Goal: Task Accomplishment & Management: Use online tool/utility

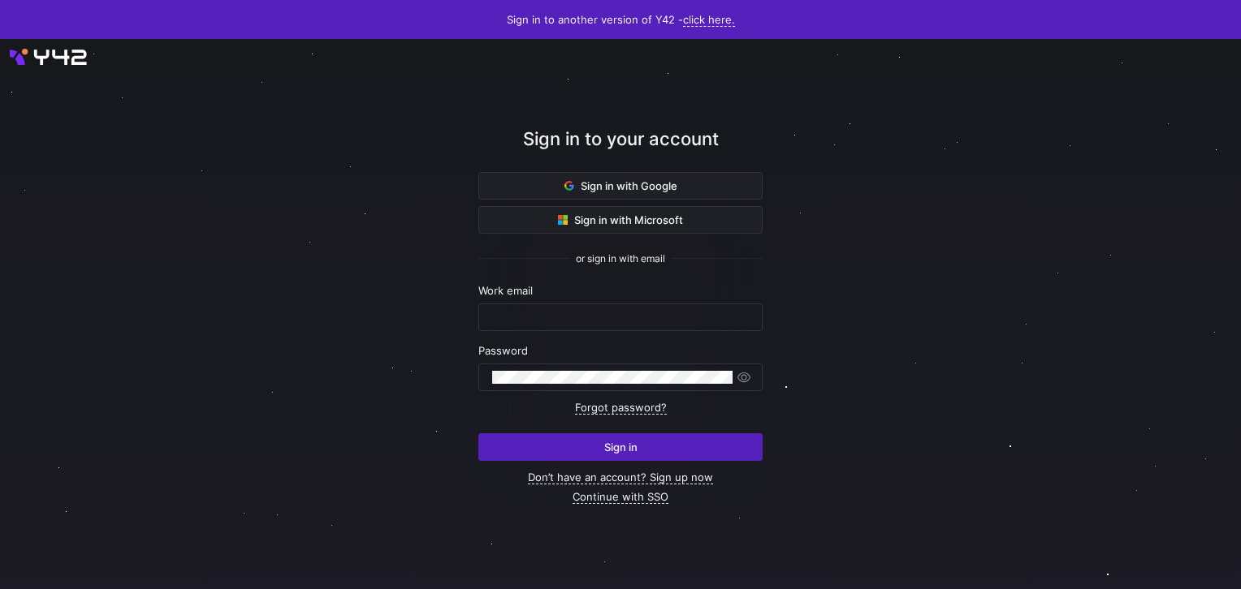
type input "[EMAIL_ADDRESS][DOMAIN_NAME]"
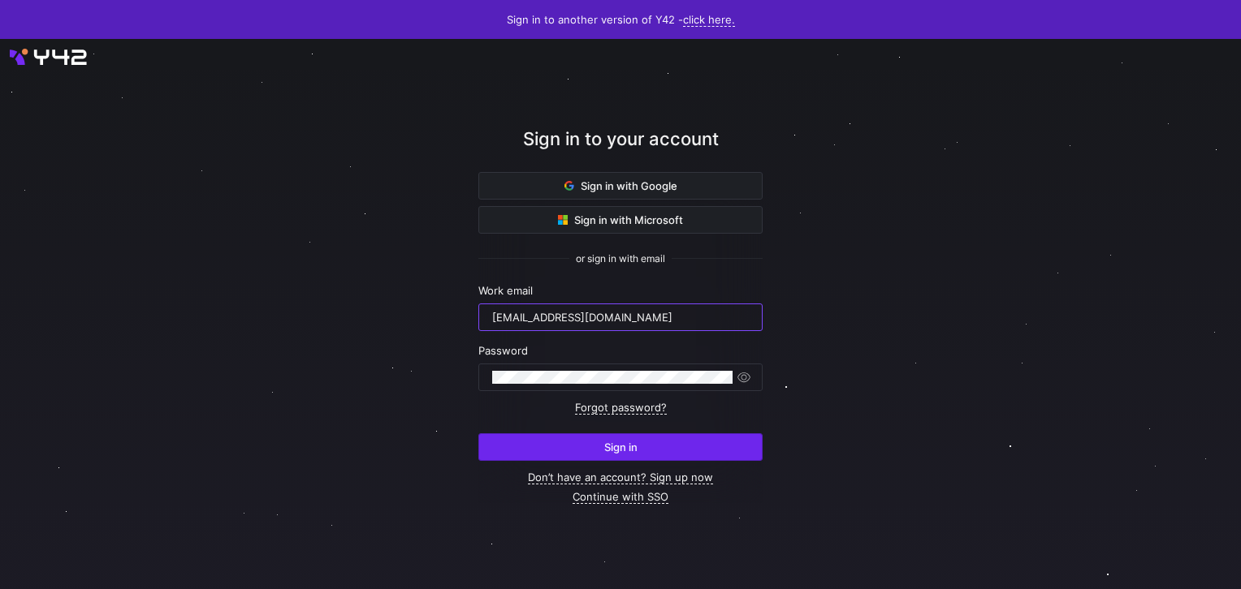
click at [565, 451] on span "submit" at bounding box center [620, 447] width 283 height 26
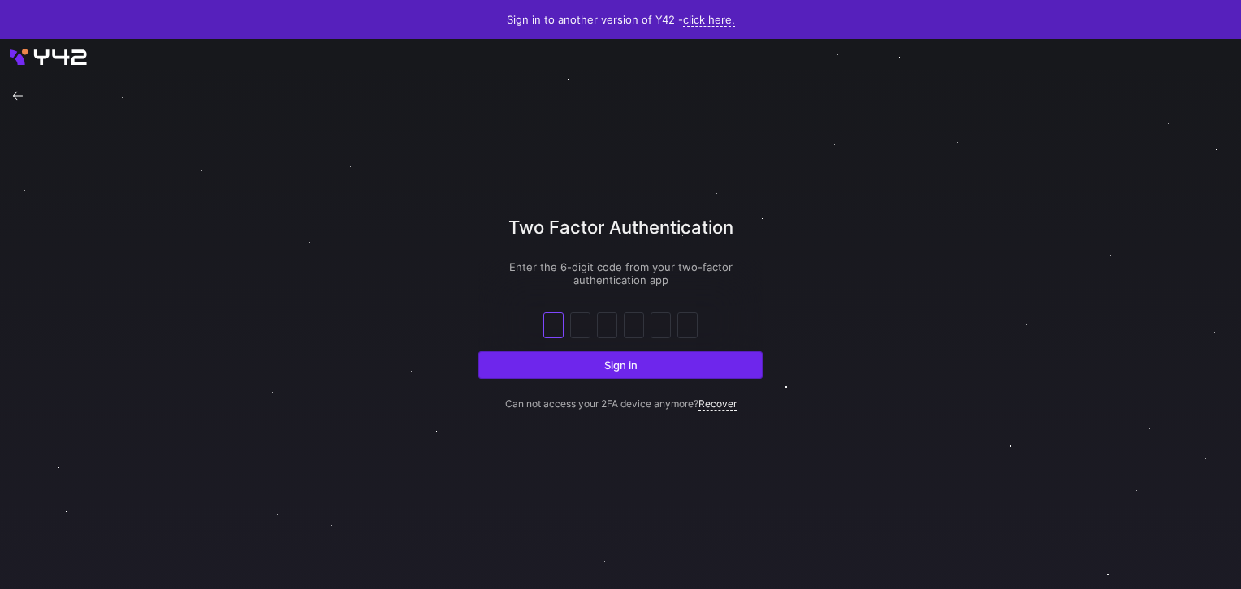
type input "3"
type input "8"
type input "3"
type input "9"
type input "1"
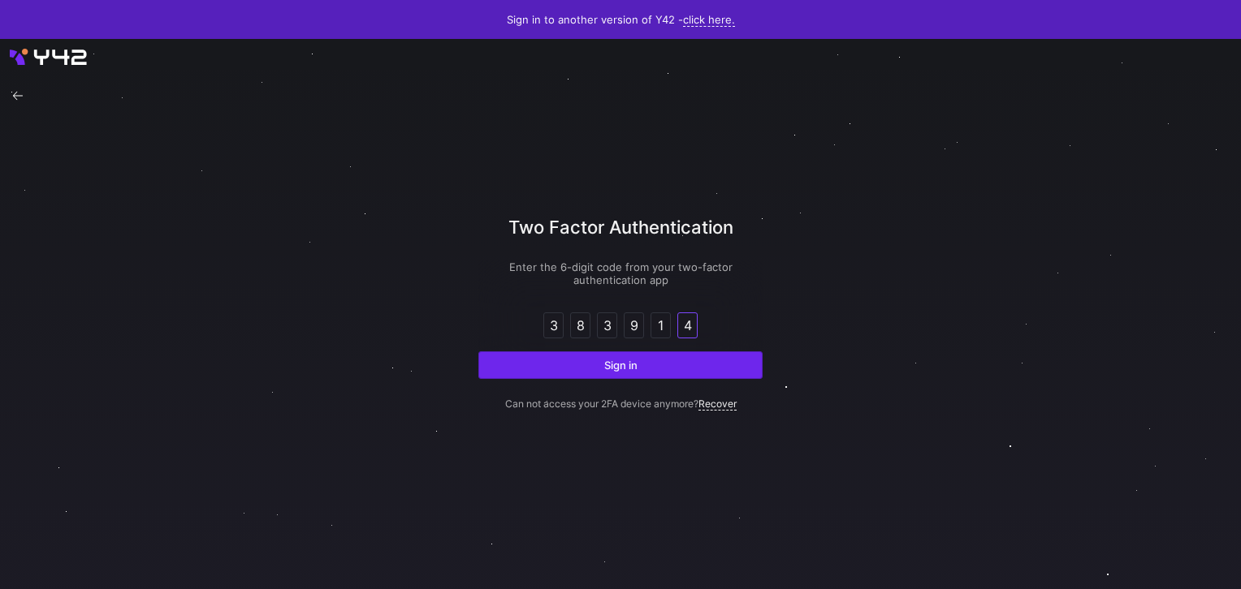
type input "4"
click at [478, 352] on button "Sign in" at bounding box center [620, 366] width 284 height 28
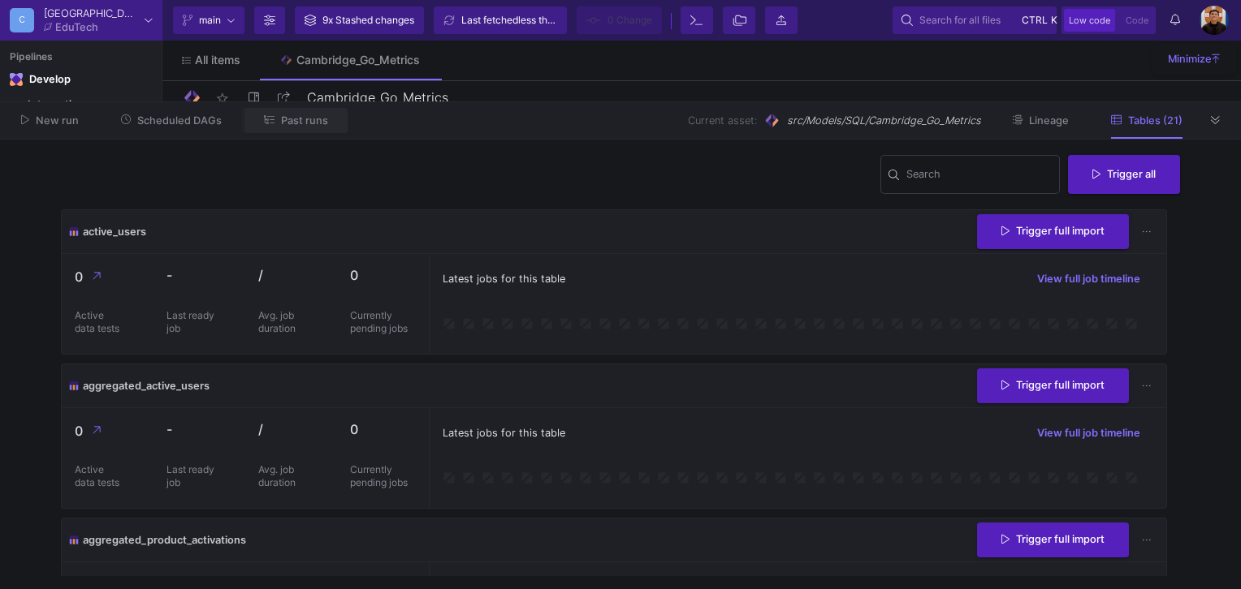
click at [291, 123] on span "Past runs" at bounding box center [304, 120] width 47 height 12
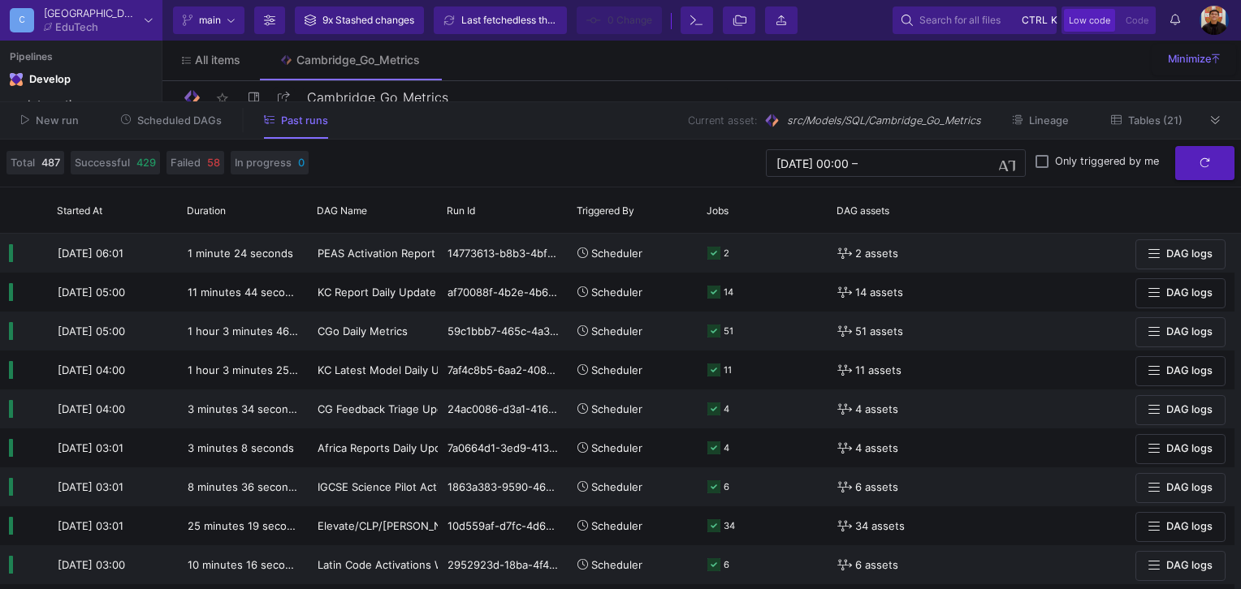
click at [187, 127] on span "Scheduled DAGs" at bounding box center [179, 120] width 84 height 12
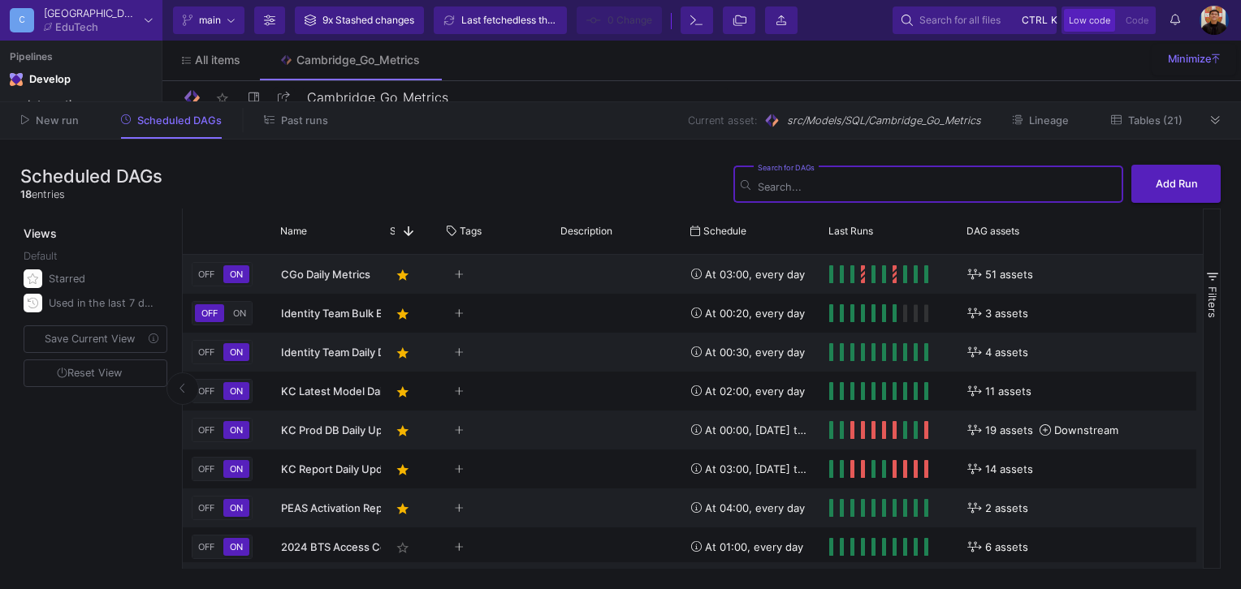
click at [301, 124] on span "Past runs" at bounding box center [304, 120] width 47 height 12
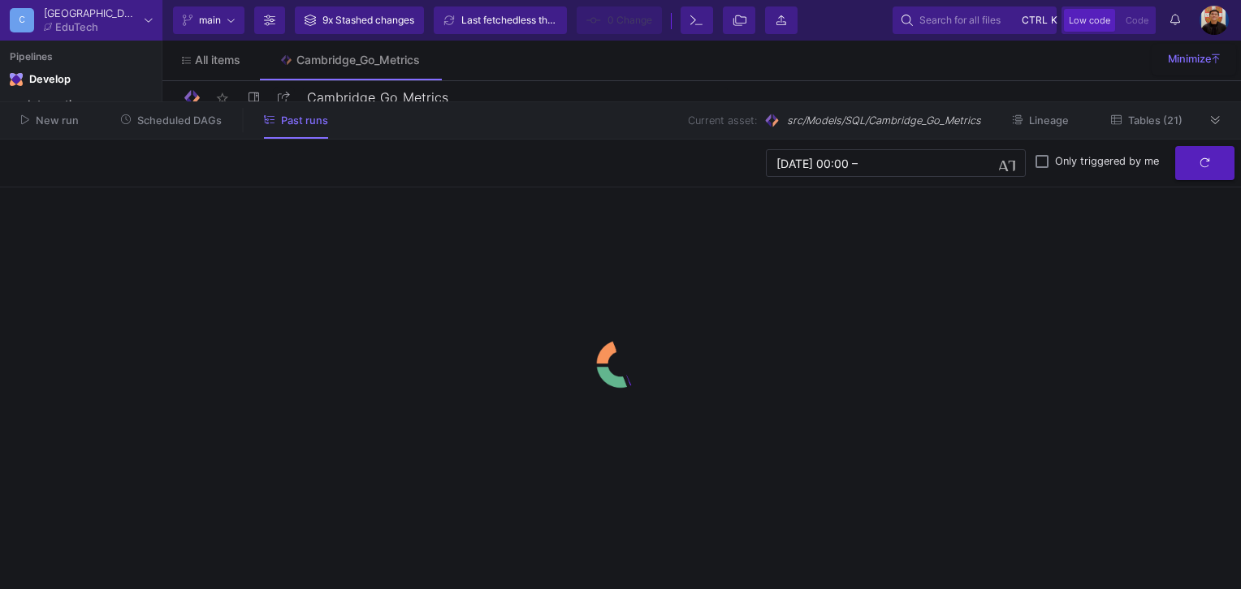
click at [168, 118] on span "Scheduled DAGs" at bounding box center [179, 120] width 84 height 12
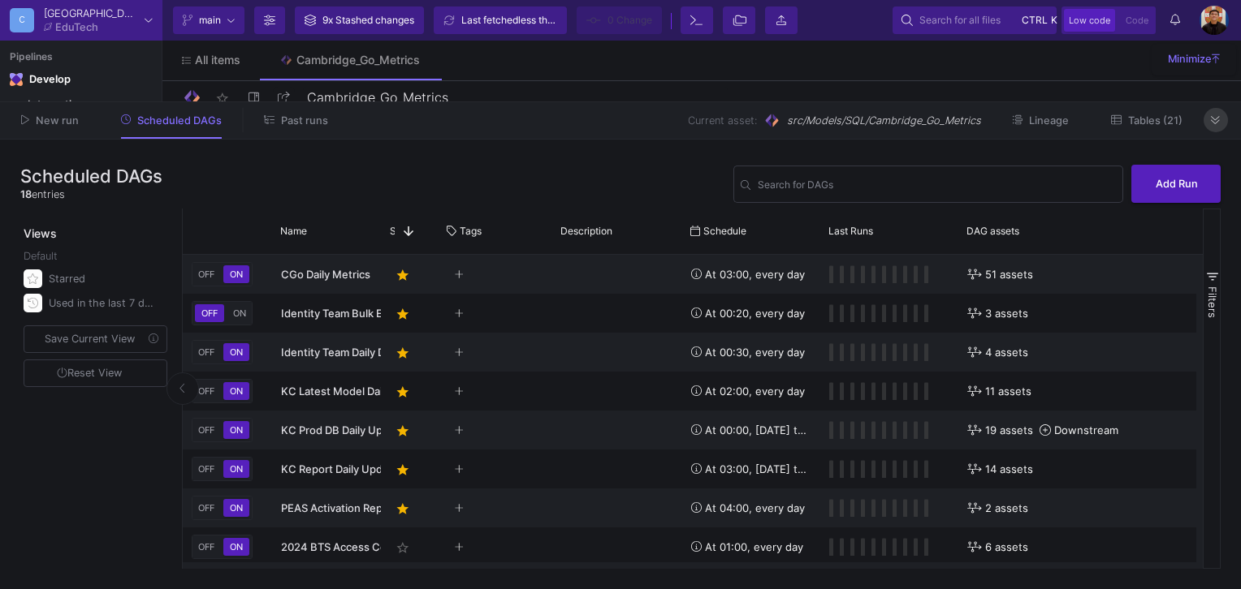
click at [1224, 124] on button at bounding box center [1215, 120] width 24 height 24
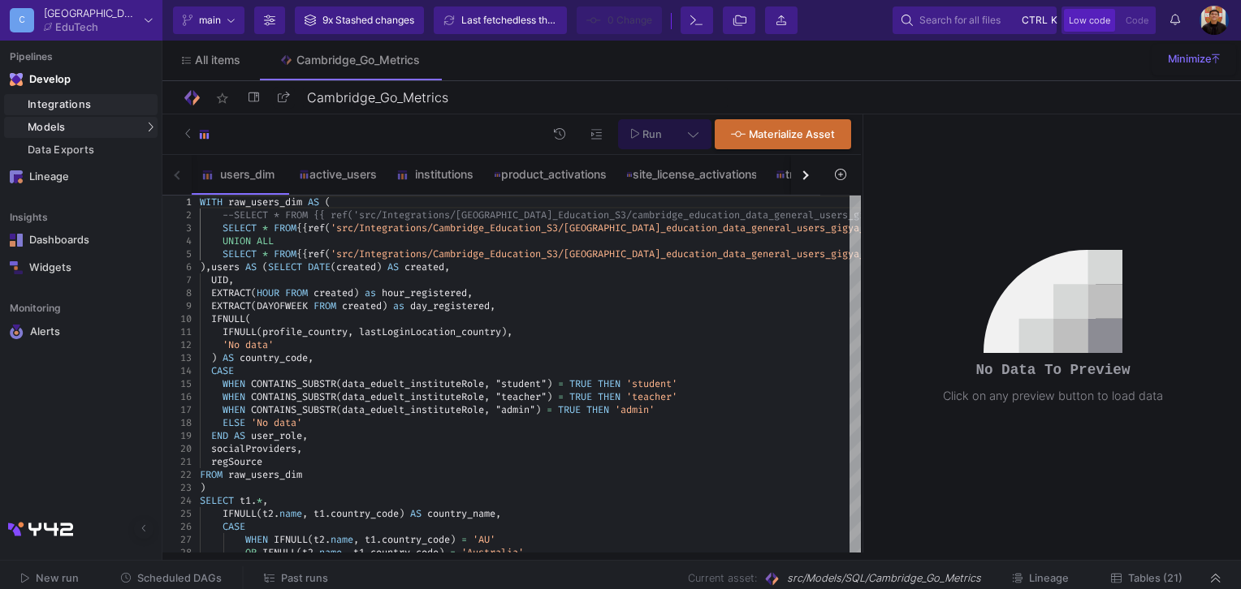
click at [82, 106] on div "Integrations" at bounding box center [91, 104] width 126 height 13
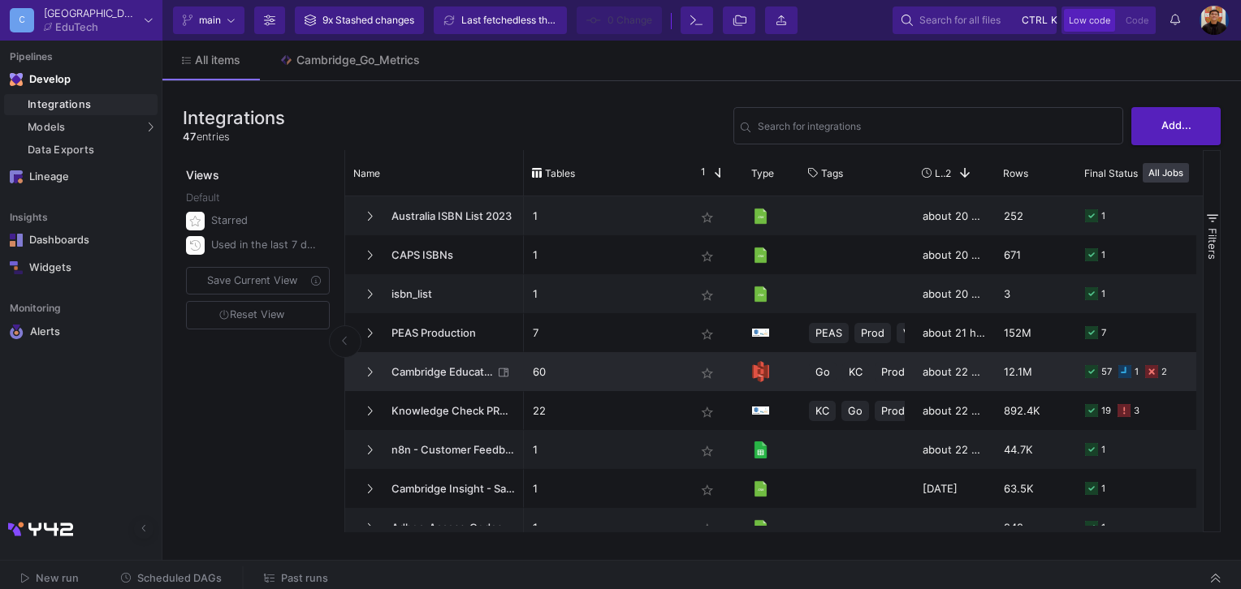
click at [453, 372] on span "Cambridge Education S3" at bounding box center [437, 372] width 111 height 38
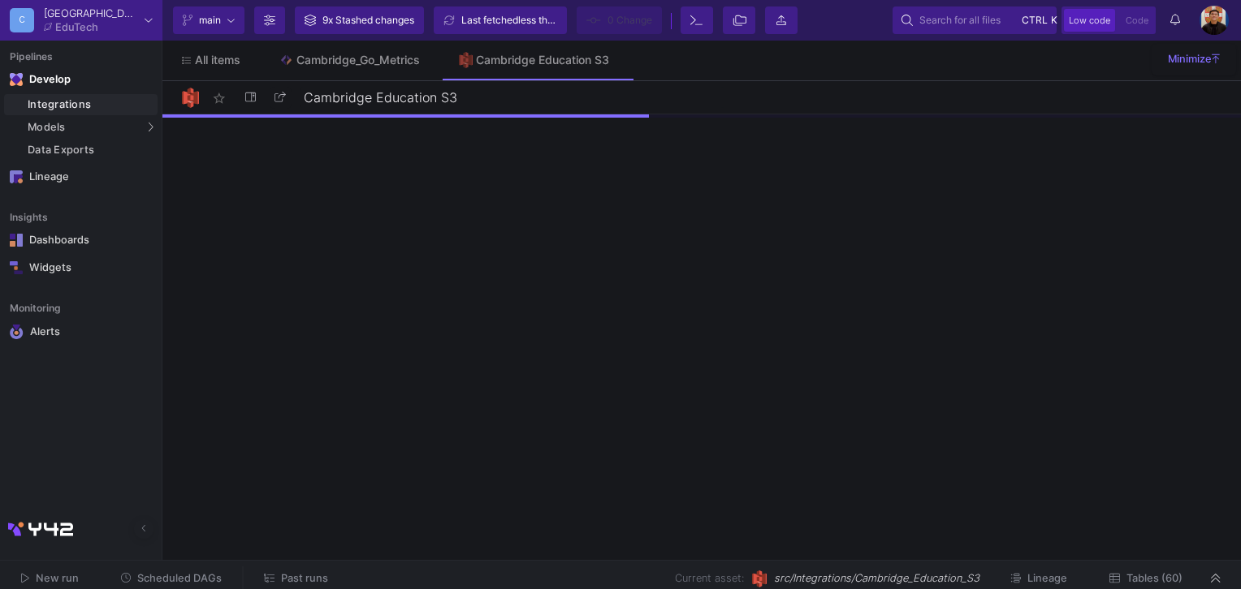
click at [1168, 575] on span "Tables (60)" at bounding box center [1154, 578] width 56 height 12
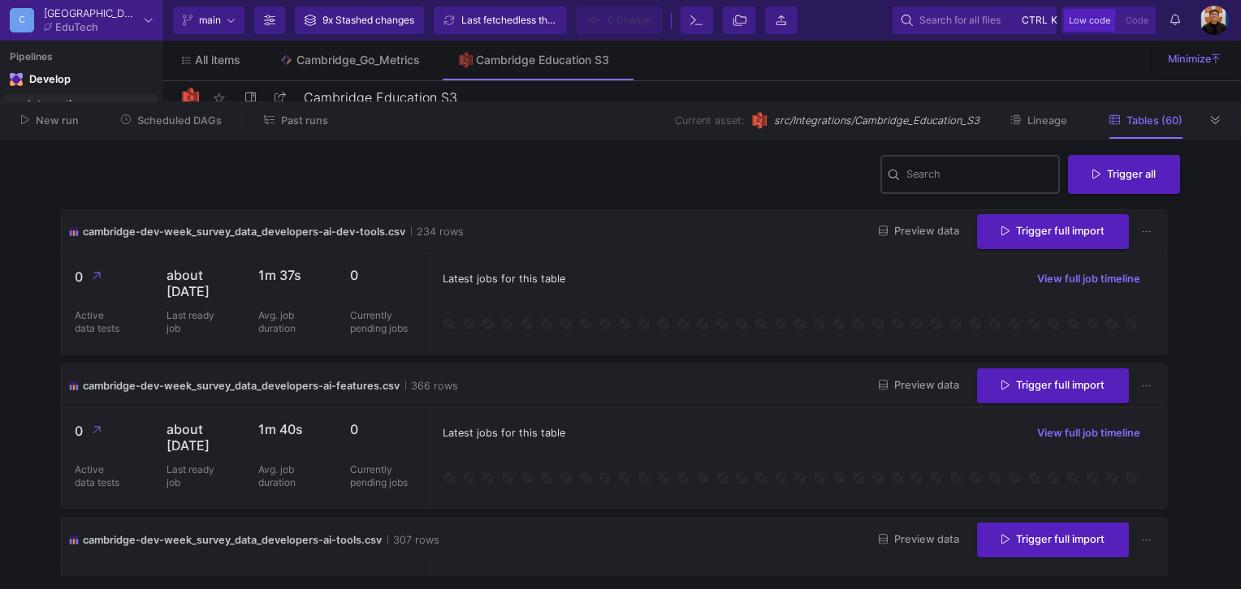
click at [913, 181] on input "Search" at bounding box center [979, 176] width 146 height 13
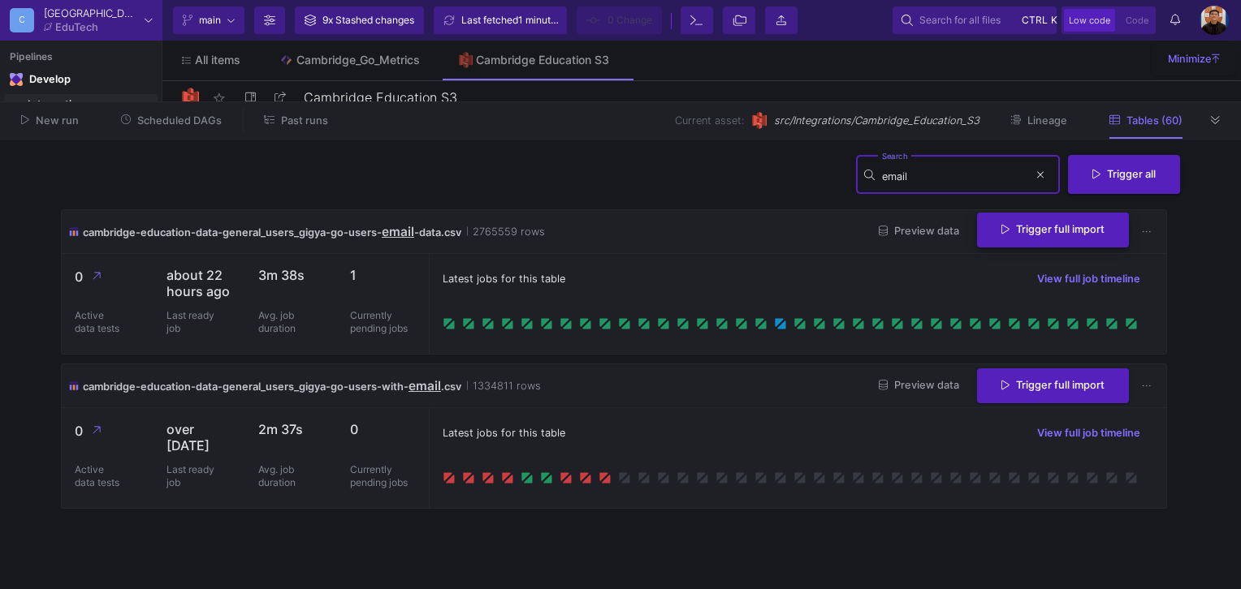
type input "email"
click at [1051, 234] on span "Trigger full import" at bounding box center [1052, 229] width 103 height 12
click at [593, 253] on div "cambridge-education-data-general_users_gigya-go-users- email -data.csv 2765559 …" at bounding box center [614, 232] width 1104 height 44
click at [1224, 119] on button at bounding box center [1215, 120] width 24 height 24
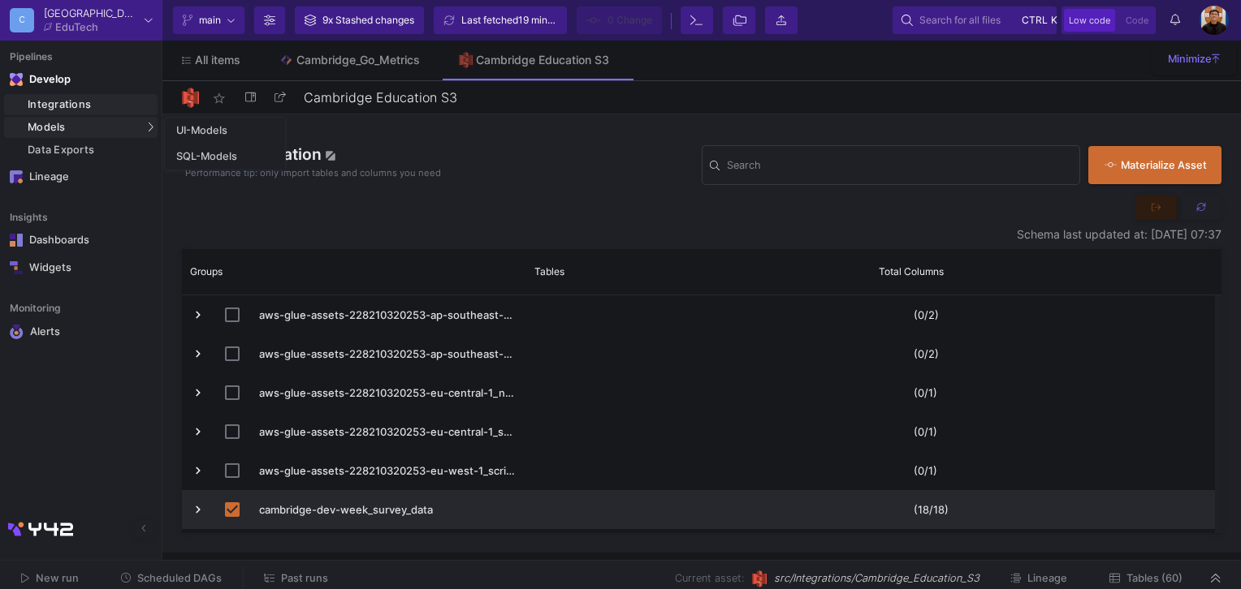
click at [133, 126] on div "Models" at bounding box center [80, 127] width 153 height 21
click at [218, 152] on div "SQL-Models" at bounding box center [207, 156] width 62 height 13
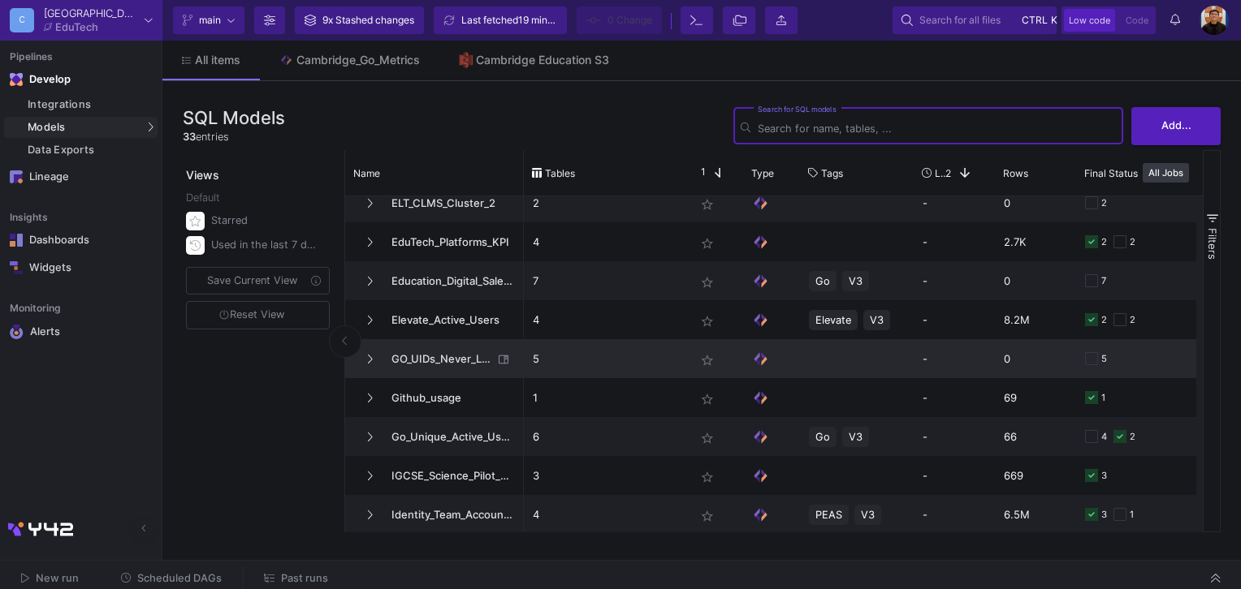
scroll to position [568, 0]
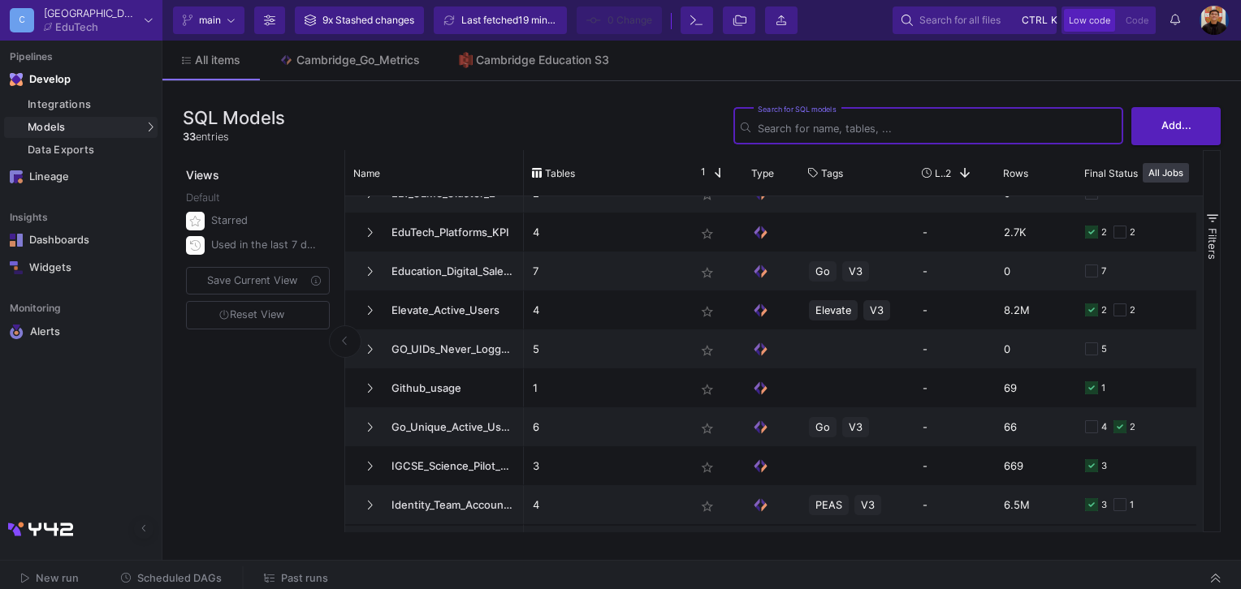
click at [802, 126] on input "Search for SQL models" at bounding box center [936, 129] width 358 height 12
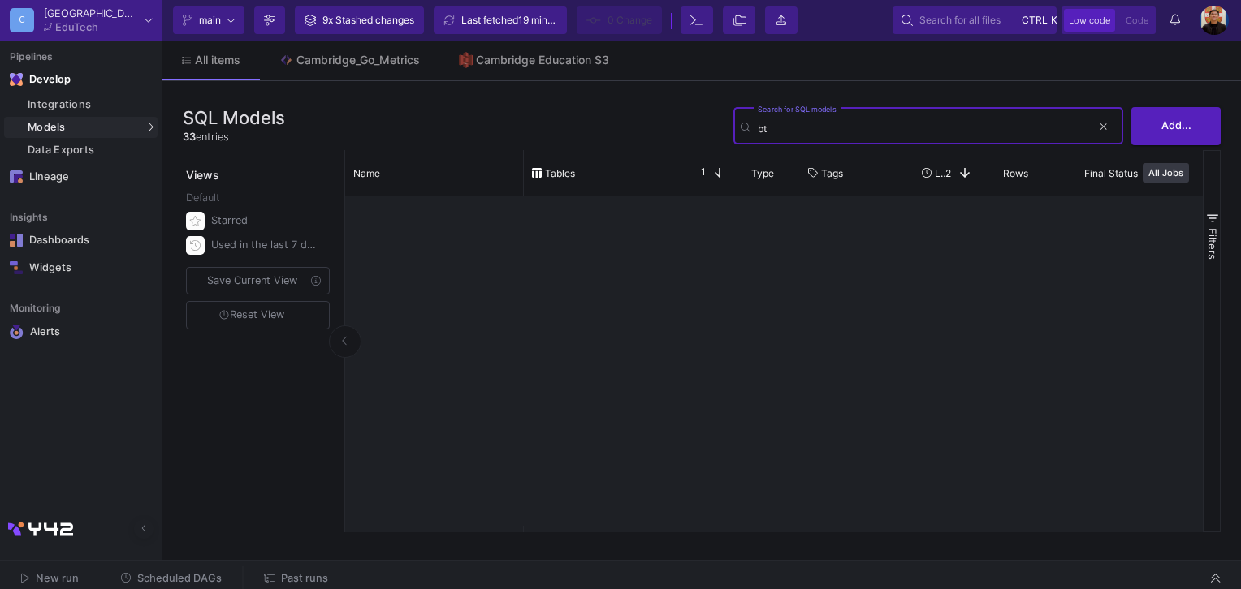
scroll to position [0, 0]
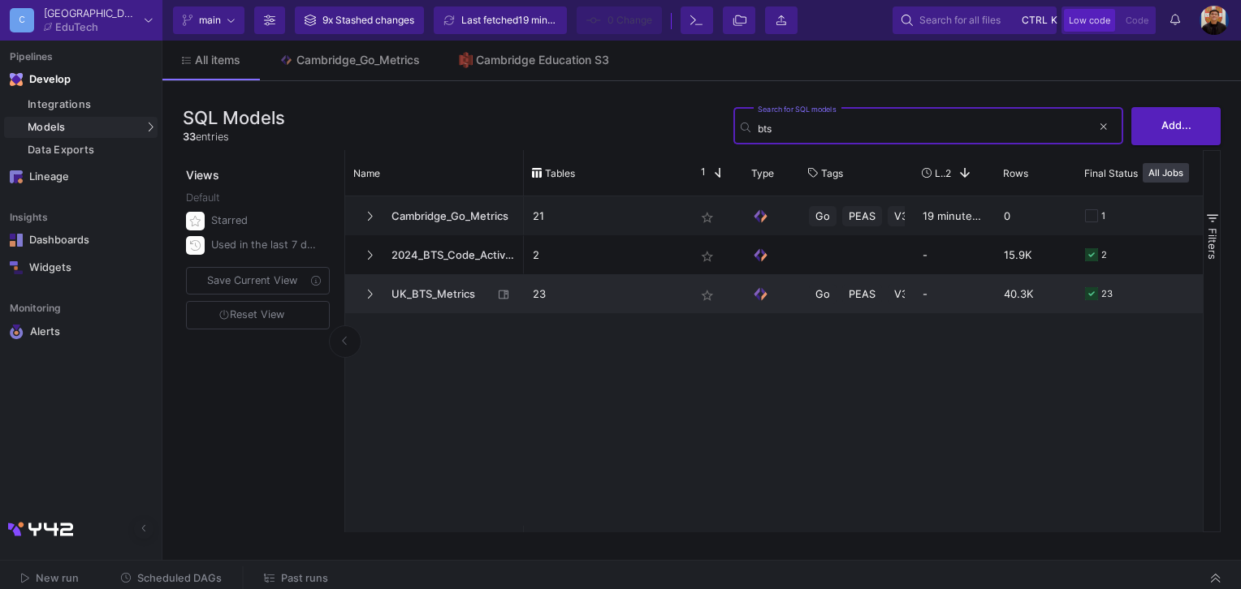
type input "bts"
click at [451, 289] on span "UK_BTS_Metrics" at bounding box center [437, 294] width 111 height 38
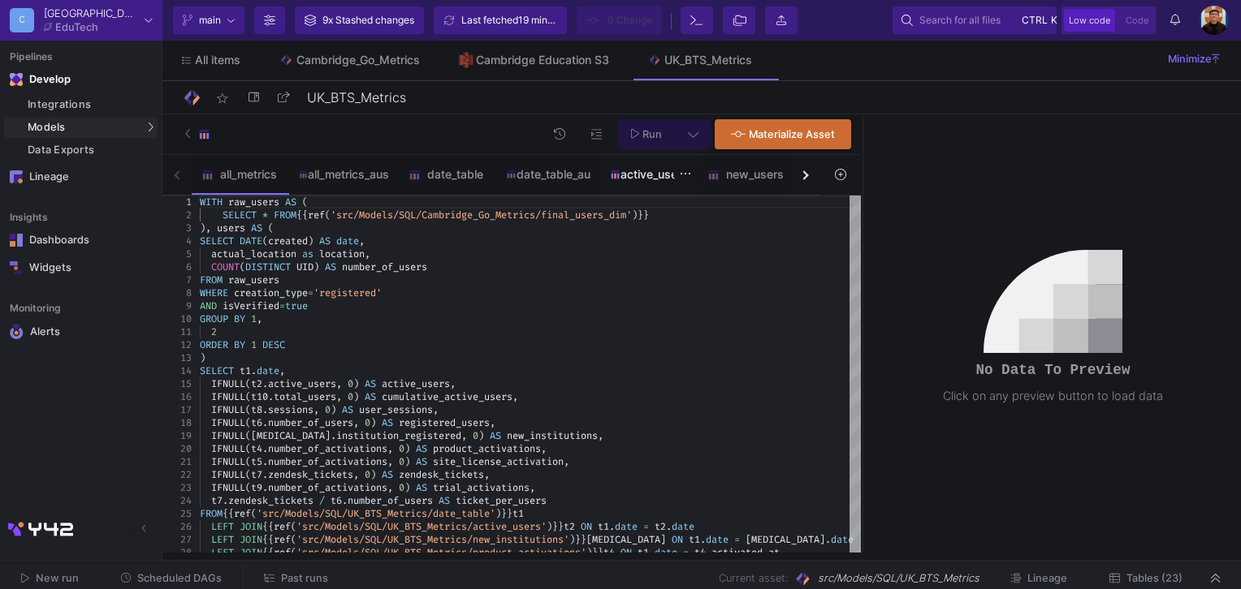
click at [650, 174] on div "active_users" at bounding box center [649, 174] width 78 height 13
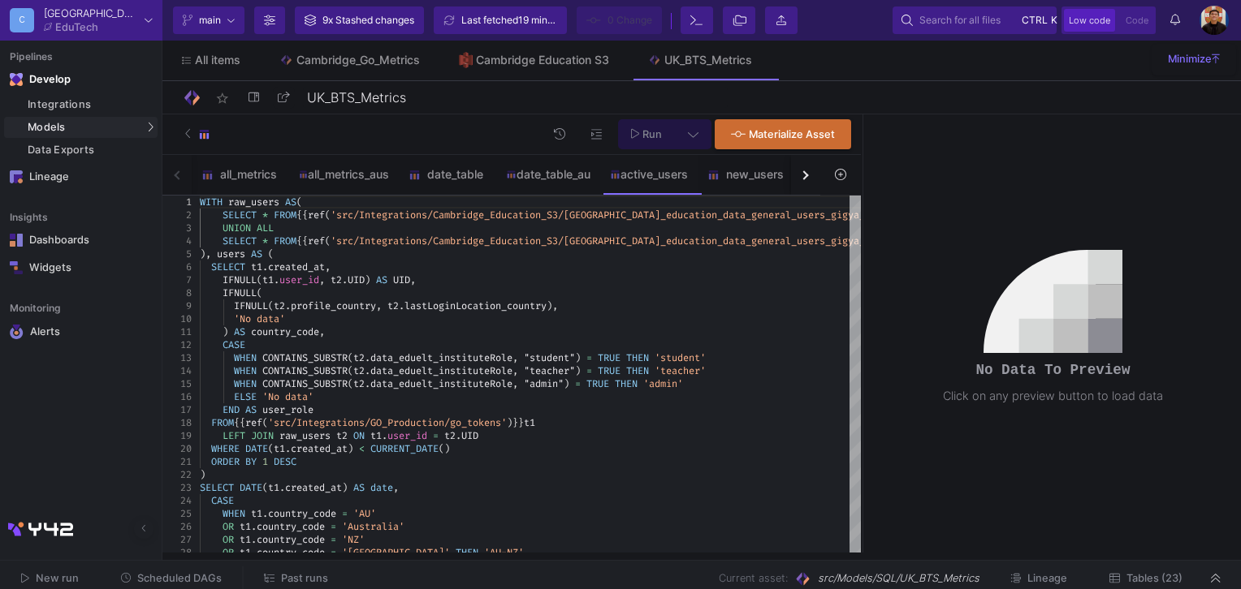
click at [812, 182] on button "button" at bounding box center [805, 175] width 29 height 40
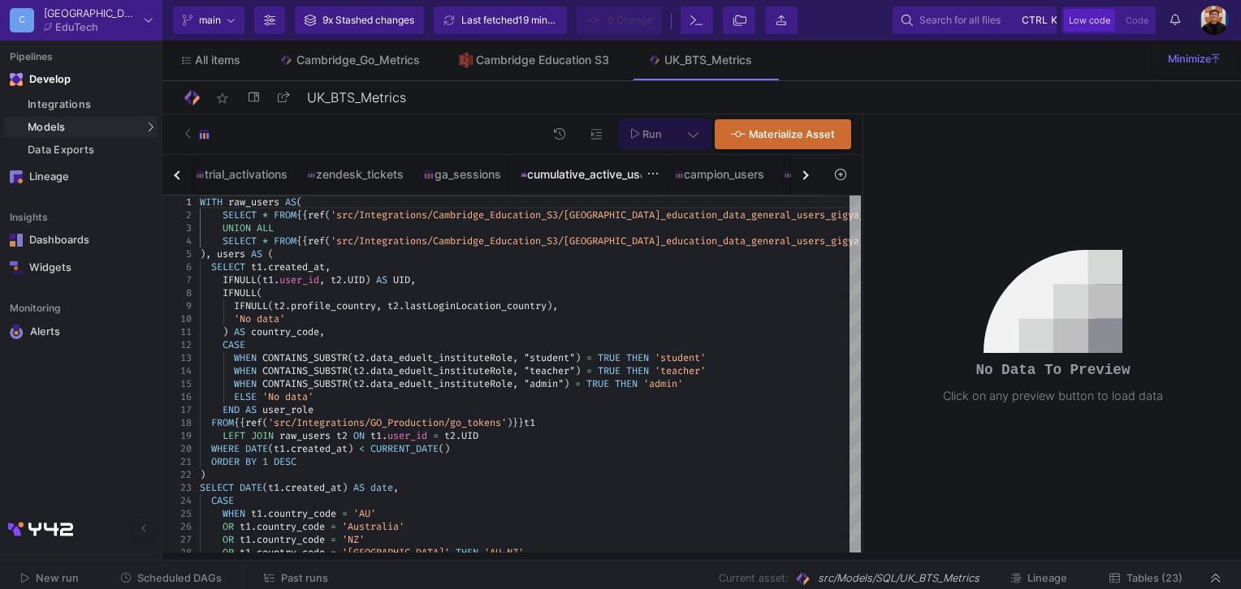
click at [581, 182] on div "cumulative_active_users" at bounding box center [588, 174] width 154 height 39
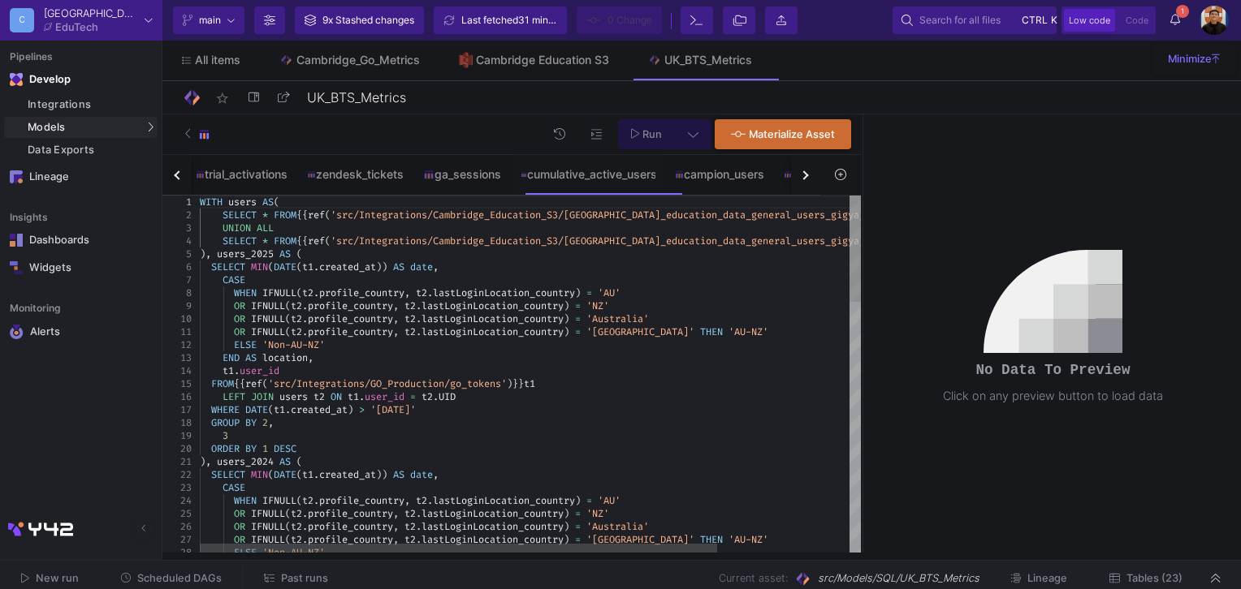
click at [403, 411] on span "'2025-07-31'" at bounding box center [392, 410] width 45 height 13
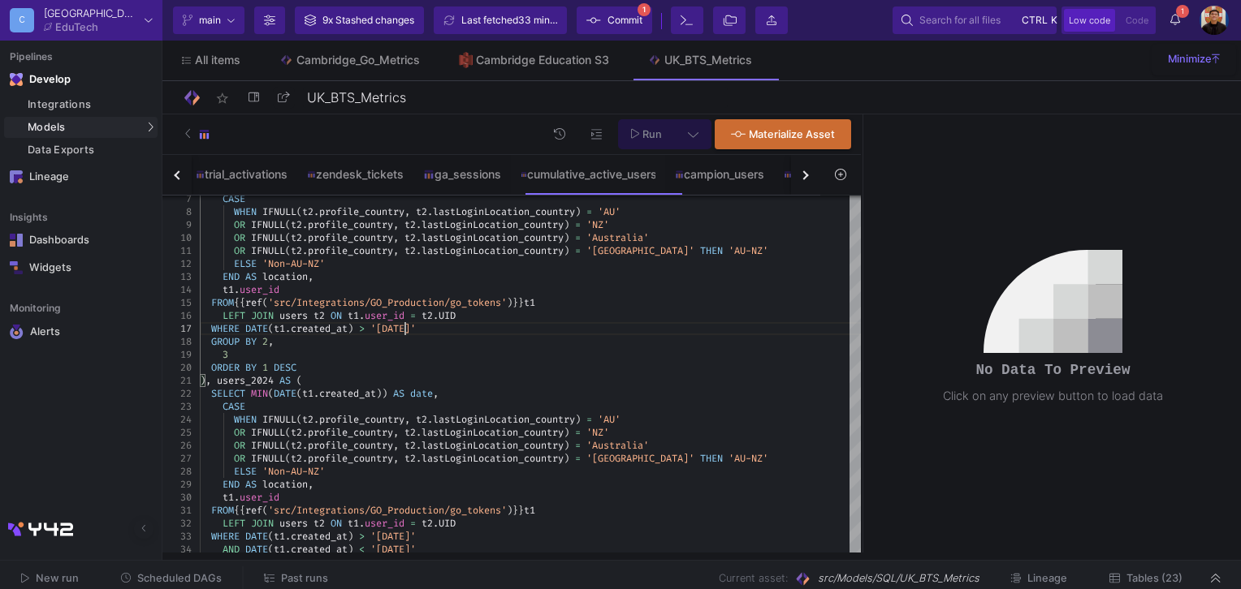
click at [697, 128] on icon at bounding box center [693, 133] width 11 height 11
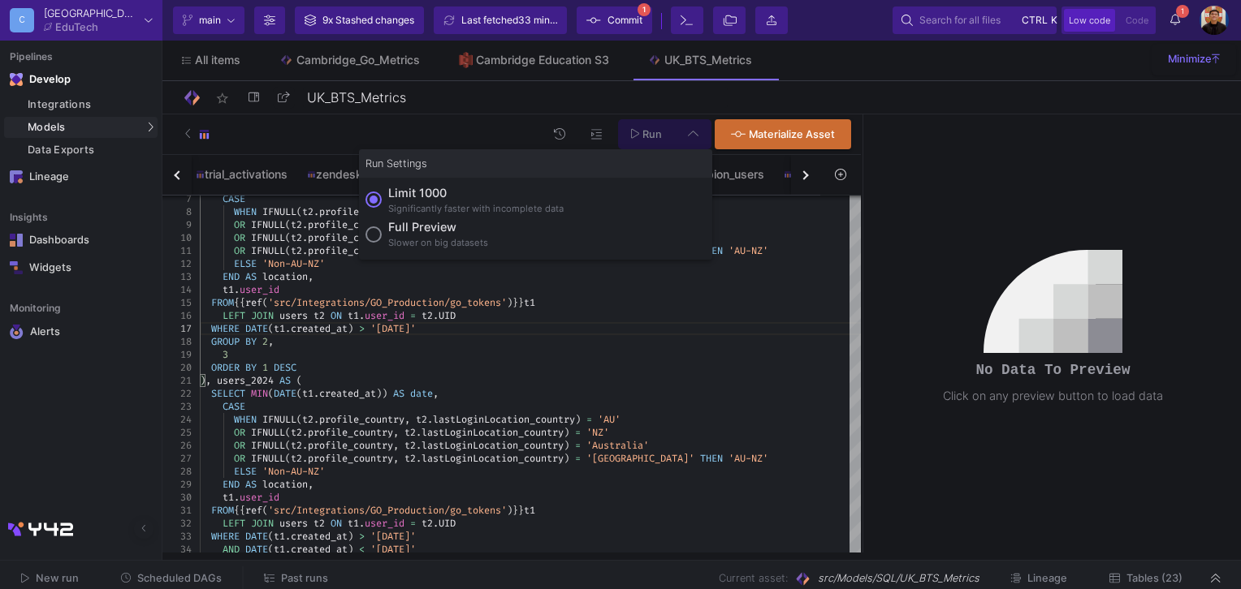
click at [764, 327] on div at bounding box center [620, 294] width 1241 height 589
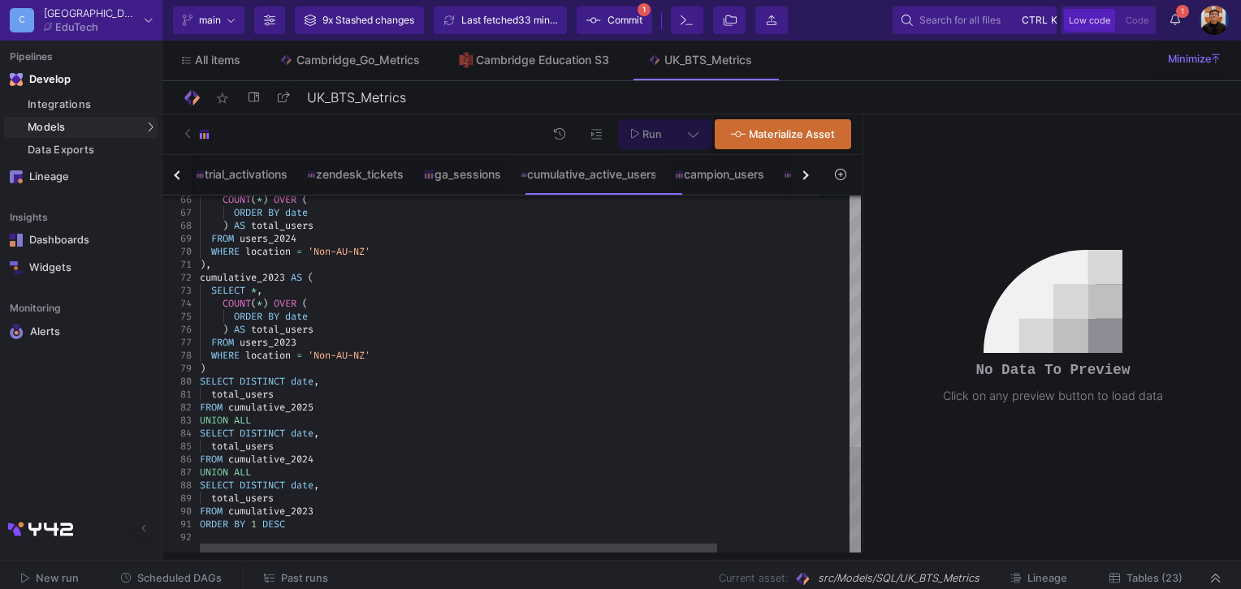
click at [200, 509] on div "COUNT ( * ) OVER ( ORDER BY date ) AS total_users FROM users_2024 WHERE locatio…" at bounding box center [530, 375] width 661 height 358
click at [203, 508] on span "FROM" at bounding box center [211, 511] width 23 height 13
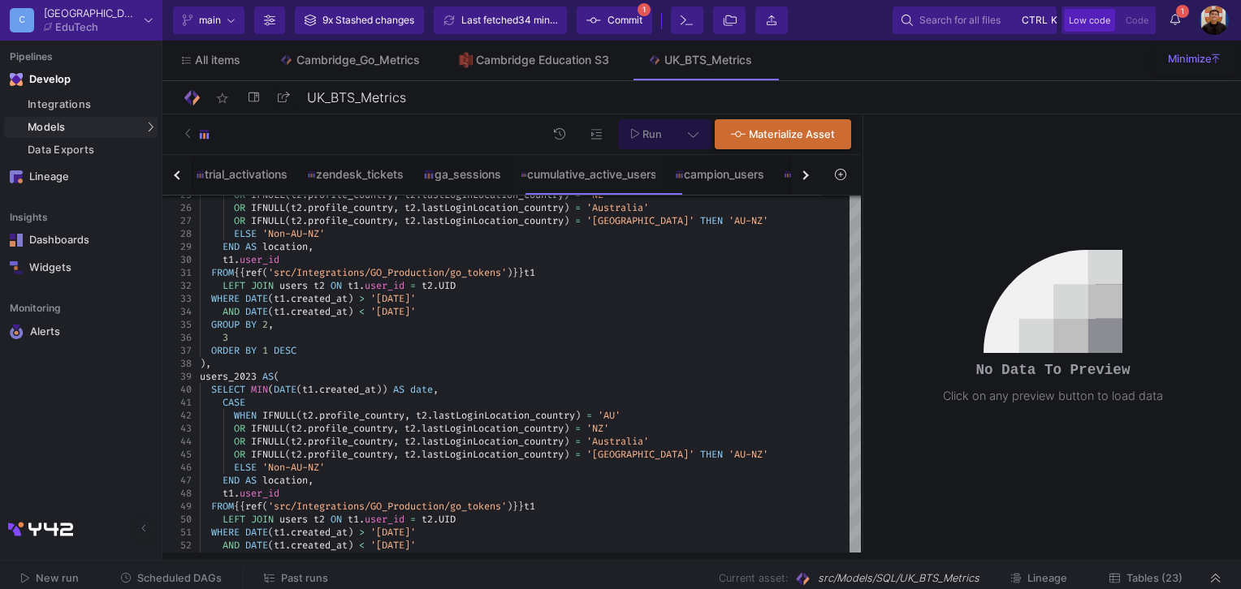
type textarea "total_users FROM cumulative_2025 /*UNION ALL SELECT DISTINCT date, total_users …"
click at [690, 132] on icon at bounding box center [693, 133] width 11 height 11
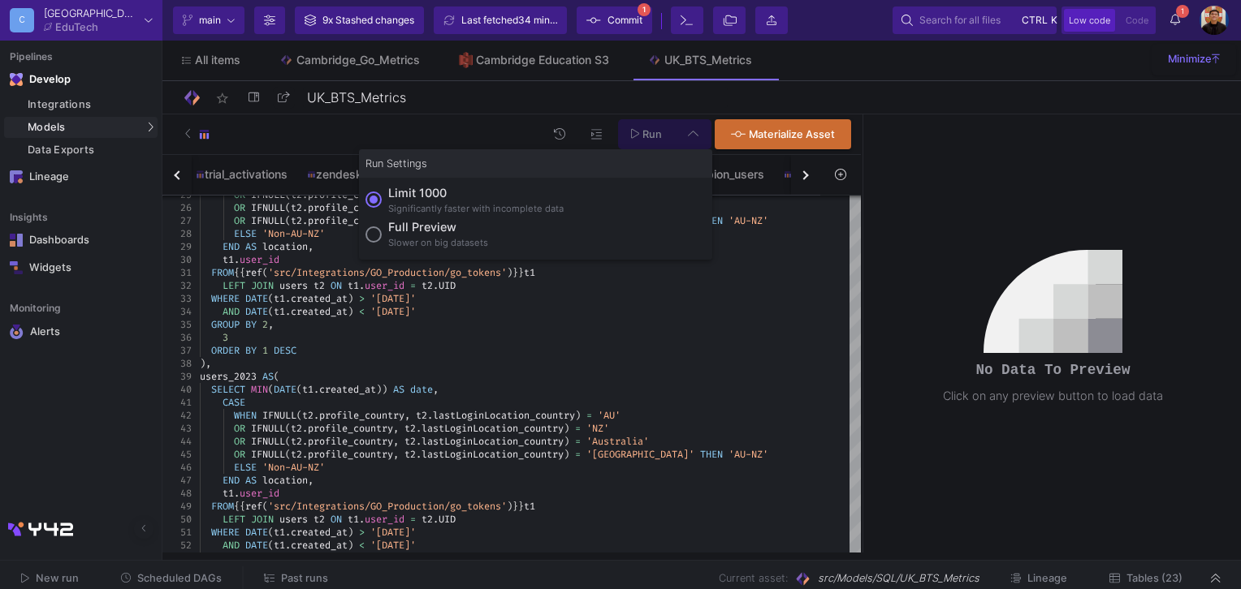
click at [397, 234] on div "Full preview" at bounding box center [438, 227] width 100 height 18
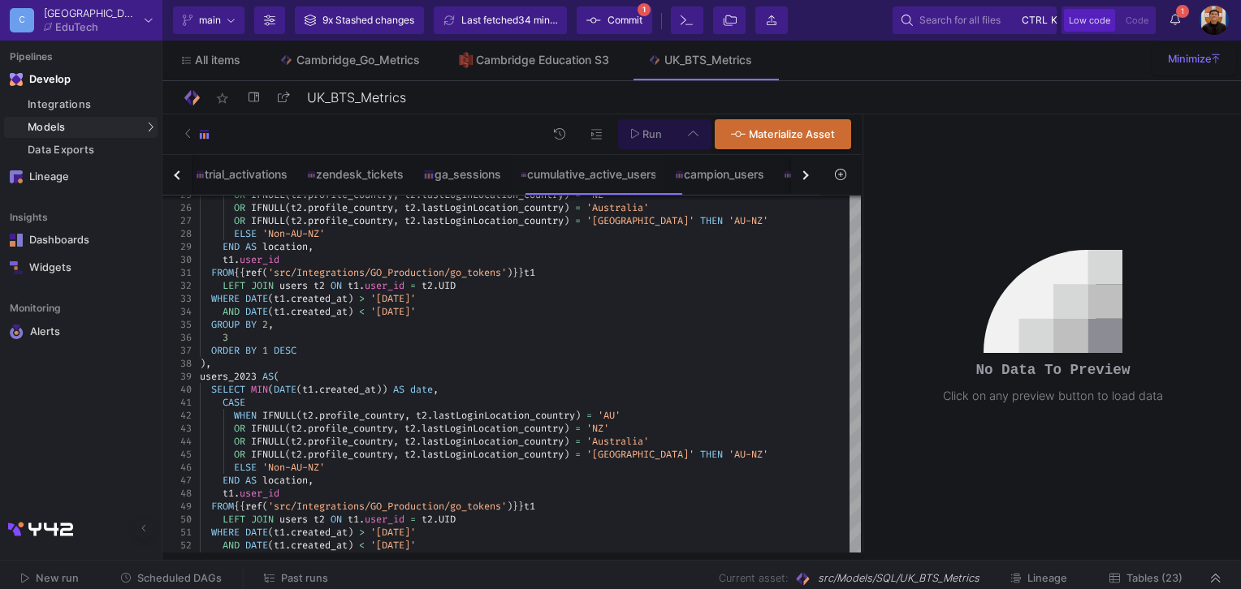
click at [382, 234] on input "Full preview Slower on big datasets" at bounding box center [373, 235] width 16 height 16
radio input "true"
click at [651, 137] on span "Run" at bounding box center [651, 134] width 19 height 12
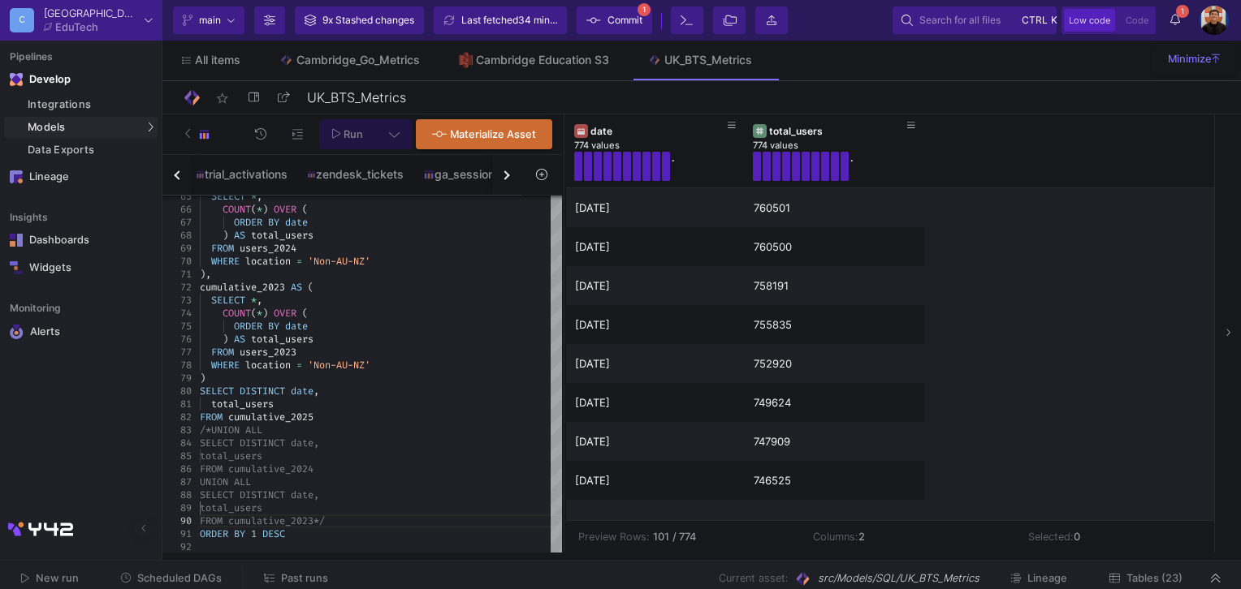
drag, startPoint x: 860, startPoint y: 368, endPoint x: 542, endPoint y: 370, distance: 317.5
click at [562, 370] on div at bounding box center [564, 333] width 4 height 438
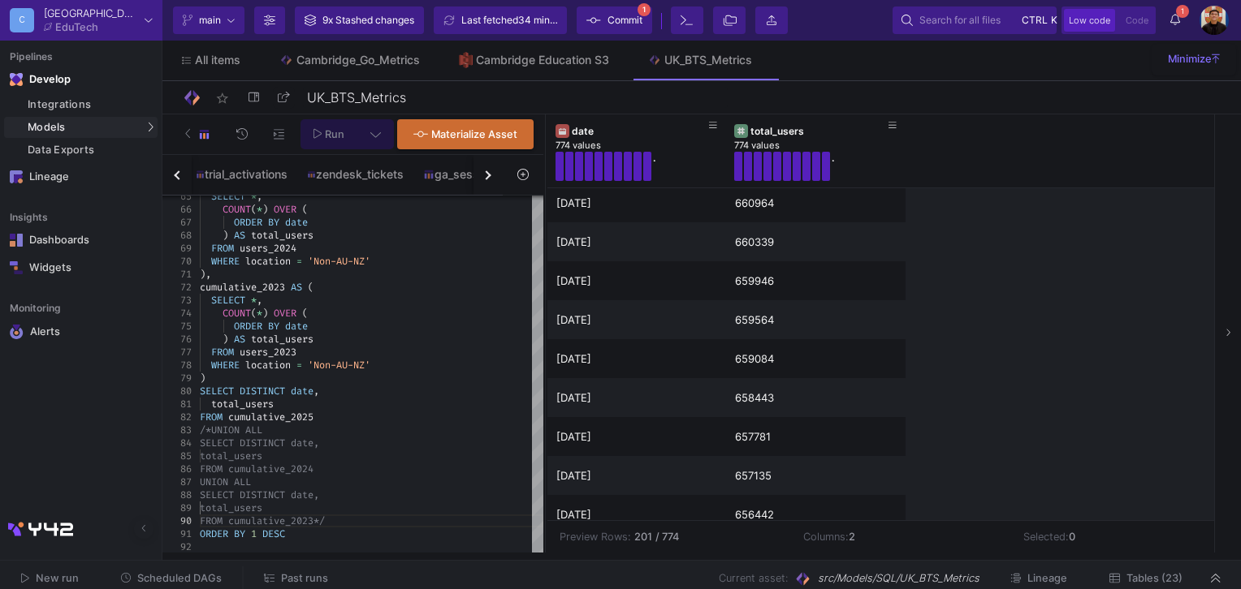
scroll to position [4611, 0]
click at [604, 136] on div "date" at bounding box center [640, 131] width 137 height 12
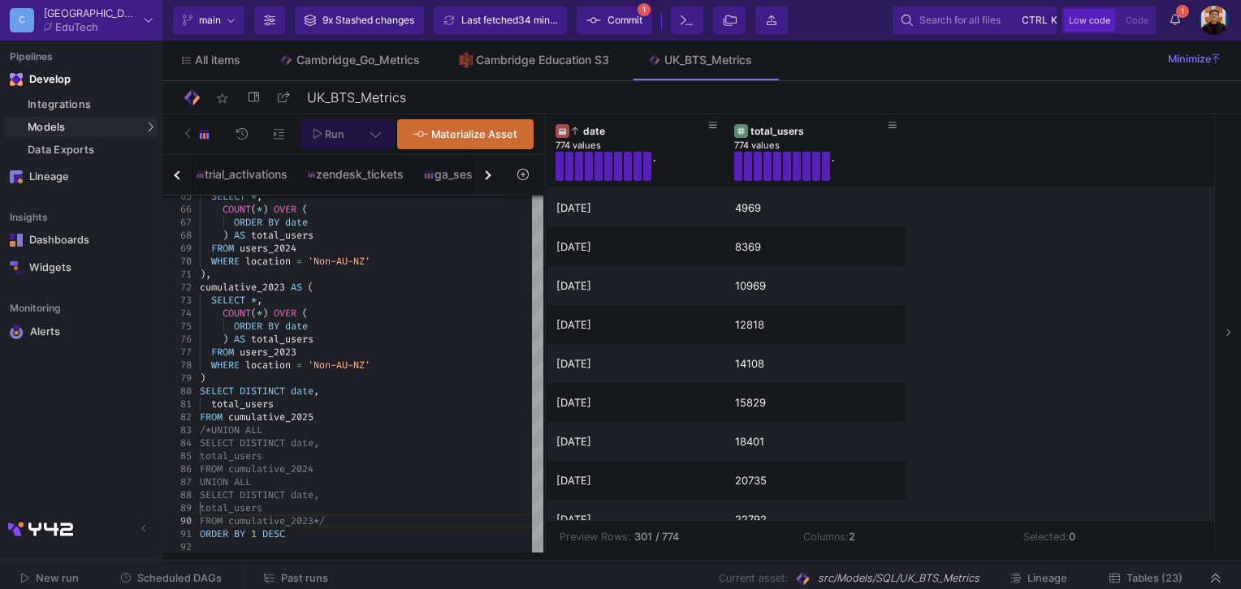
click at [626, 16] on span "Commit" at bounding box center [624, 20] width 35 height 24
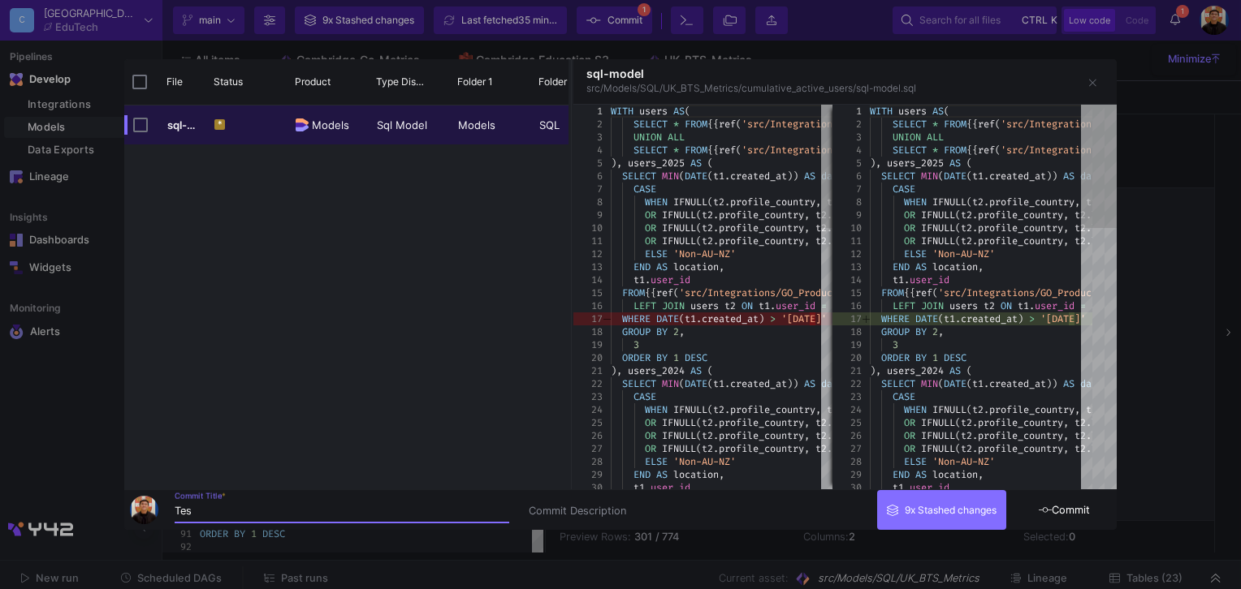
type input "Test"
type input "Cumulative Active Users Update"
click at [1088, 512] on span "Commit" at bounding box center [1063, 510] width 51 height 12
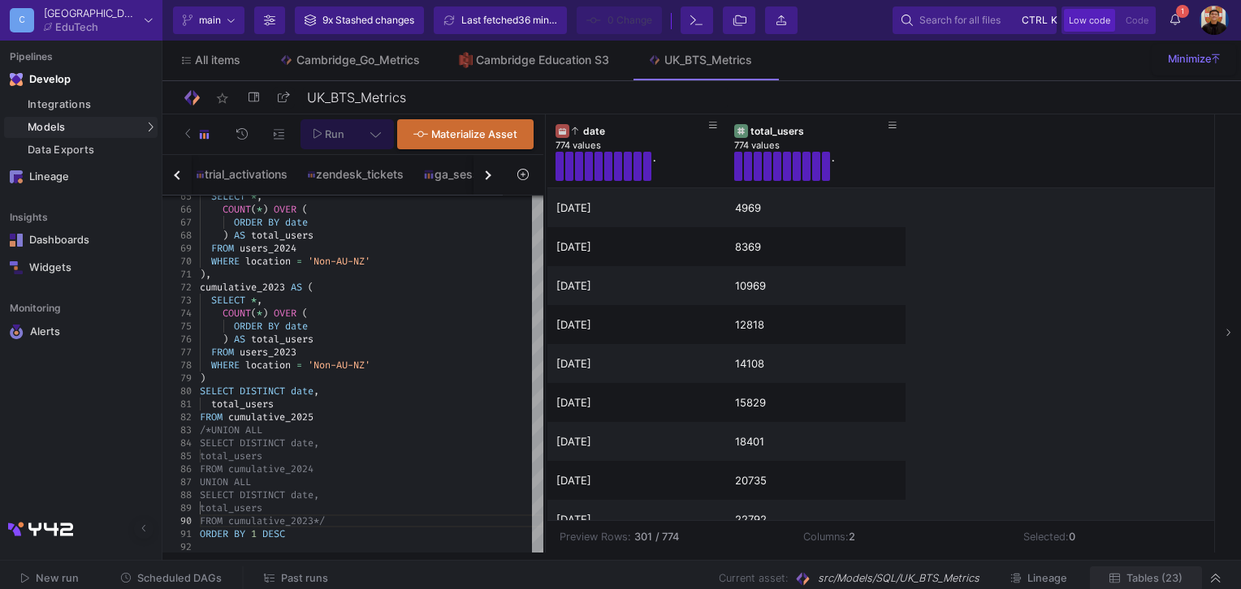
click at [1158, 568] on button "Tables (23)" at bounding box center [1146, 579] width 112 height 25
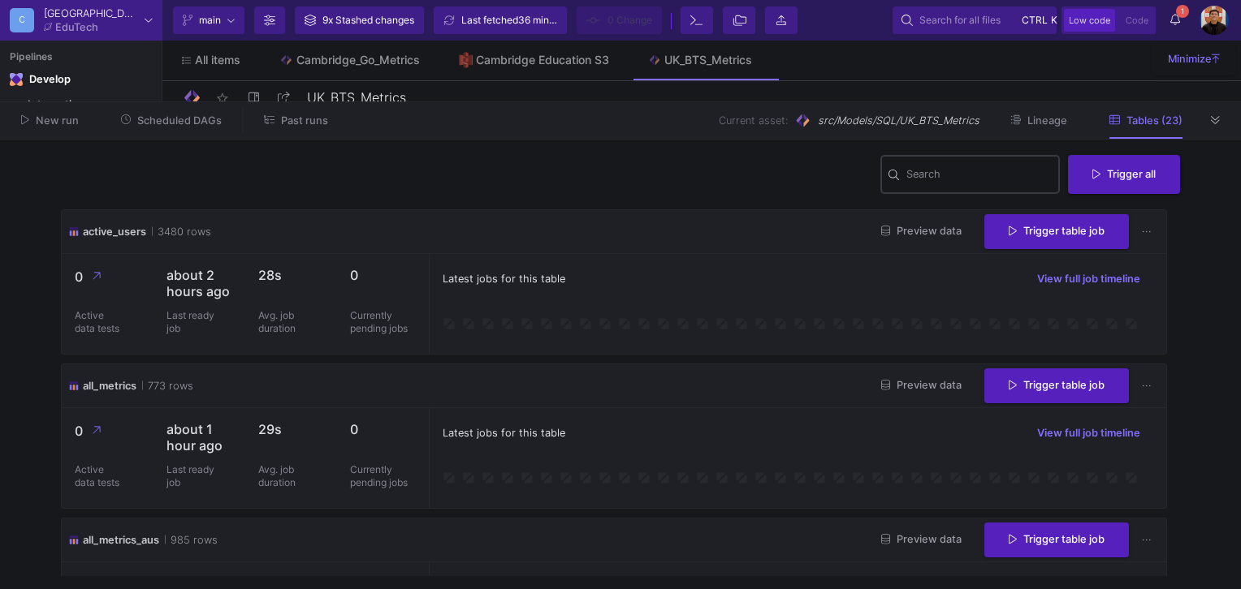
click at [940, 174] on input "Search" at bounding box center [979, 176] width 146 height 13
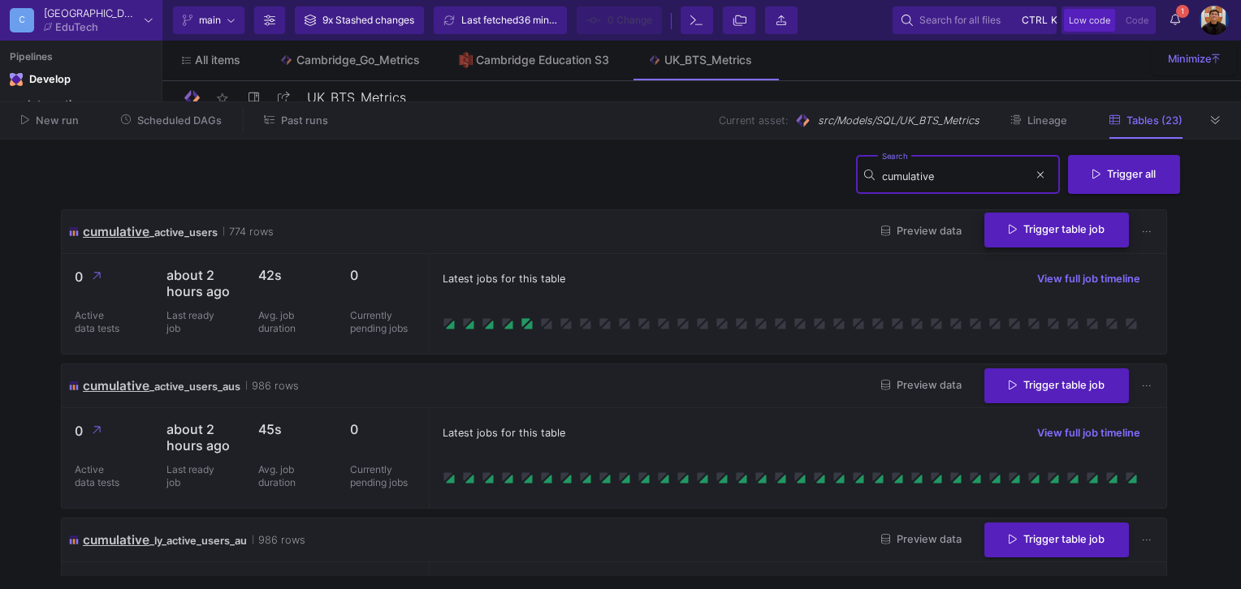
type input "cumulative"
click at [1068, 233] on span "Trigger table job" at bounding box center [1056, 229] width 96 height 12
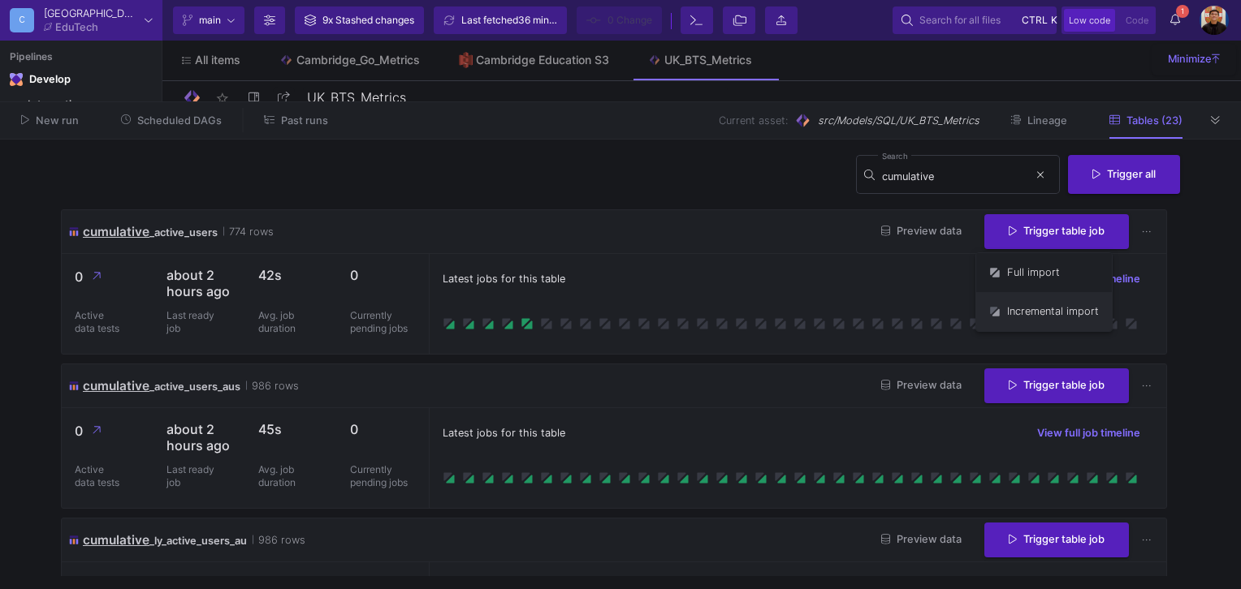
click at [1013, 308] on button "Incremental import" at bounding box center [1044, 311] width 136 height 39
click at [1218, 120] on icon at bounding box center [1215, 120] width 9 height 11
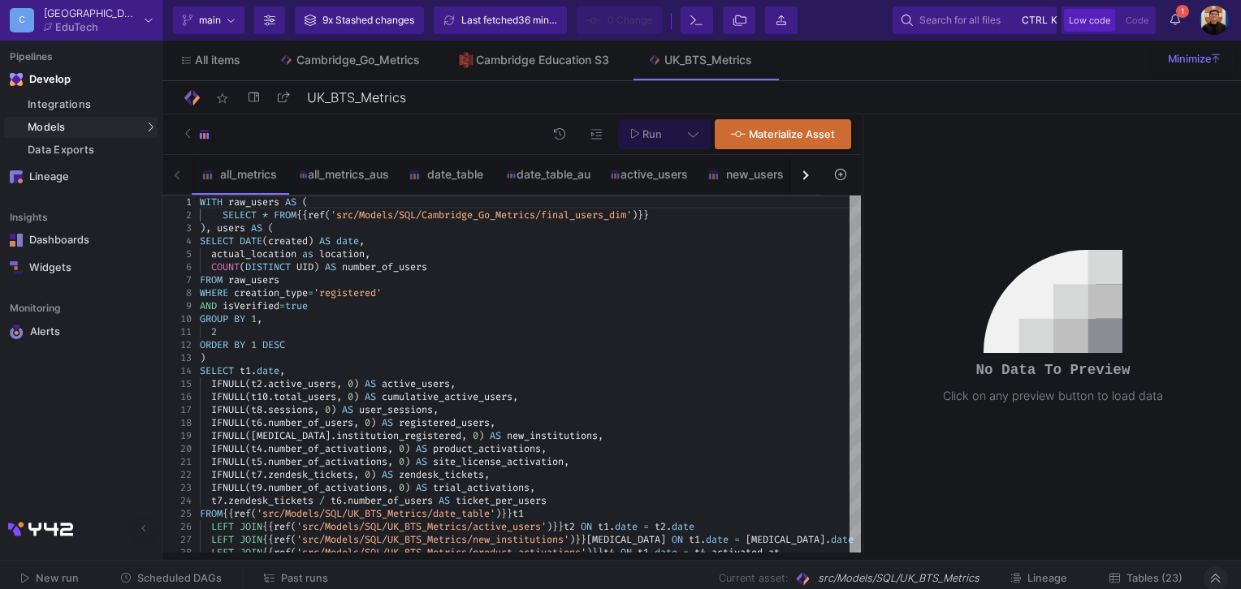
click at [1153, 570] on button "Tables (23)" at bounding box center [1146, 579] width 112 height 25
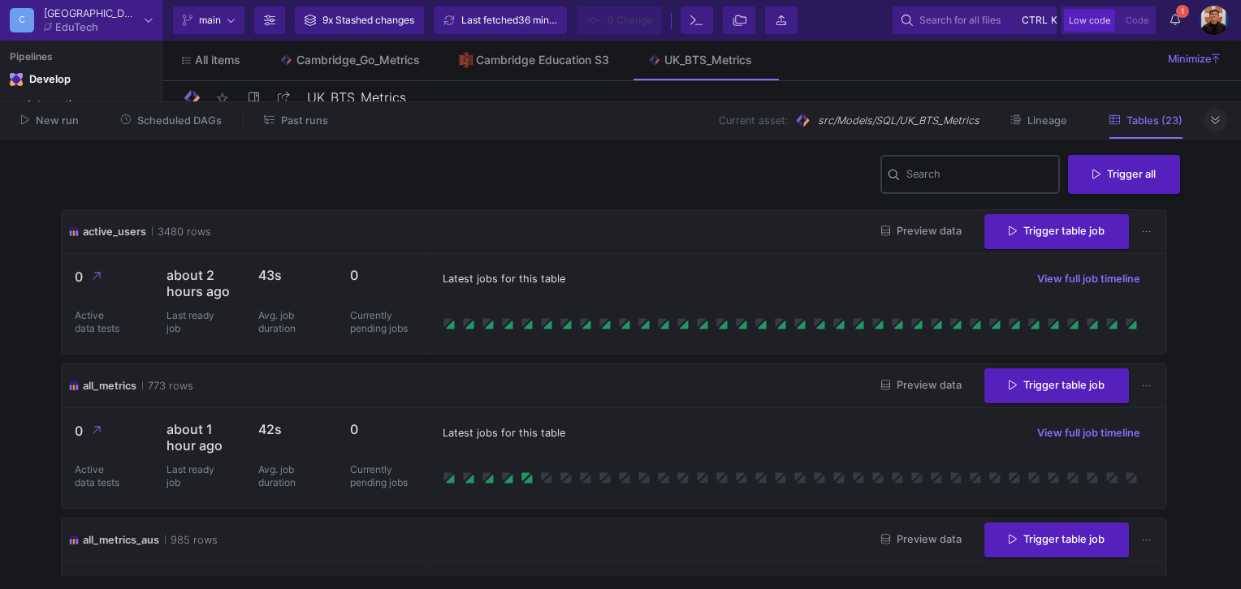
click at [930, 181] on input "Search" at bounding box center [979, 176] width 146 height 13
click at [1181, 18] on button "1 1 Notifications" at bounding box center [1174, 20] width 29 height 28
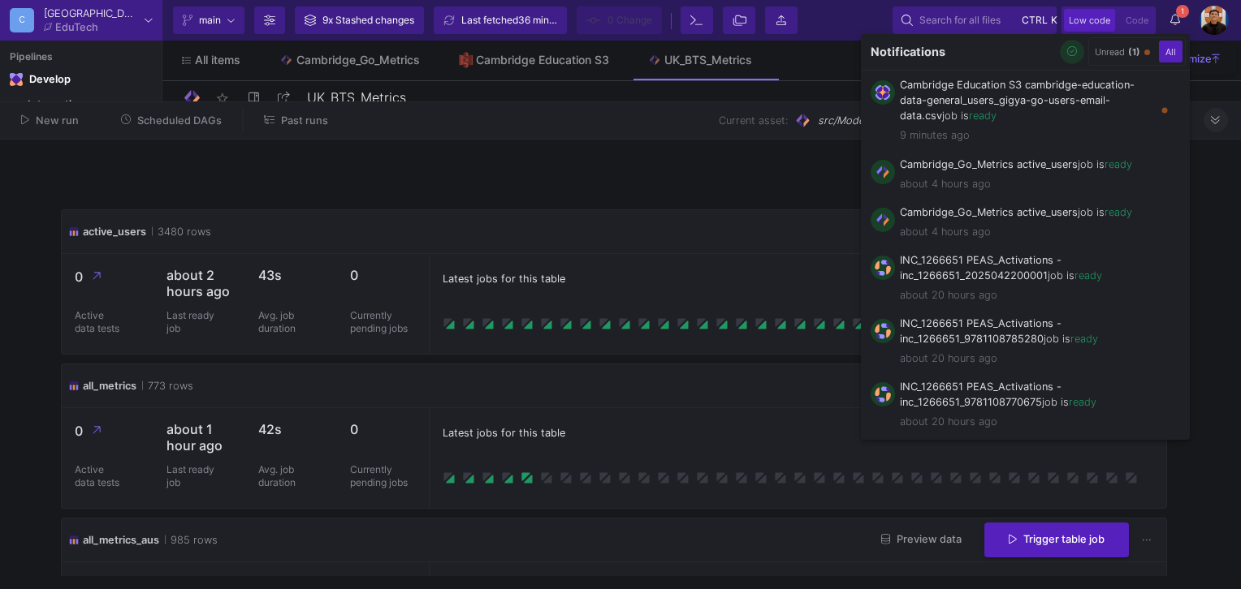
click at [1068, 47] on icon "button" at bounding box center [1072, 51] width 11 height 11
click at [1218, 119] on div at bounding box center [620, 294] width 1241 height 589
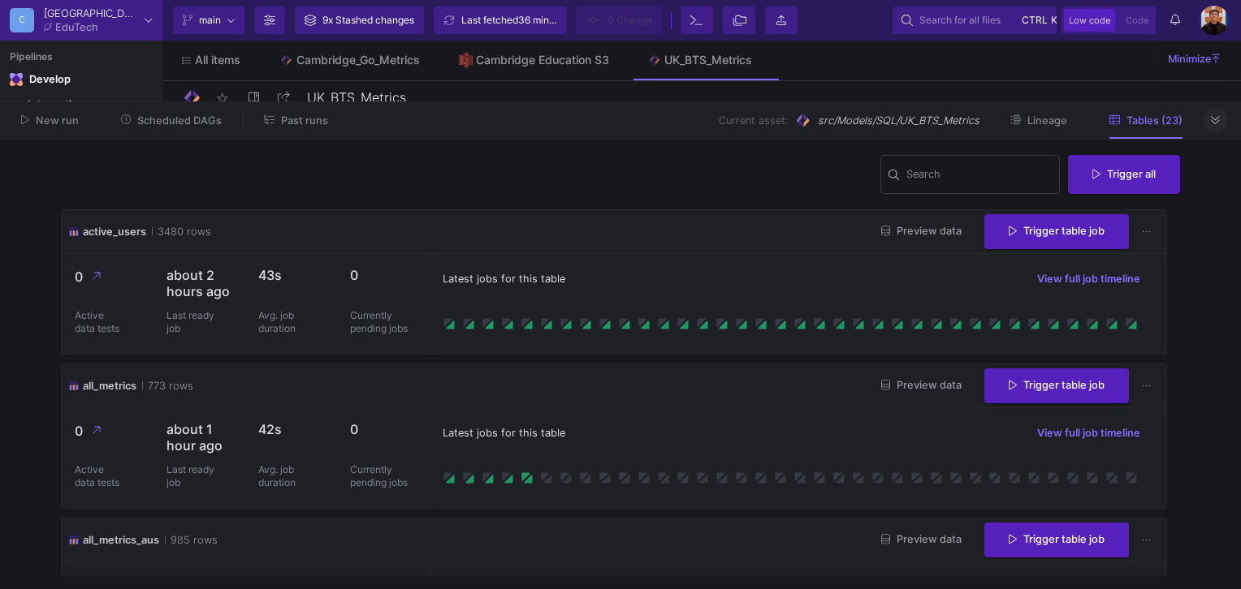
click at [1205, 131] on div at bounding box center [1215, 120] width 24 height 24
click at [1224, 117] on button at bounding box center [1215, 120] width 24 height 24
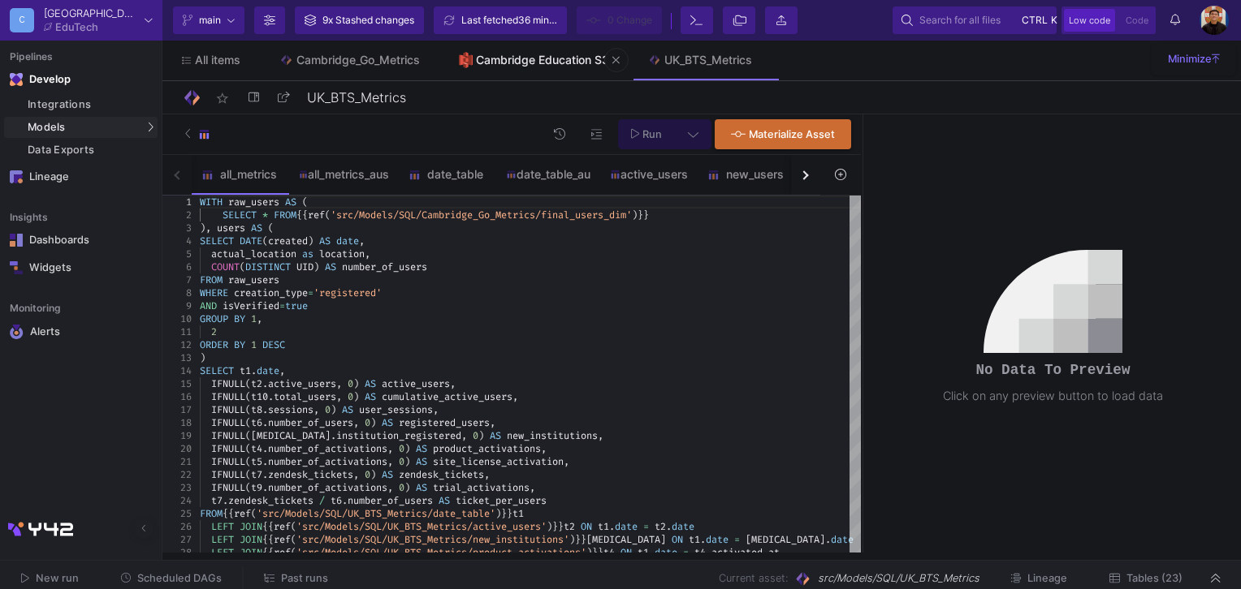
click at [552, 66] on div "Cambridge Education S3" at bounding box center [542, 60] width 133 height 13
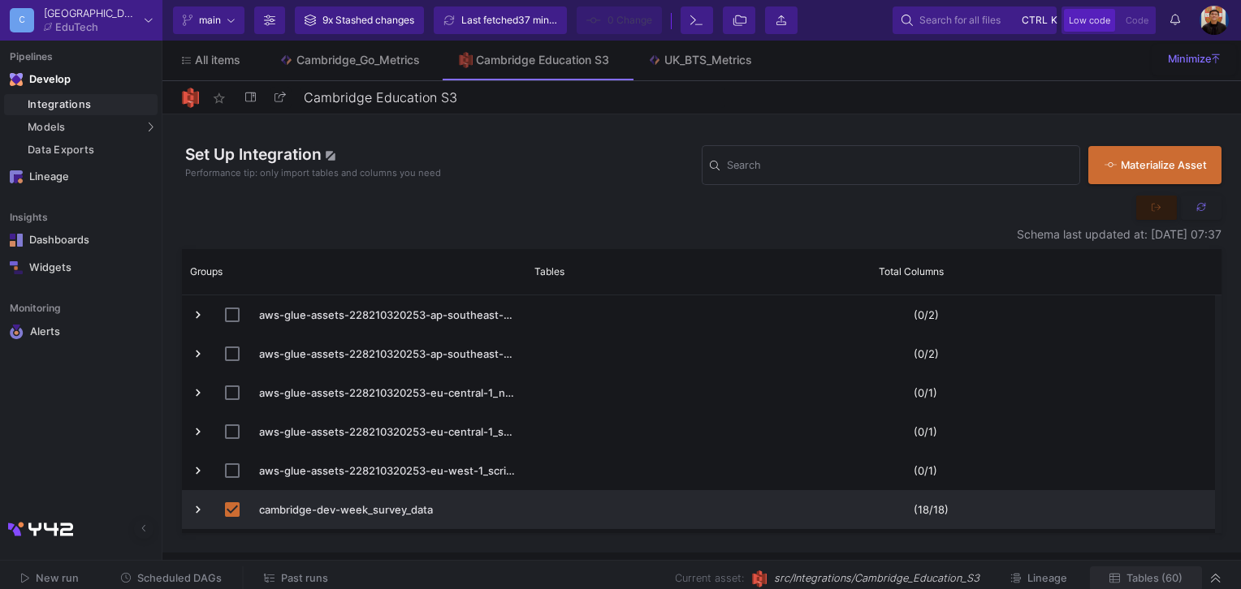
click at [1146, 571] on button "Tables (60)" at bounding box center [1146, 579] width 112 height 25
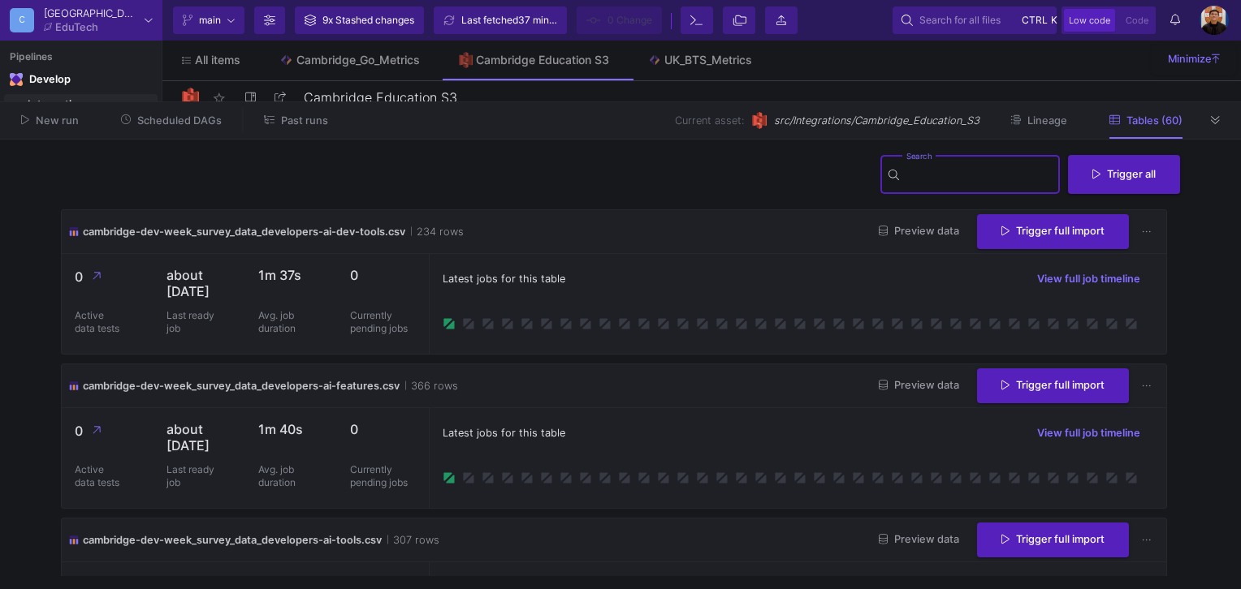
click at [939, 171] on input "Search" at bounding box center [979, 176] width 146 height 13
type input "po"
click at [1211, 127] on fa-icon at bounding box center [1215, 120] width 9 height 12
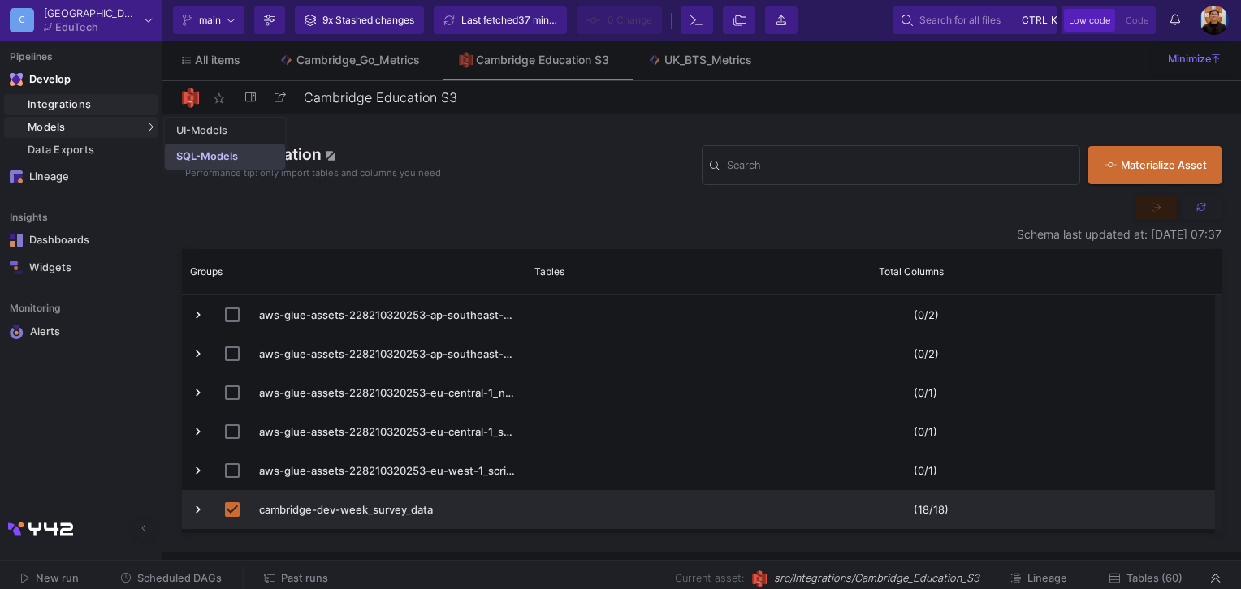
click at [185, 153] on div "SQL-Models" at bounding box center [207, 156] width 62 height 13
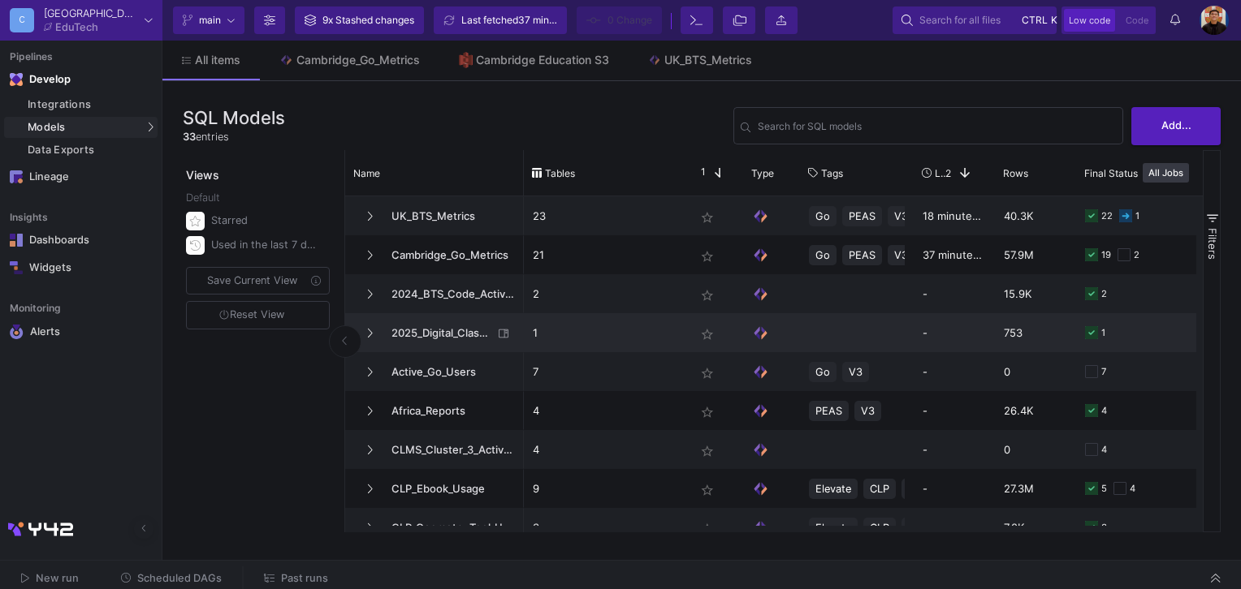
click at [473, 336] on span "2025_Digital_Classroom_Product_Codes_Activations" at bounding box center [437, 333] width 111 height 38
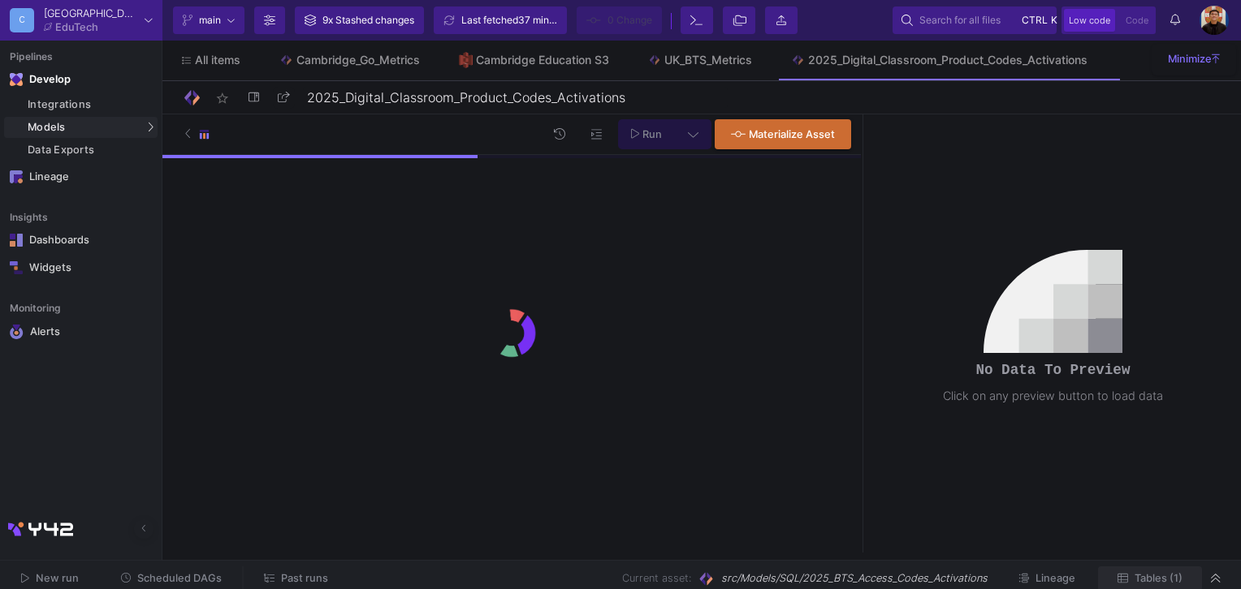
click at [1150, 585] on span "Tables (1)" at bounding box center [1158, 578] width 48 height 12
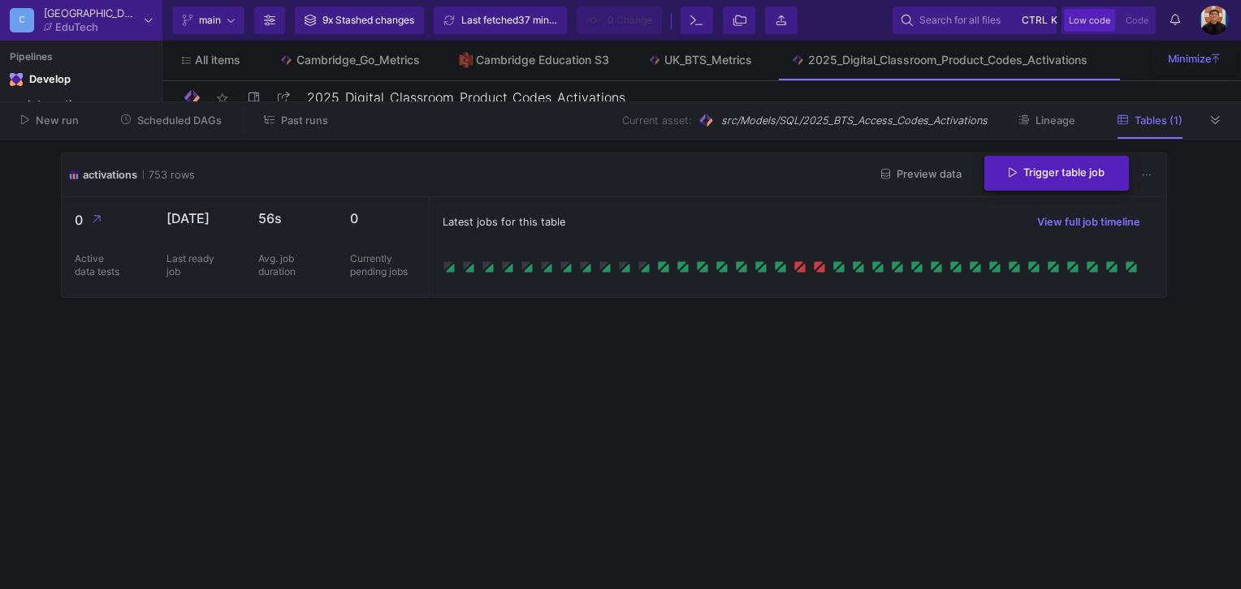
click at [1045, 169] on span "Trigger table job" at bounding box center [1056, 172] width 96 height 12
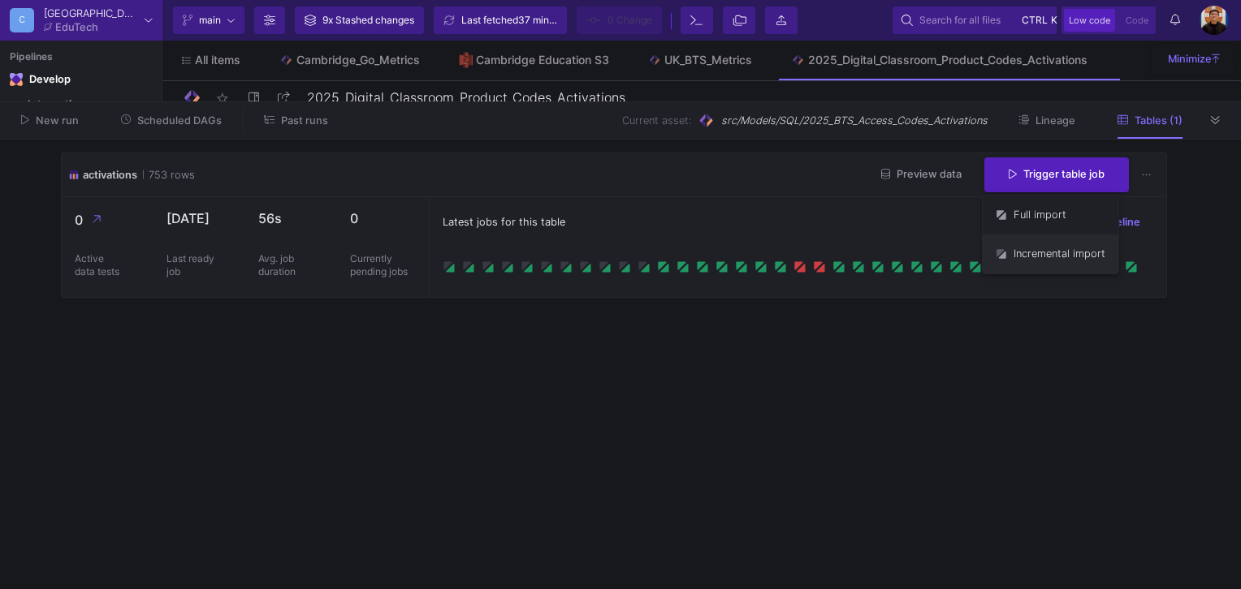
click at [1029, 248] on button "Incremental import" at bounding box center [1050, 254] width 136 height 39
click at [1174, 15] on icon at bounding box center [1175, 19] width 10 height 11
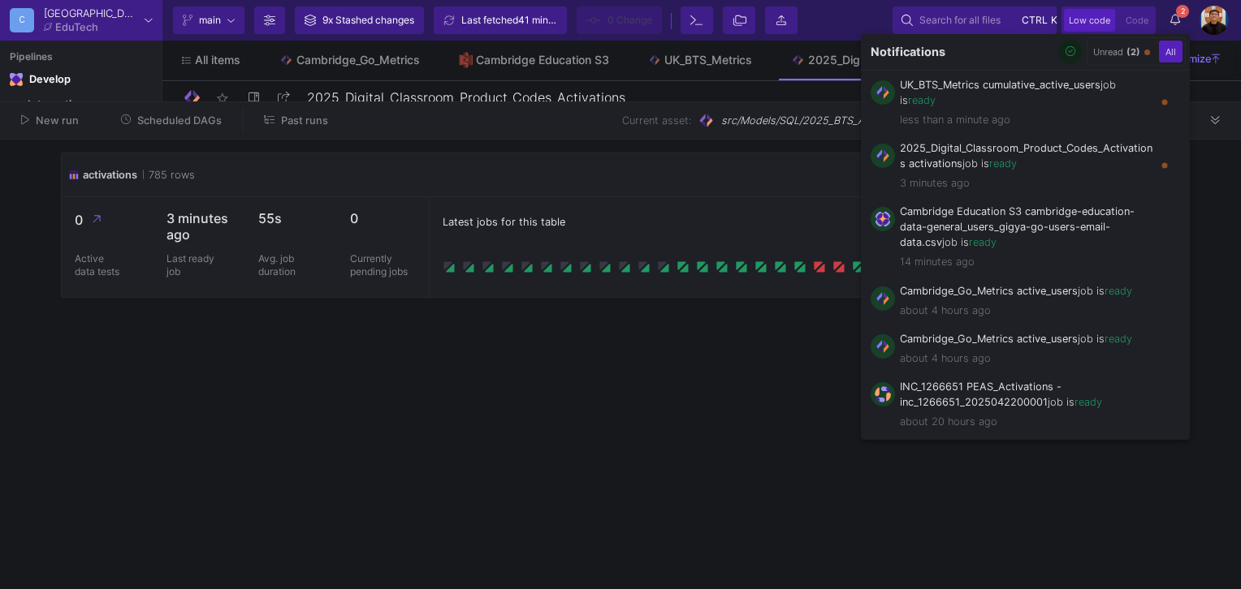
click at [201, 123] on div at bounding box center [620, 294] width 1241 height 589
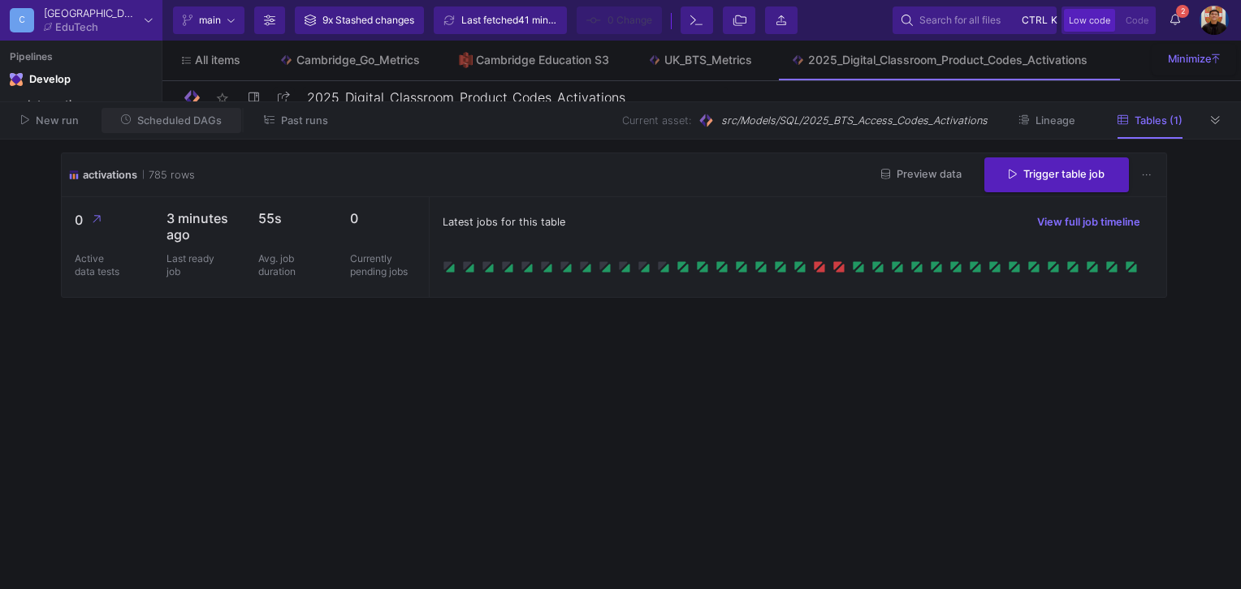
click at [201, 123] on span "Scheduled DAGs" at bounding box center [179, 120] width 84 height 12
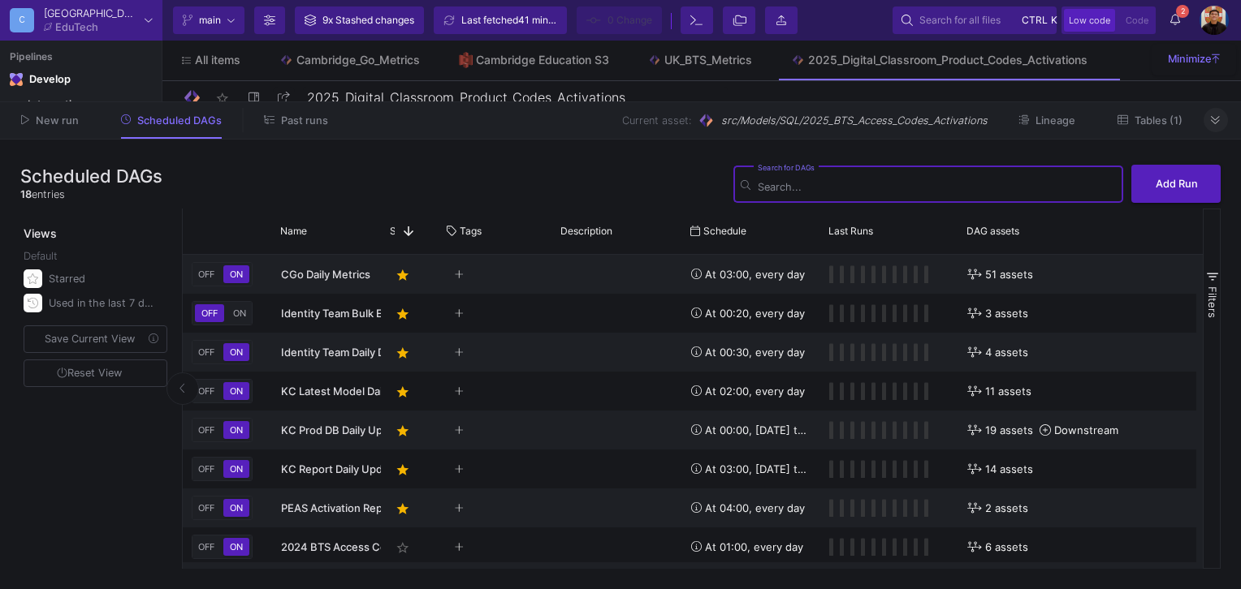
click at [1227, 117] on button at bounding box center [1215, 120] width 24 height 24
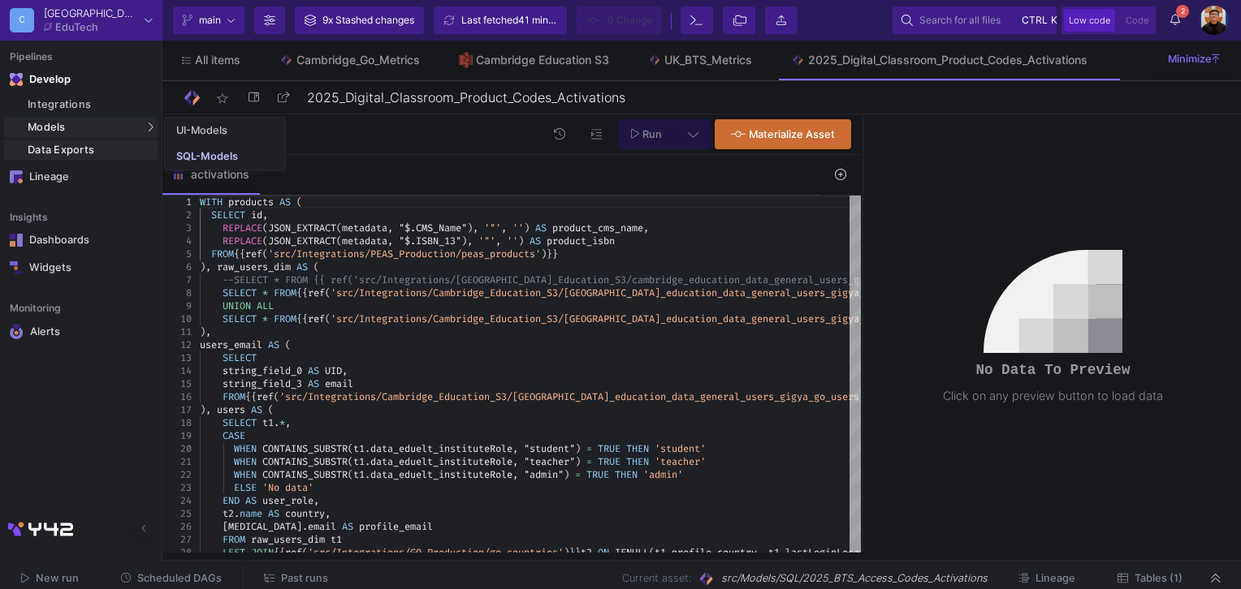
click at [76, 148] on div "Data Exports" at bounding box center [91, 150] width 126 height 13
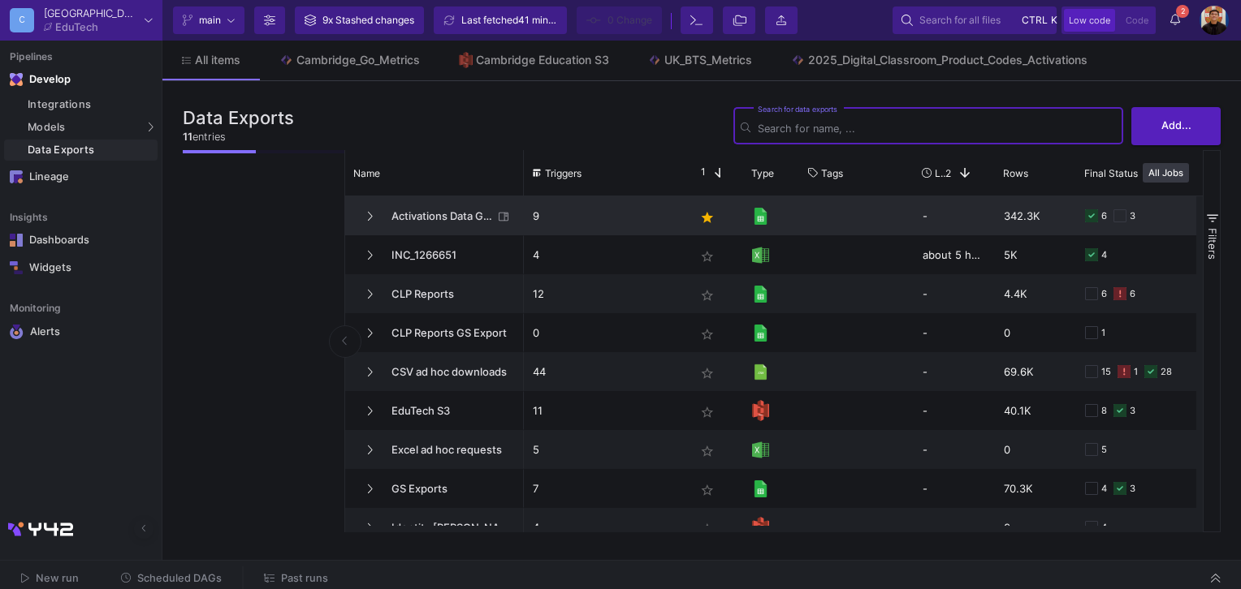
click at [419, 221] on span "Activations Data GS Exports" at bounding box center [437, 216] width 111 height 38
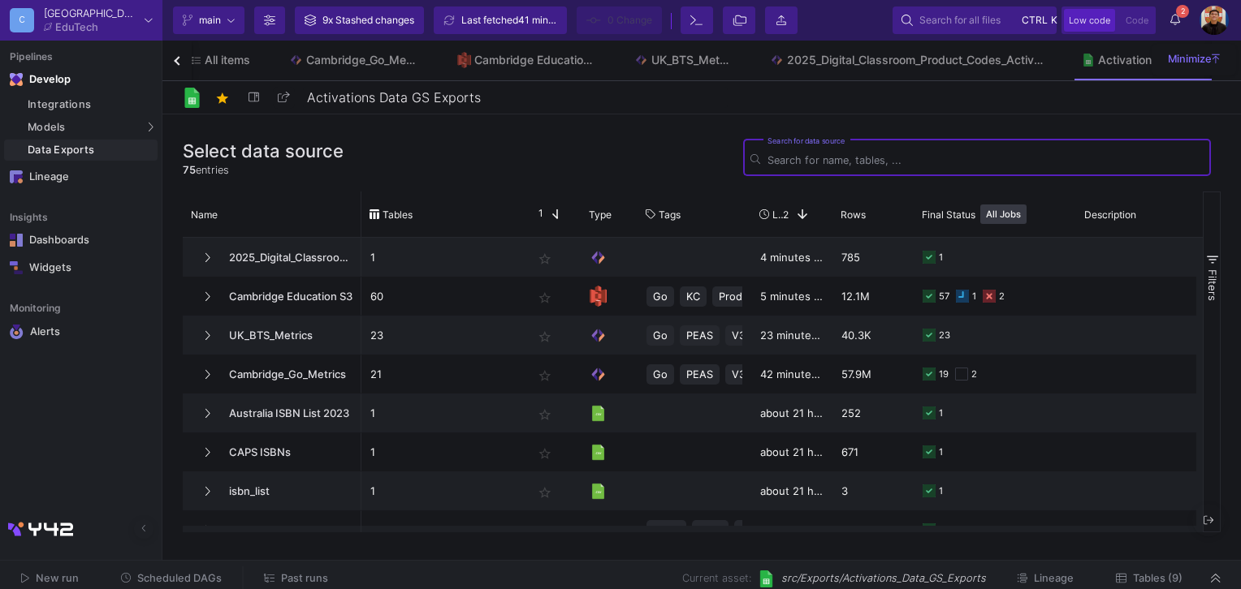
click at [1154, 567] on button "Tables (9)" at bounding box center [1149, 579] width 106 height 25
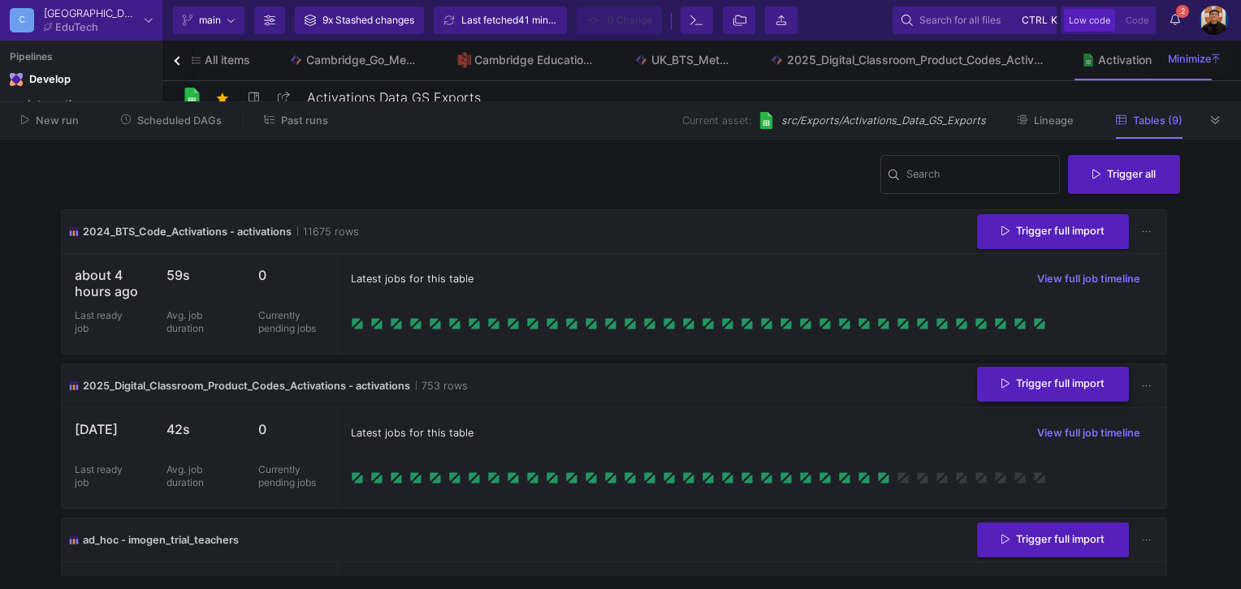
click at [1062, 384] on span "Trigger full import" at bounding box center [1052, 384] width 103 height 12
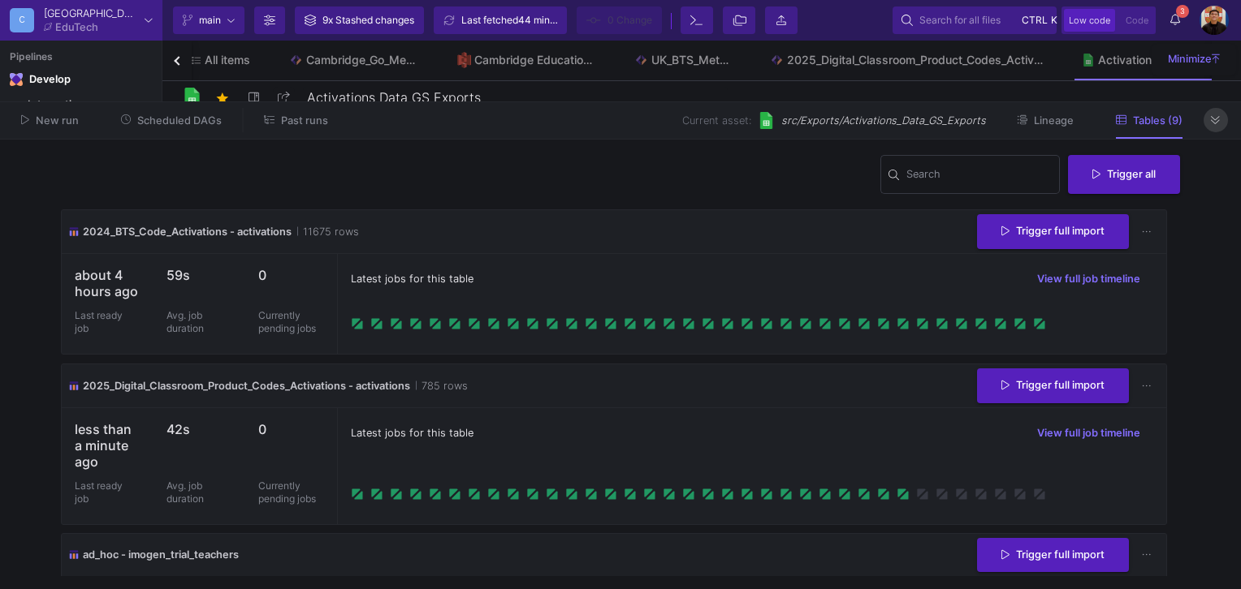
click at [1211, 120] on icon at bounding box center [1215, 120] width 9 height 11
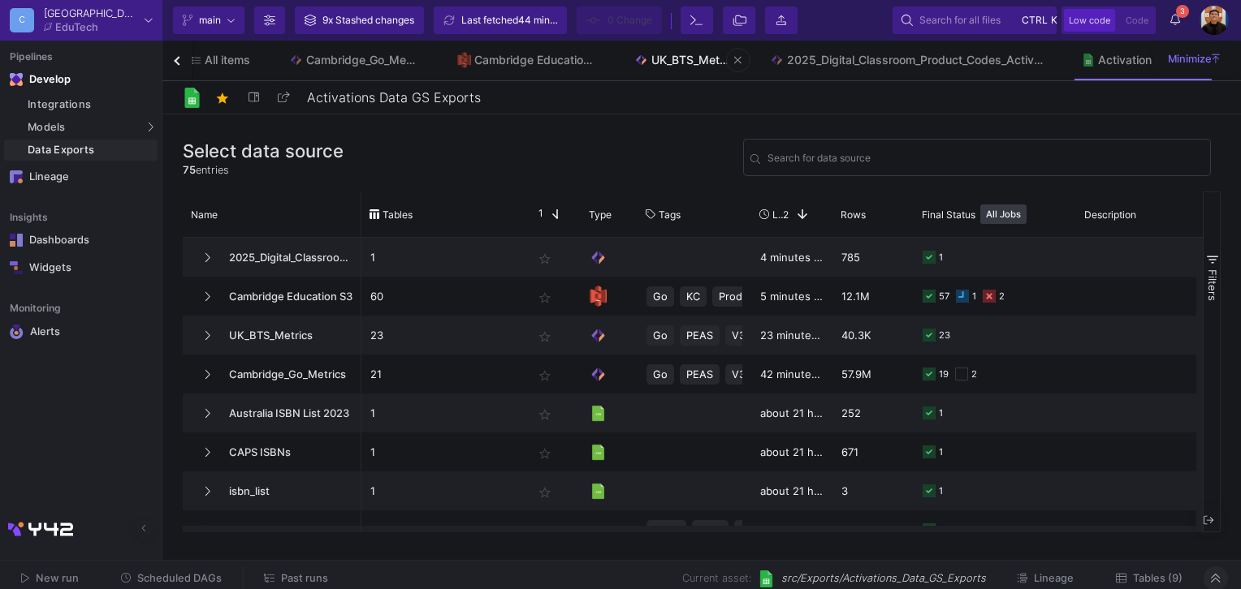
click at [688, 58] on div "UK_BTS_Metrics" at bounding box center [691, 60] width 80 height 13
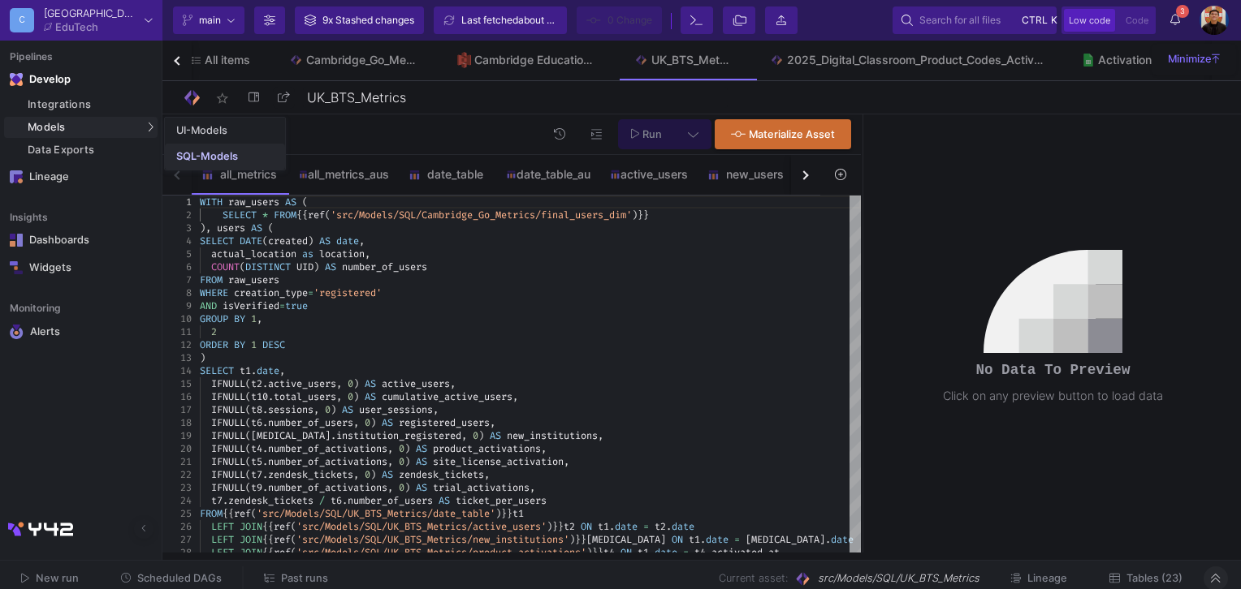
click at [213, 145] on link "SQL-Models" at bounding box center [225, 157] width 120 height 26
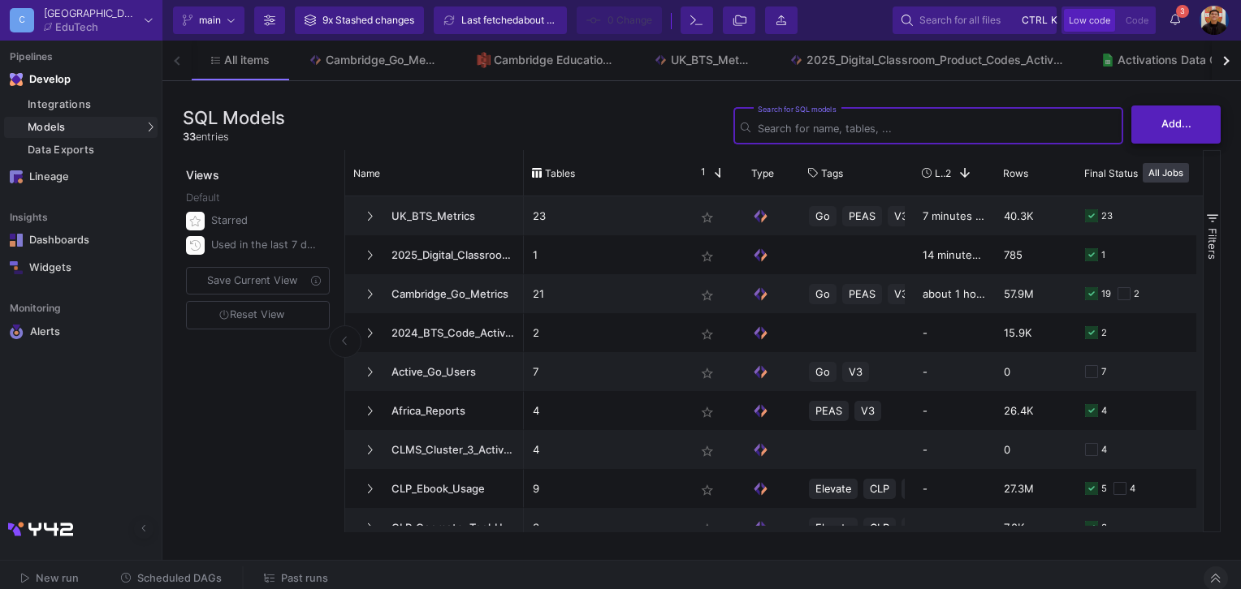
click at [1170, 133] on button "Add..." at bounding box center [1175, 125] width 89 height 38
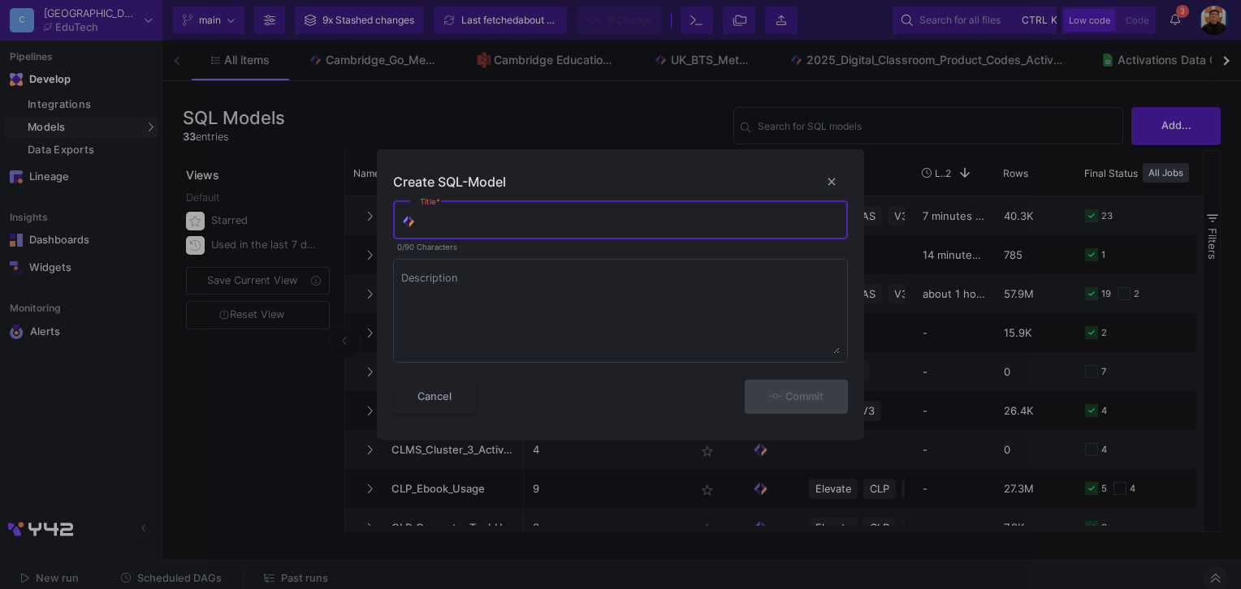
click at [486, 223] on input "Title *" at bounding box center [630, 223] width 421 height 13
paste input "PLS humanities activations report"
click at [447, 218] on input "PLS humanities activations report" at bounding box center [630, 223] width 421 height 13
click at [559, 222] on input "PLS Humanities Activations report" at bounding box center [630, 223] width 421 height 13
type input "PLS Humanities Activations Report"
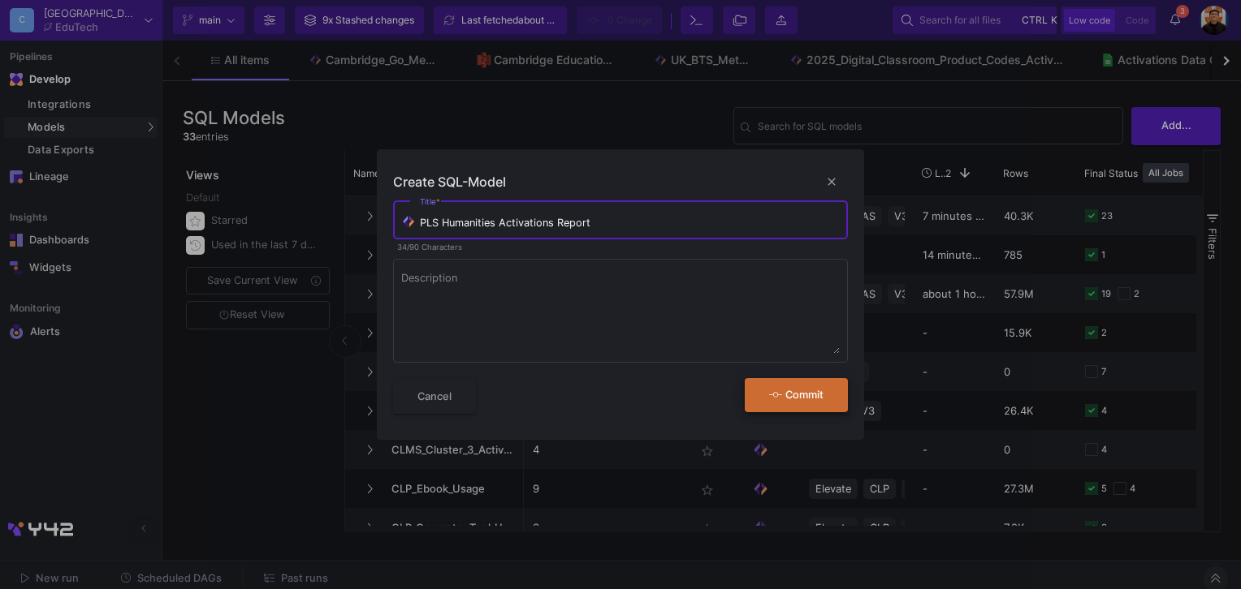
click at [792, 399] on span "Commit" at bounding box center [796, 395] width 54 height 12
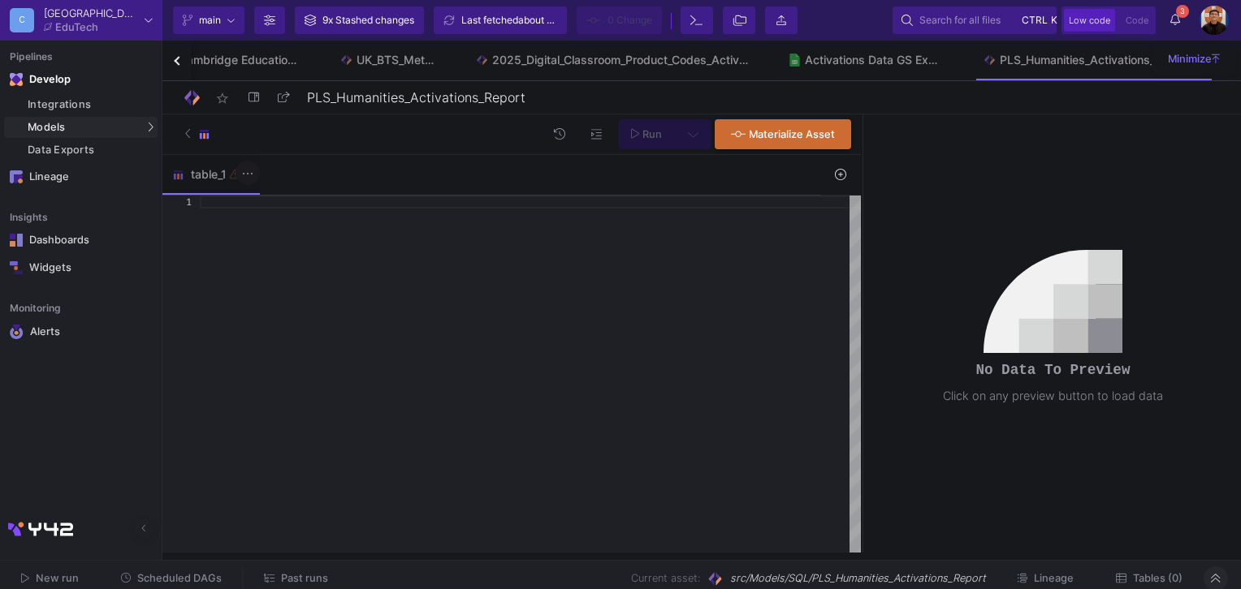
click at [250, 181] on button at bounding box center [247, 173] width 24 height 24
click at [285, 205] on div "Rename" at bounding box center [280, 204] width 65 height 39
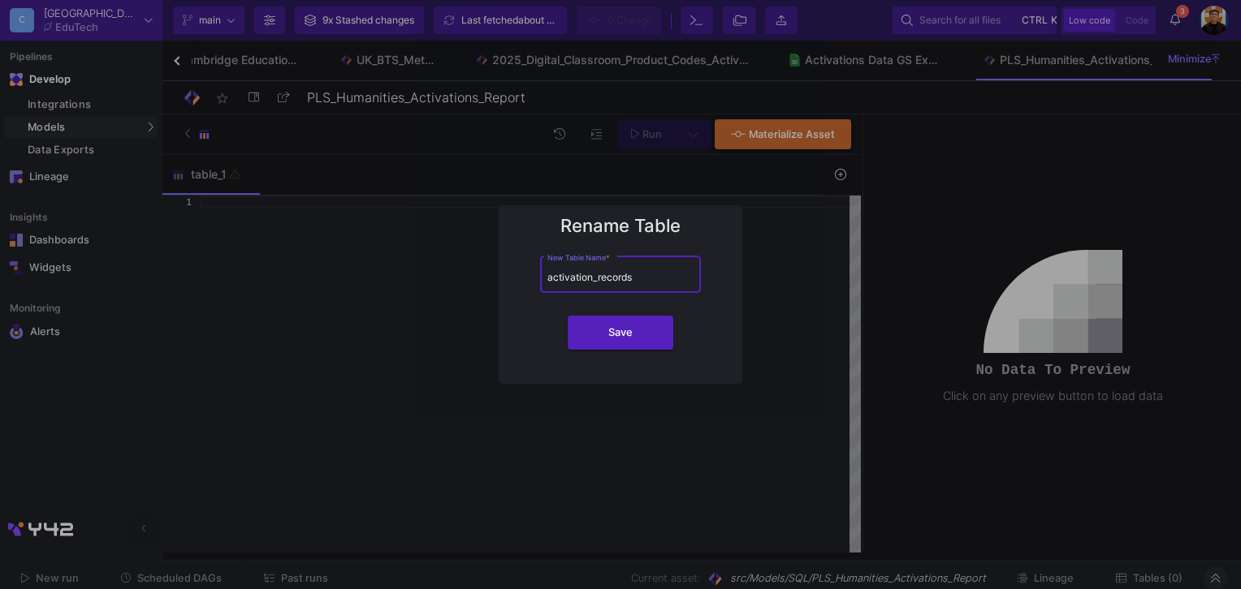
type input "activation_records"
click at [568, 316] on button "Save" at bounding box center [621, 333] width 106 height 34
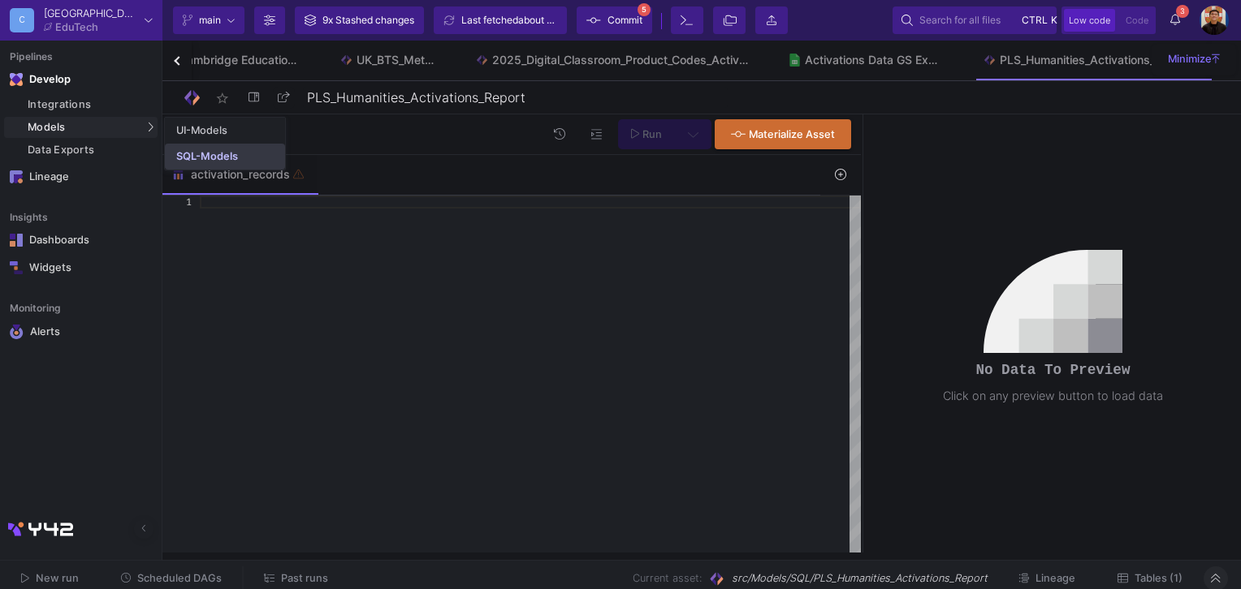
click at [180, 149] on link "SQL-Models" at bounding box center [225, 157] width 120 height 26
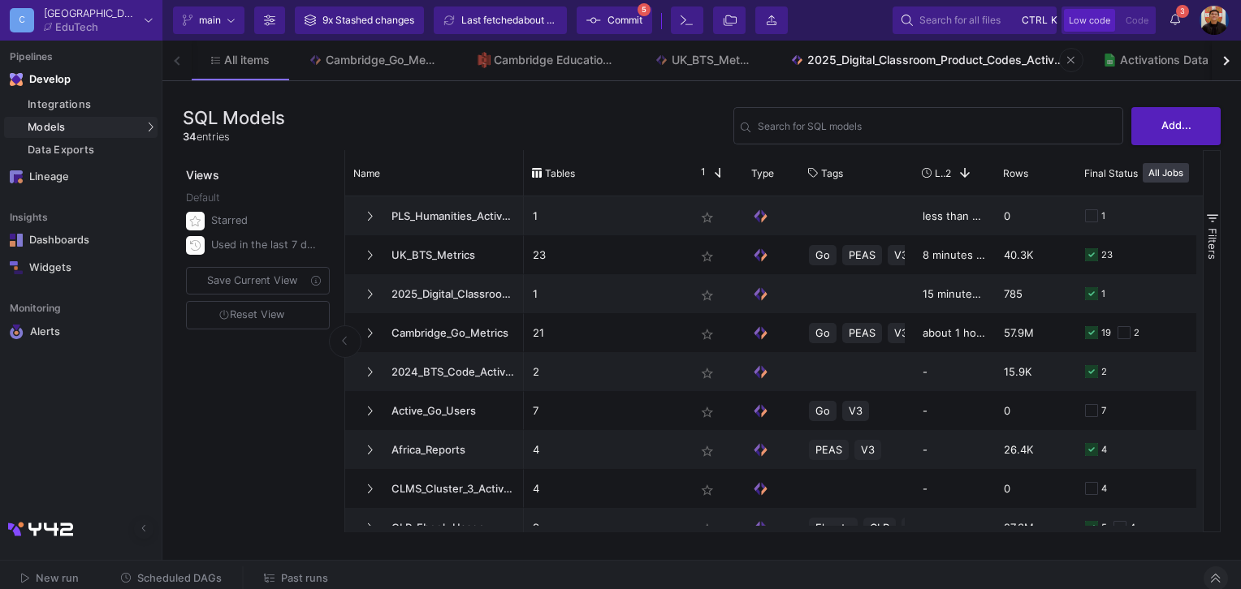
click at [989, 60] on div "2025_Digital_Classroom_Product_Codes_Activations" at bounding box center [935, 60] width 257 height 13
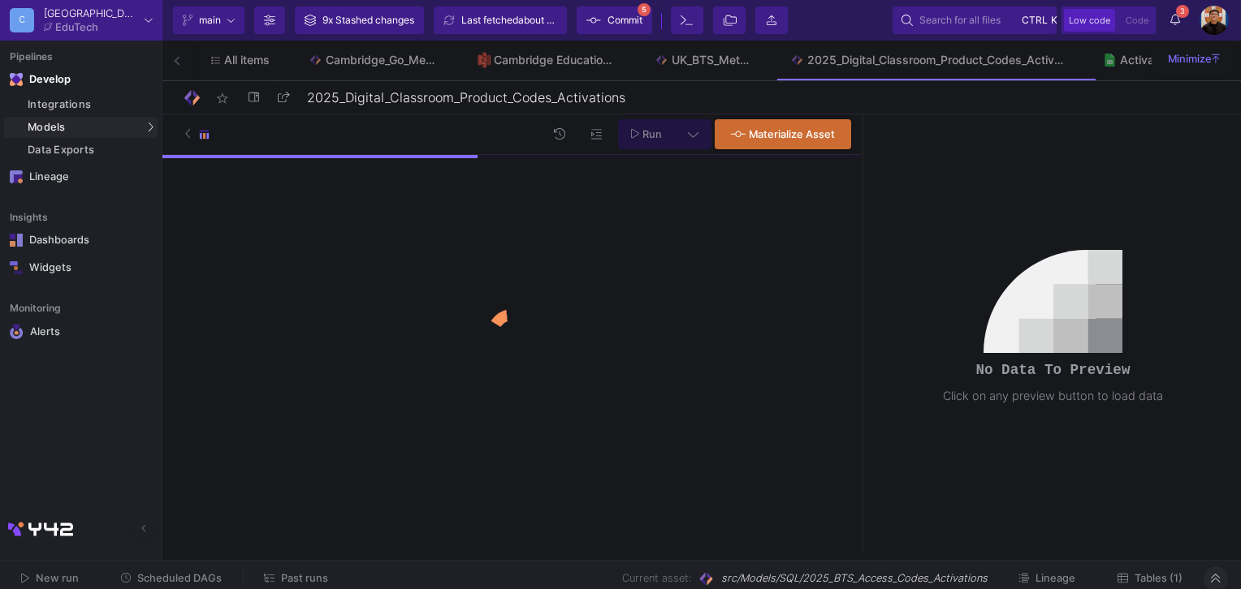
click at [0, 0] on icon at bounding box center [0, 0] width 0 height 0
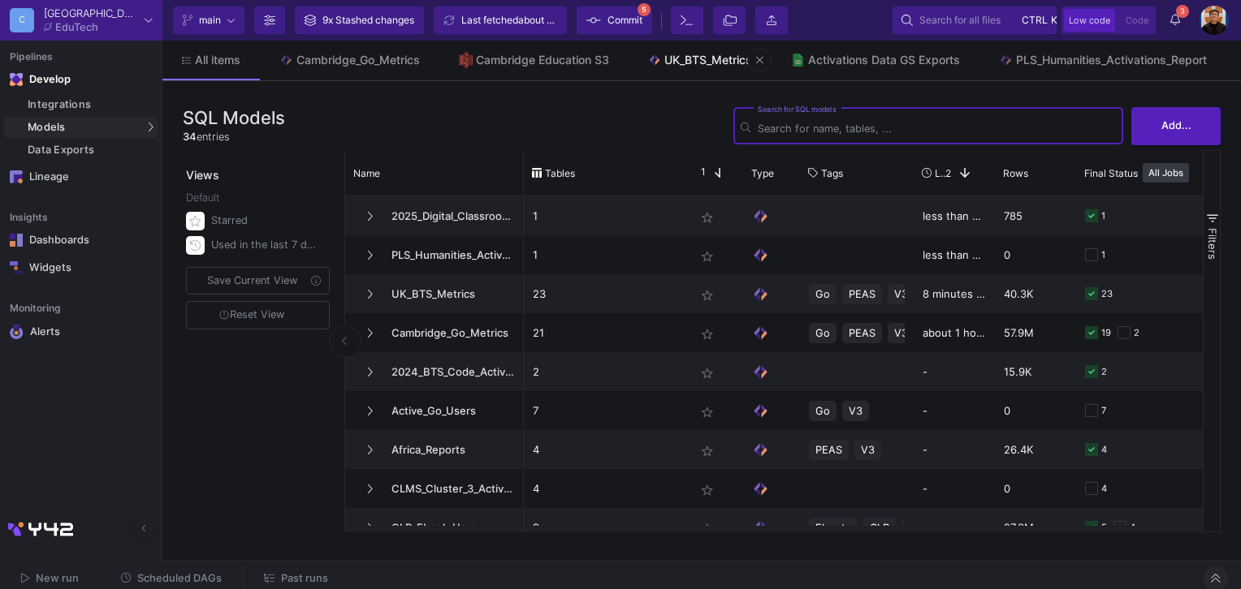
click at [747, 56] on div "UK_BTS_Metrics" at bounding box center [708, 60] width 88 height 13
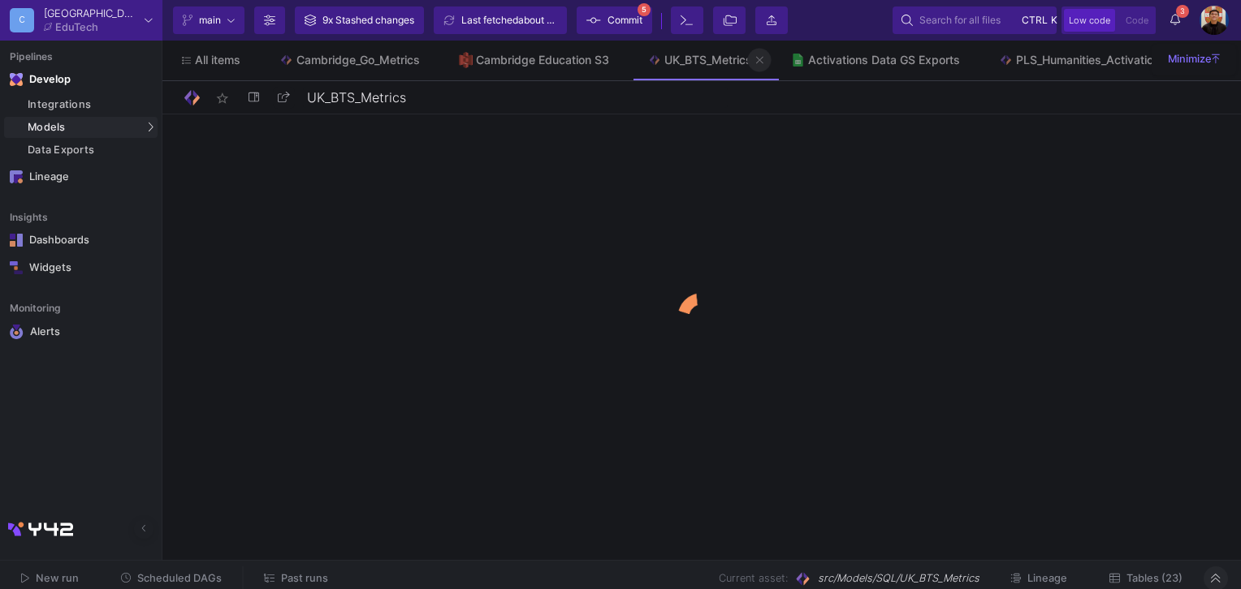
click at [763, 60] on icon at bounding box center [759, 59] width 7 height 11
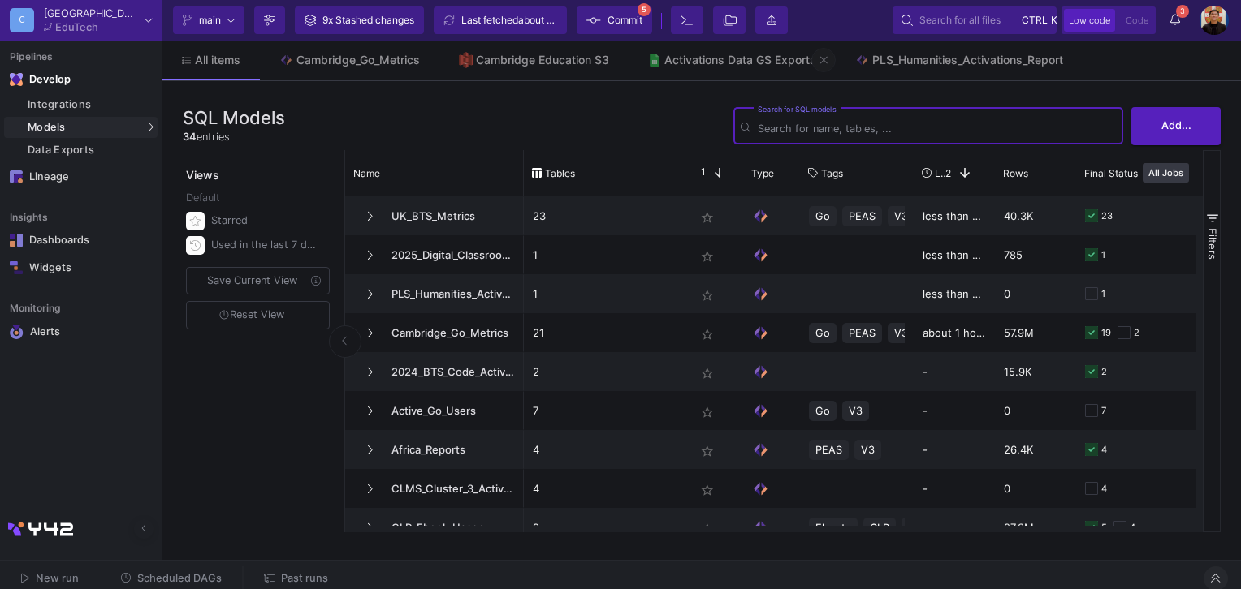
click at [822, 62] on button at bounding box center [823, 60] width 24 height 24
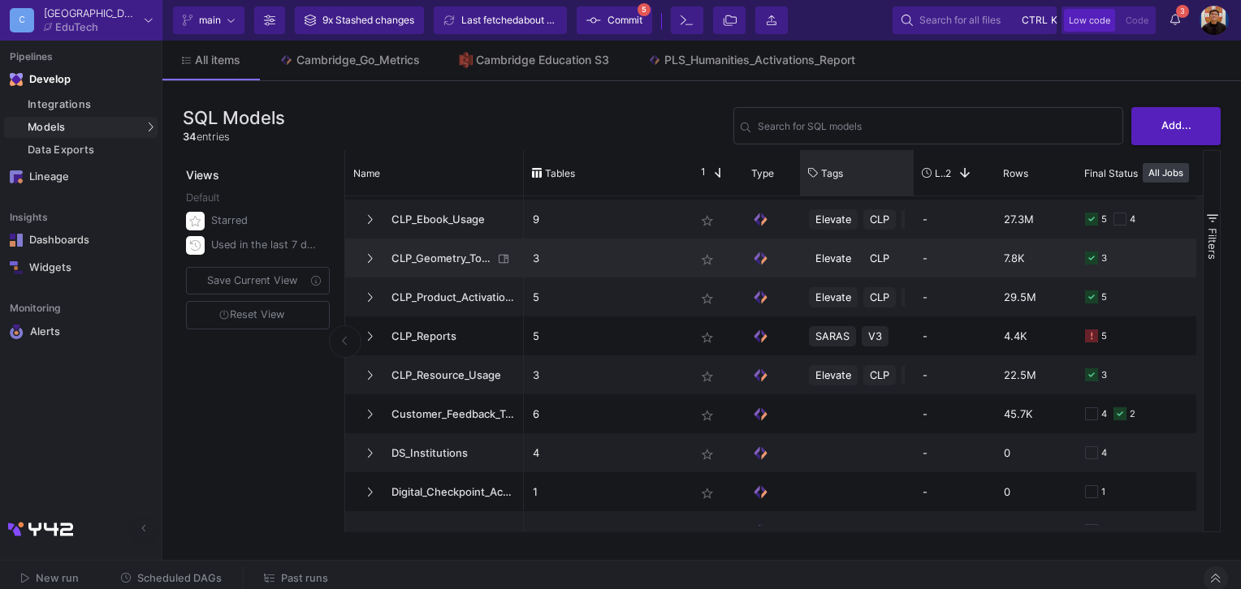
scroll to position [325, 0]
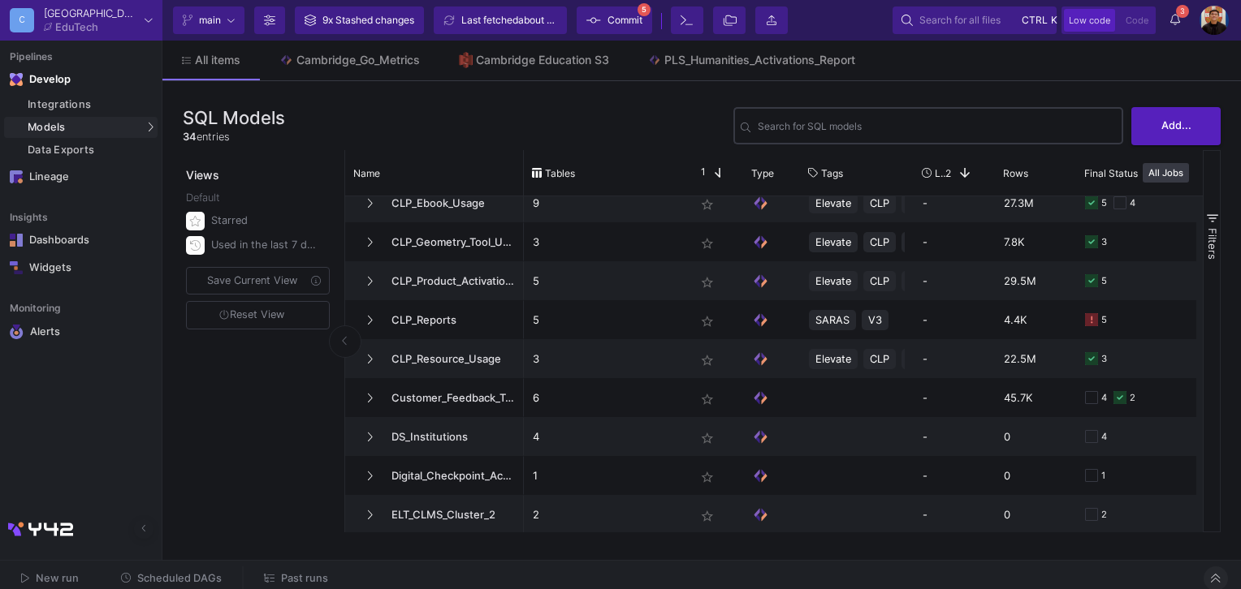
click at [935, 130] on input "Search for SQL models" at bounding box center [936, 129] width 358 height 12
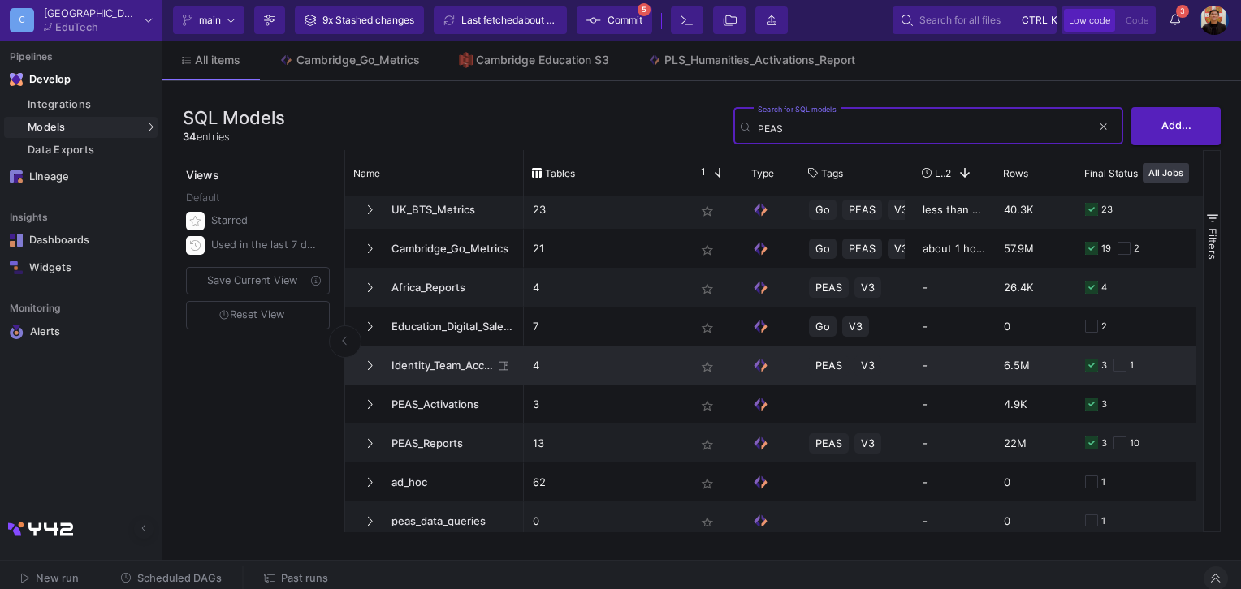
scroll to position [0, 0]
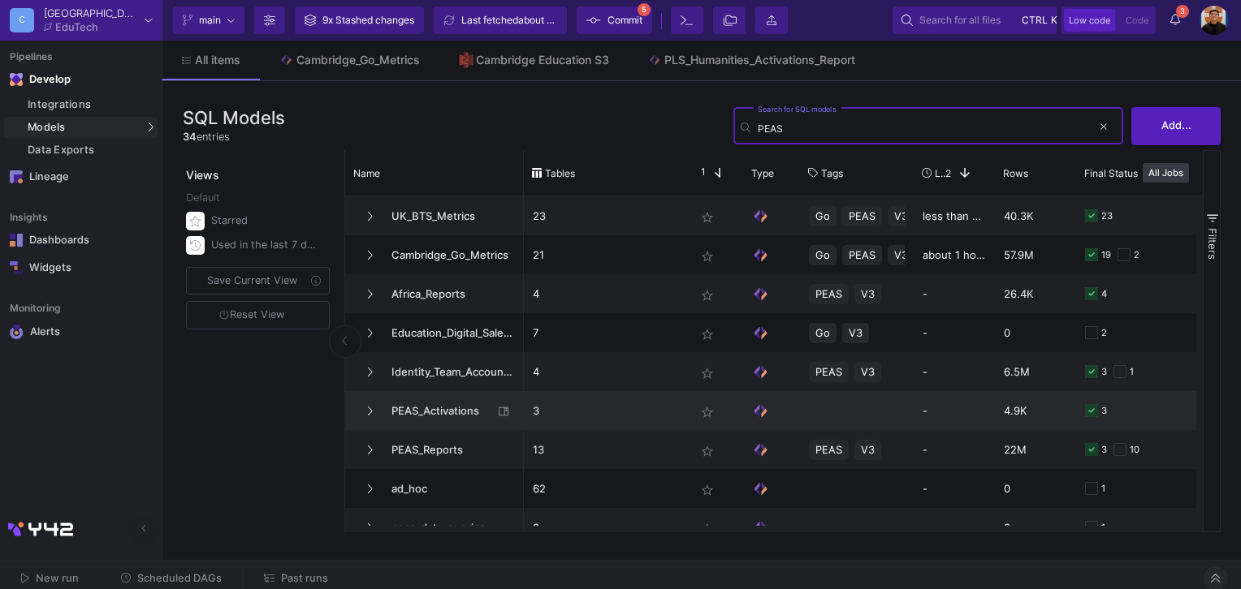
type input "PEAS"
click at [454, 413] on span "PEAS_Activations" at bounding box center [437, 411] width 111 height 38
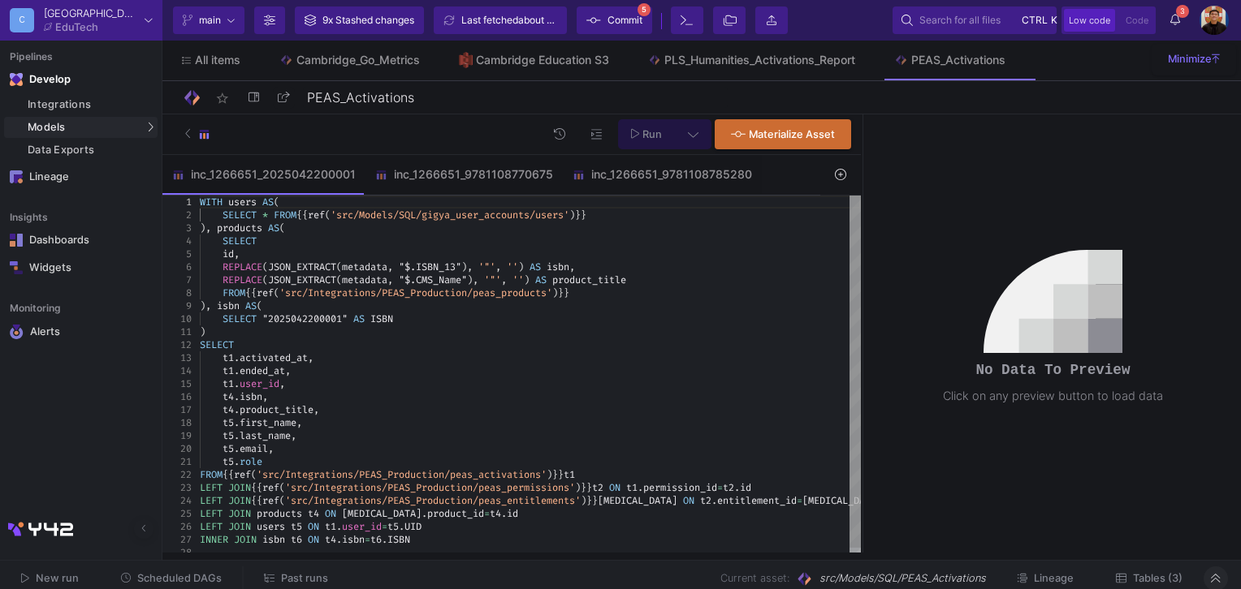
click at [583, 369] on div "t1 . ended_at ," at bounding box center [530, 371] width 661 height 13
type textarea "WITH users AS( SELECT * FROM {{ ref('src/Models/SQL/gigya_user_accounts/users')…"
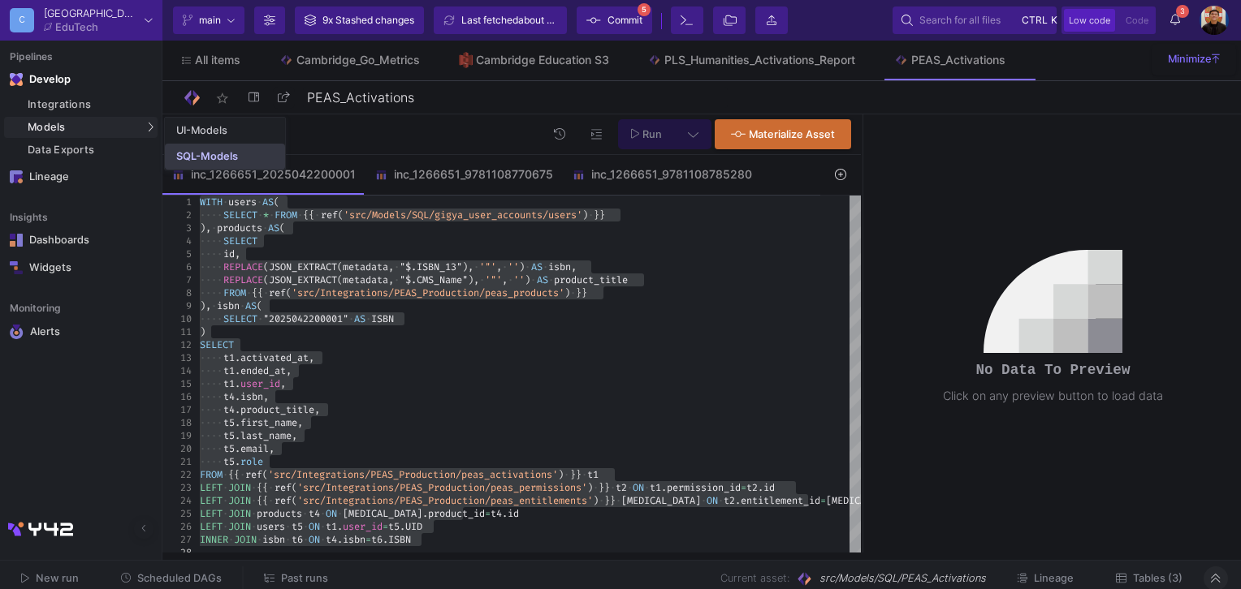
click at [202, 149] on link "SQL-Models" at bounding box center [225, 157] width 120 height 26
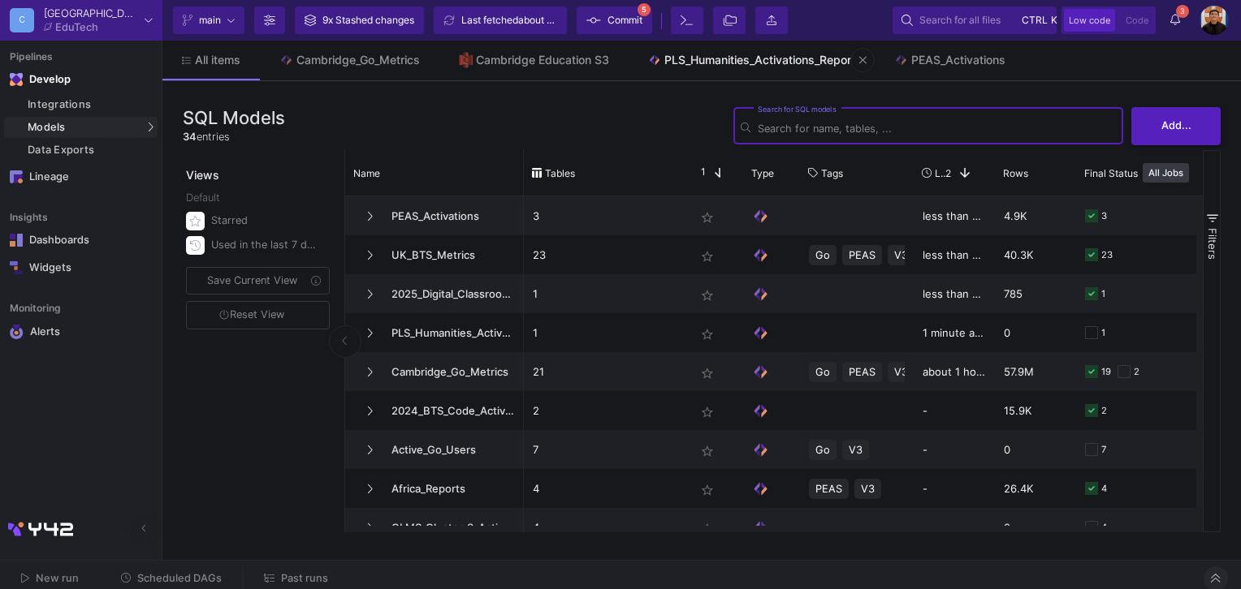
click at [706, 62] on div "PLS_Humanities_Activations_Report" at bounding box center [759, 60] width 191 height 13
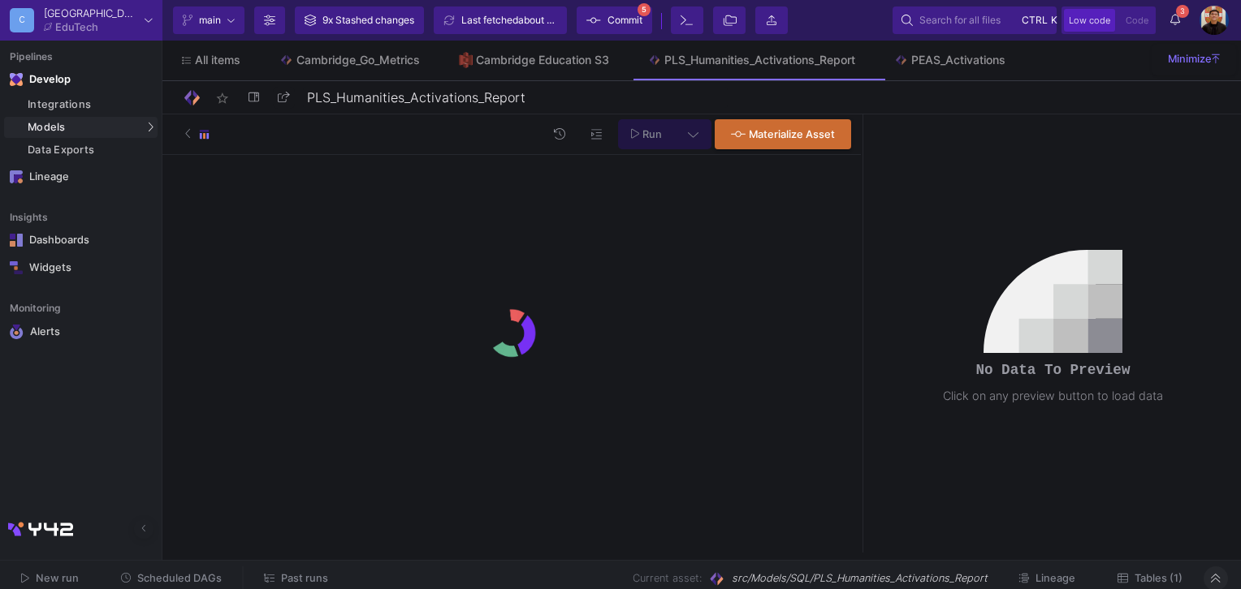
click at [388, 209] on div "Run Materialize Asset" at bounding box center [511, 333] width 698 height 438
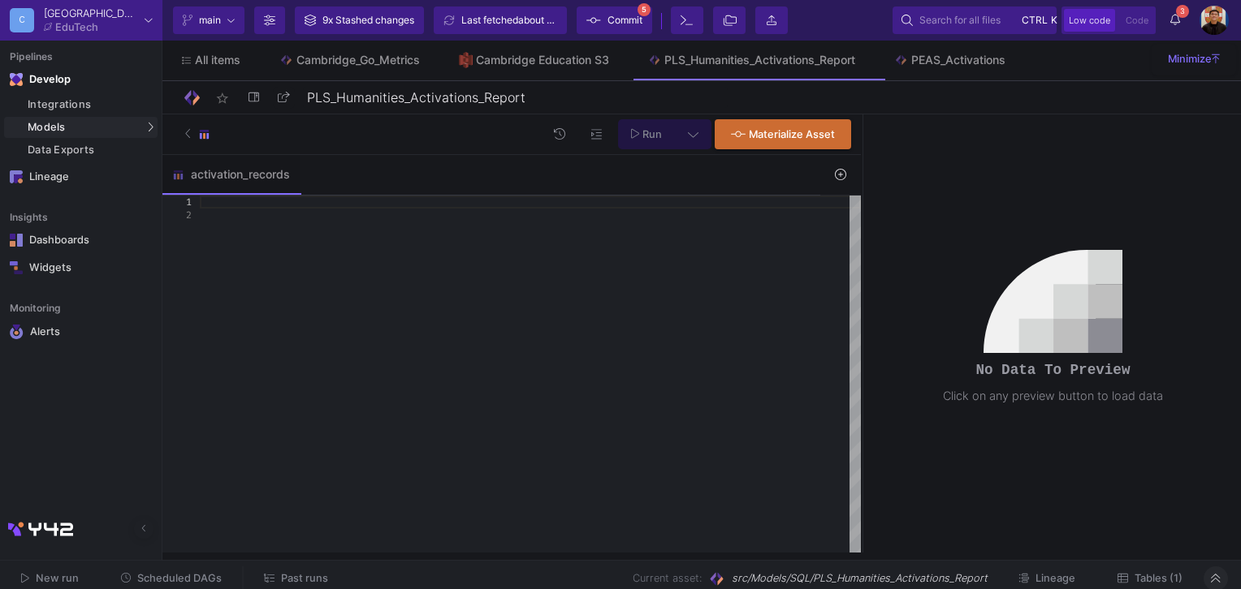
click at [392, 252] on div at bounding box center [530, 375] width 661 height 358
paste textarea "t5.role FROM {{ ref('src/Integrations/PEAS_Production/peas_activations') }} t1 …"
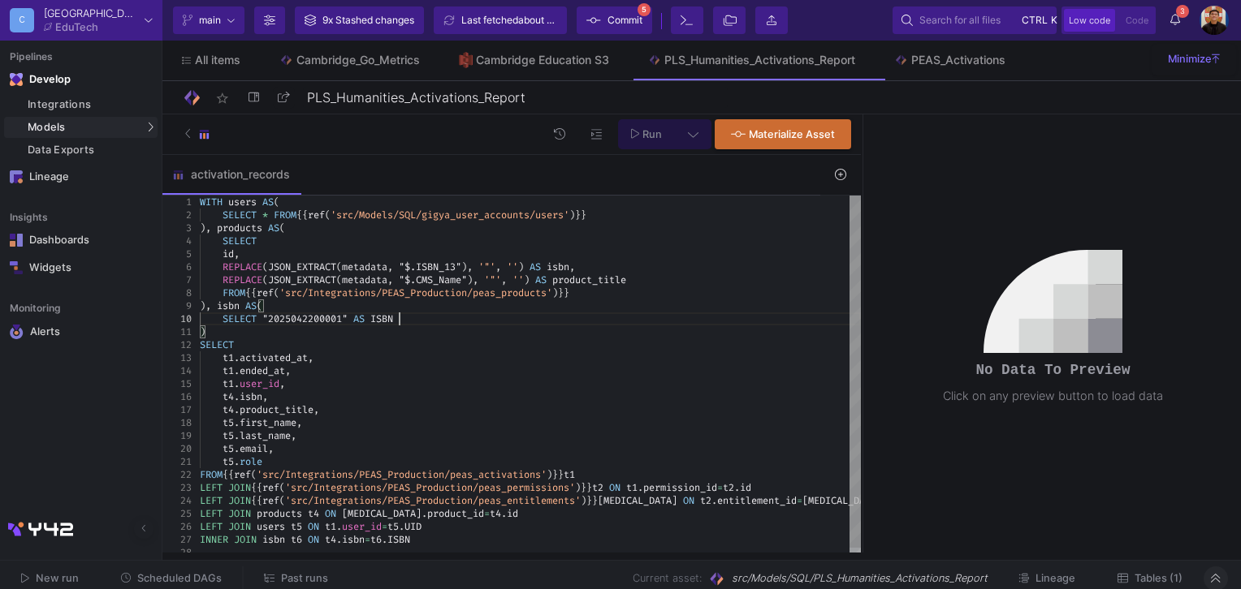
click at [412, 318] on div "SELECT "2025042200001" AS ISBN" at bounding box center [530, 319] width 661 height 13
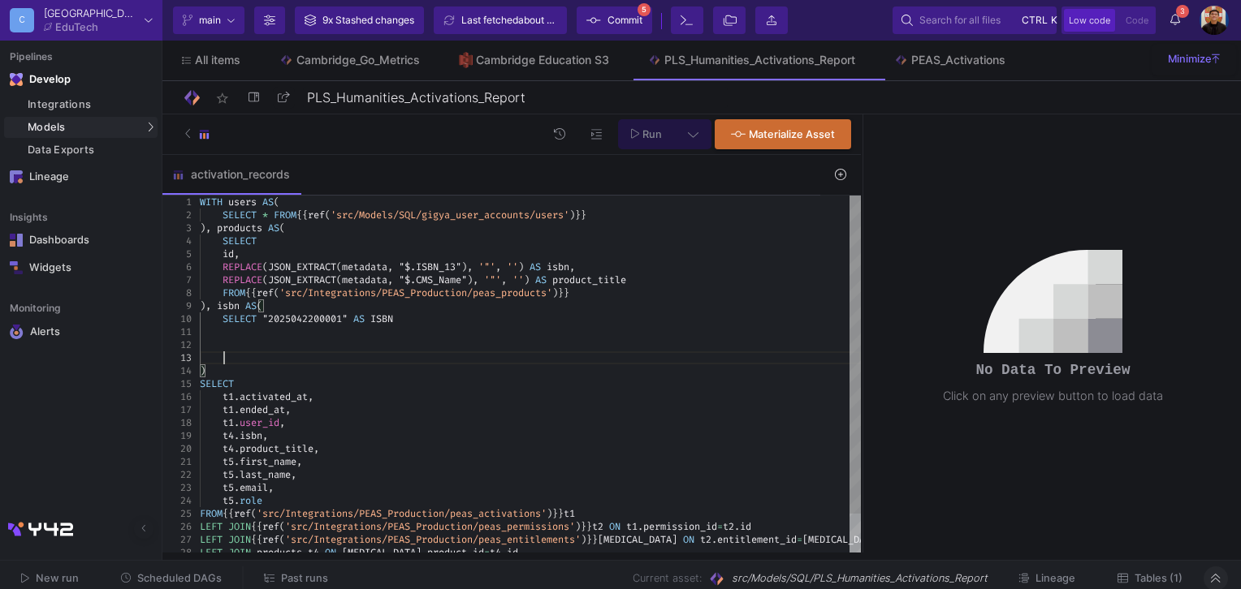
scroll to position [26, 21]
paste textarea "9781009815765 9781009815772 9781009815796 ) SELECT t1.activated_at"
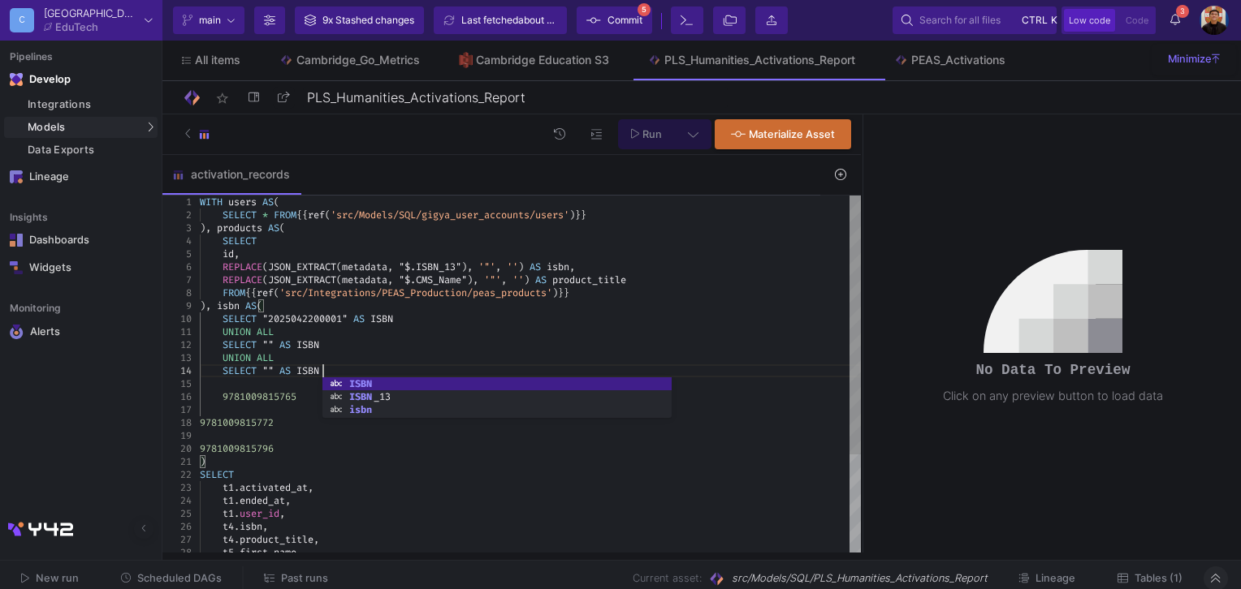
scroll to position [39, 121]
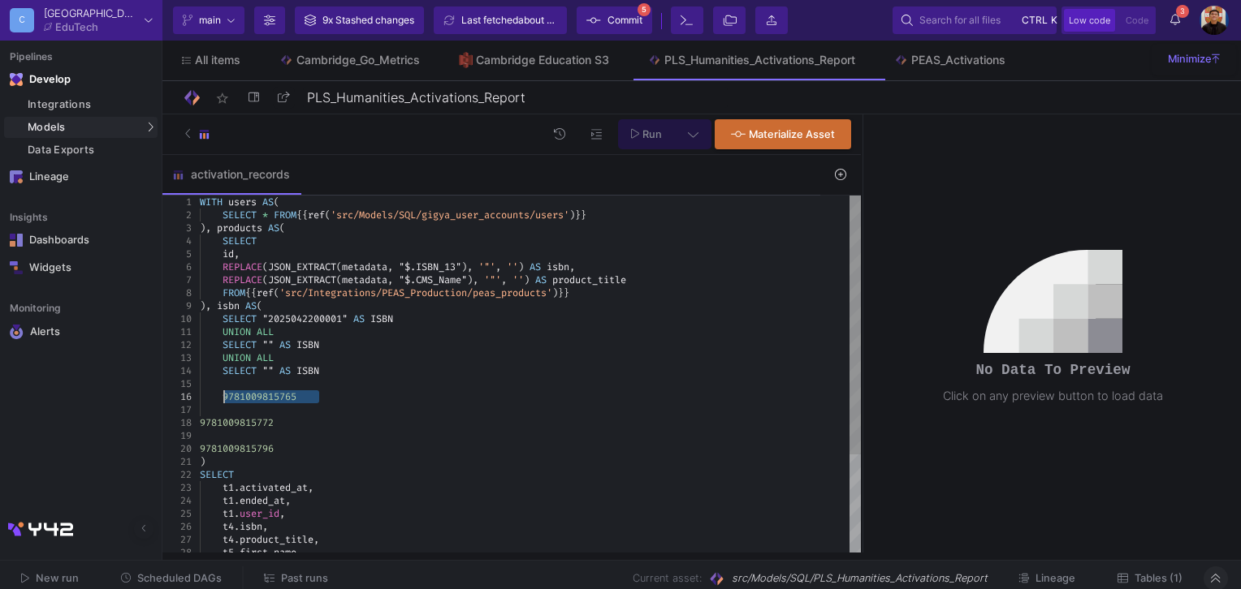
drag, startPoint x: 319, startPoint y: 396, endPoint x: 222, endPoint y: 399, distance: 97.5
click at [269, 317] on span ""2025042200001"" at bounding box center [304, 319] width 85 height 13
paste textarea "9781009815765"
drag, startPoint x: 274, startPoint y: 425, endPoint x: 187, endPoint y: 425, distance: 87.7
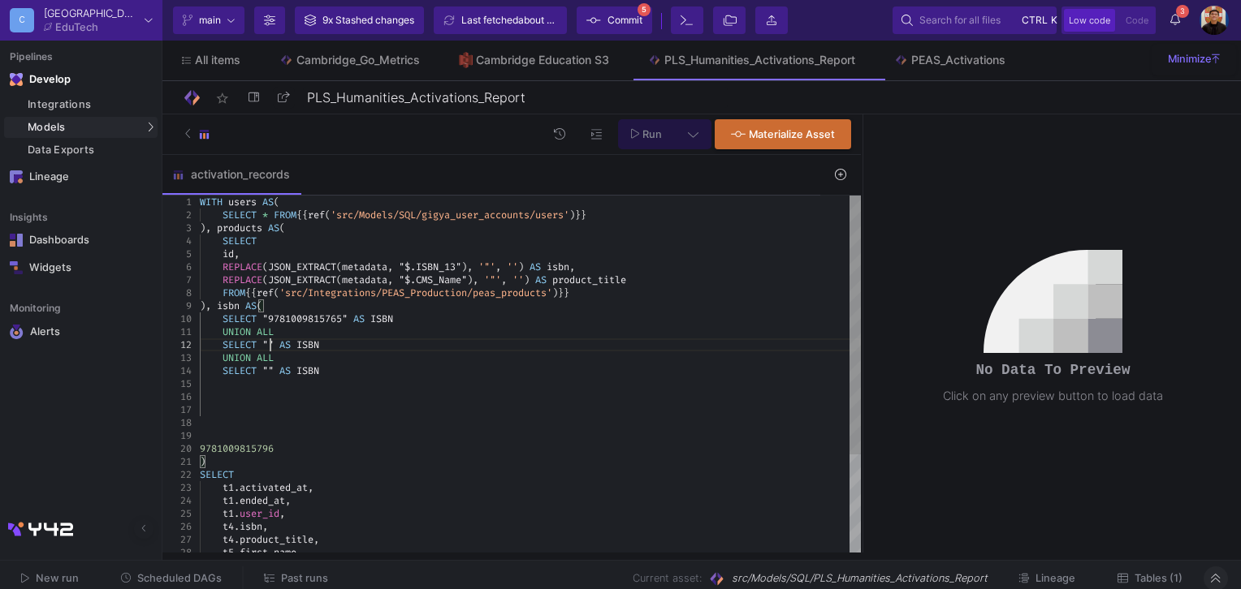
paste textarea "9781009815772"
drag, startPoint x: 266, startPoint y: 449, endPoint x: 190, endPoint y: 451, distance: 76.4
click at [266, 368] on span """" at bounding box center [267, 371] width 11 height 13
paste textarea "9781009815796"
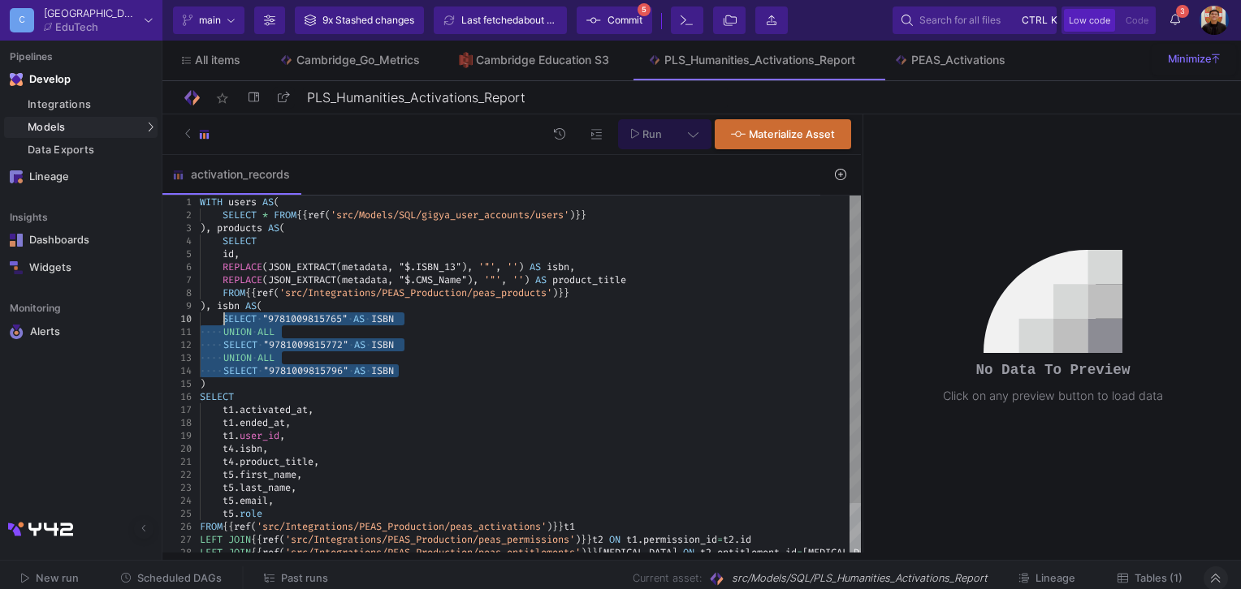
drag, startPoint x: 410, startPoint y: 365, endPoint x: 226, endPoint y: 318, distance: 190.0
click at [642, 131] on span "Run" at bounding box center [647, 133] width 32 height 12
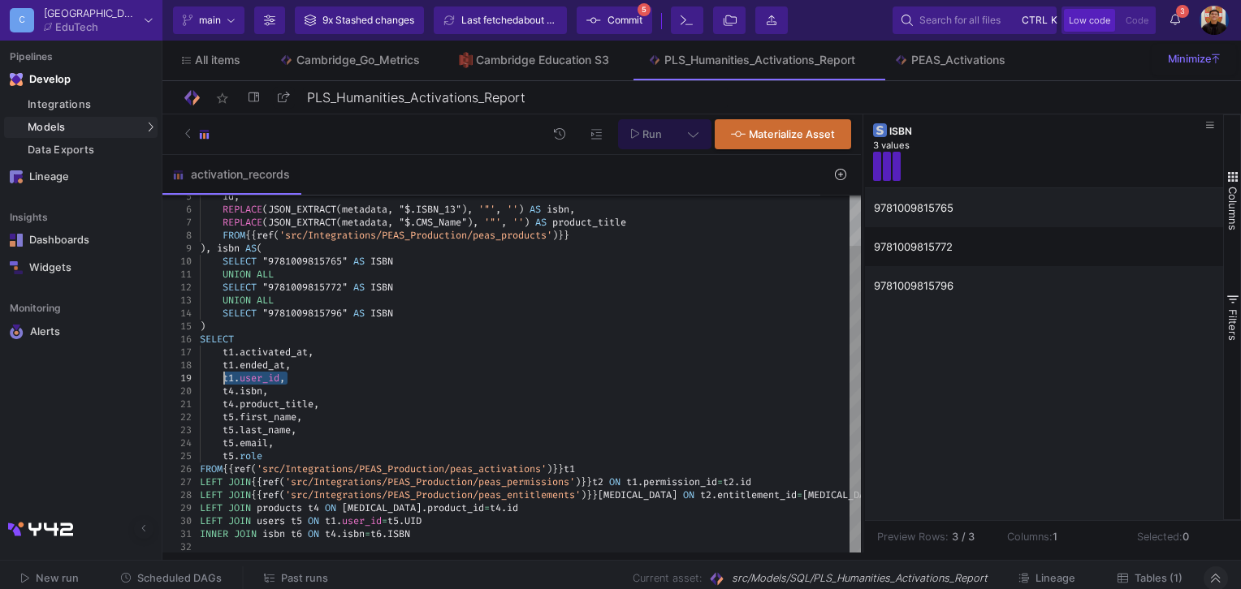
drag, startPoint x: 292, startPoint y: 377, endPoint x: 222, endPoint y: 378, distance: 69.8
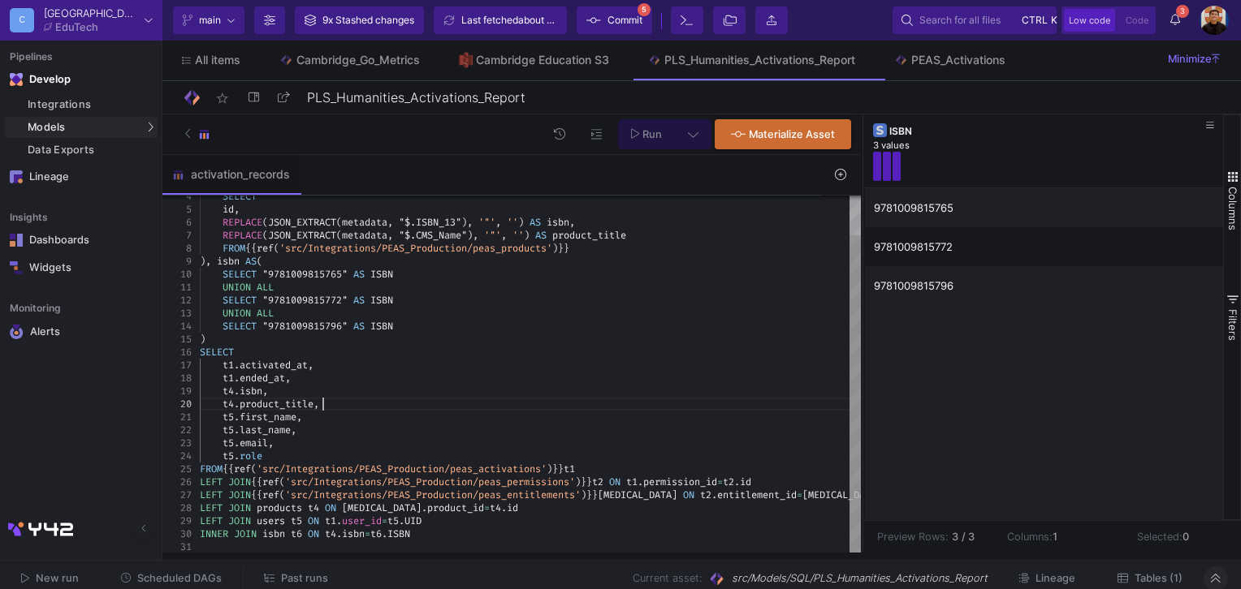
scroll to position [13, 23]
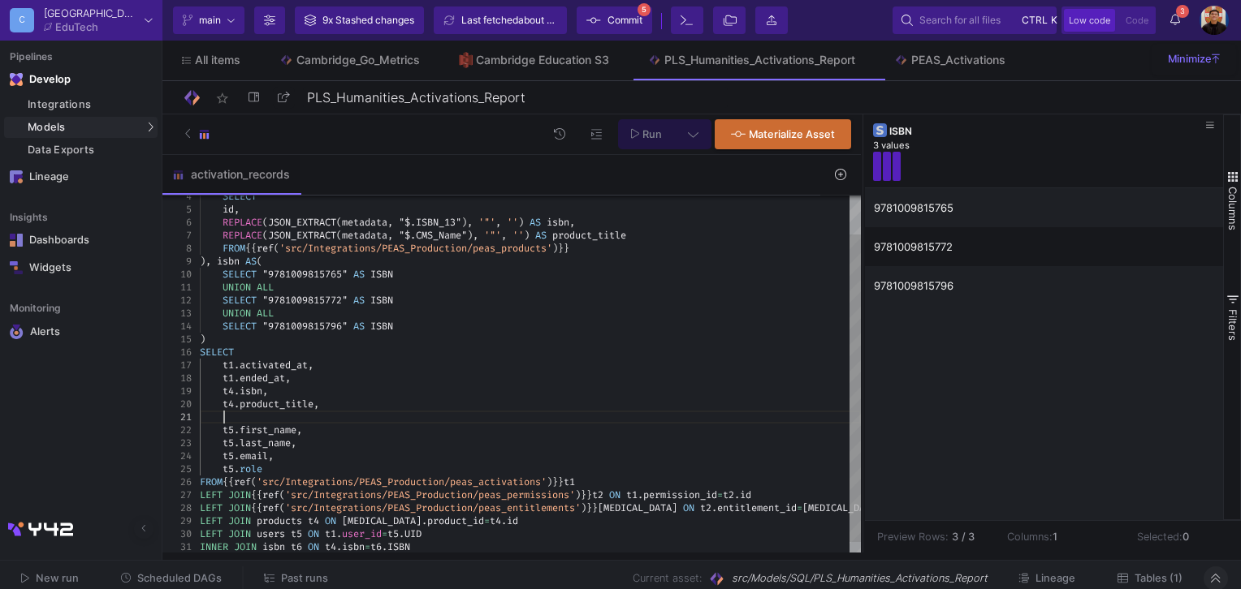
paste textarea "t1.user_id,"
drag, startPoint x: 274, startPoint y: 466, endPoint x: 273, endPoint y: 456, distance: 9.9
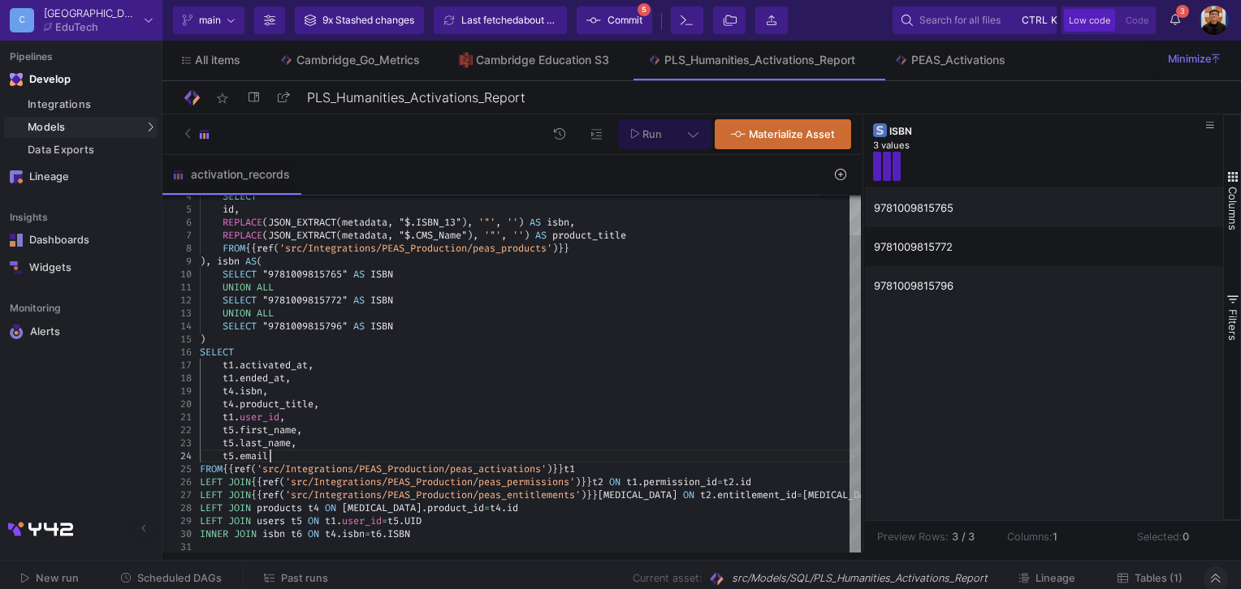
click at [657, 453] on div "t5 . email" at bounding box center [530, 456] width 661 height 13
click at [476, 535] on div "INNER JOIN isbn t6 ON t4 . isbn = t6 . ISBN" at bounding box center [530, 534] width 661 height 13
type textarea "t1.user_id, t5.first_name, t5.last_name, t5.email FROM {{ ref('src/Integrations…"
click at [696, 132] on icon at bounding box center [693, 133] width 11 height 11
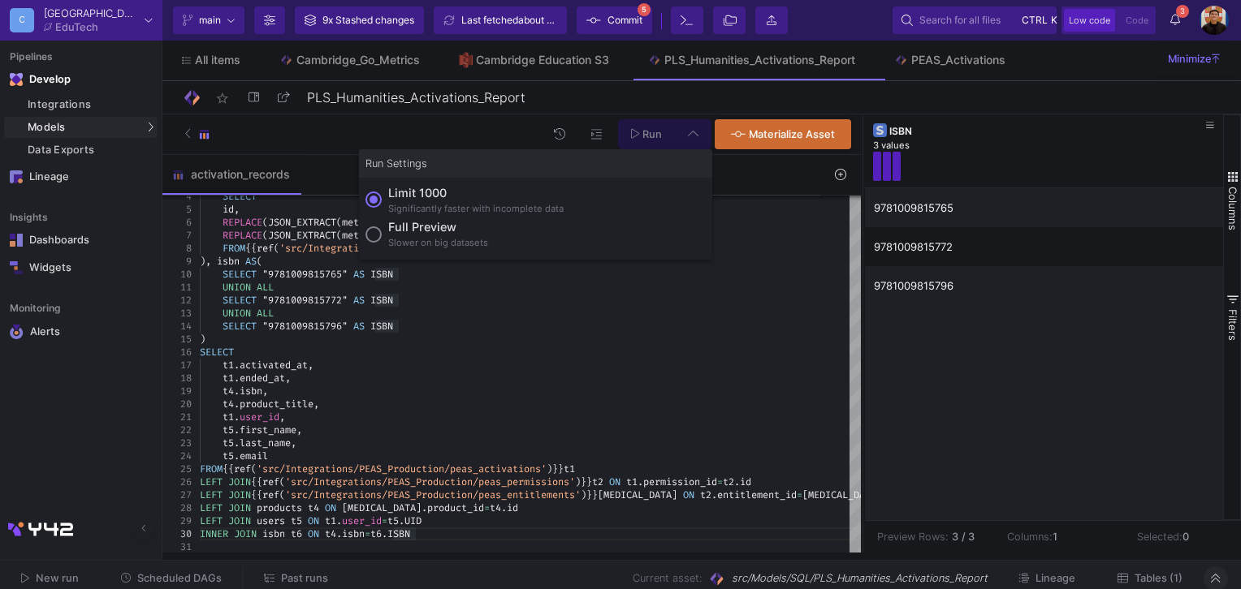
click at [392, 240] on div "Slower on big datasets" at bounding box center [438, 243] width 100 height 14
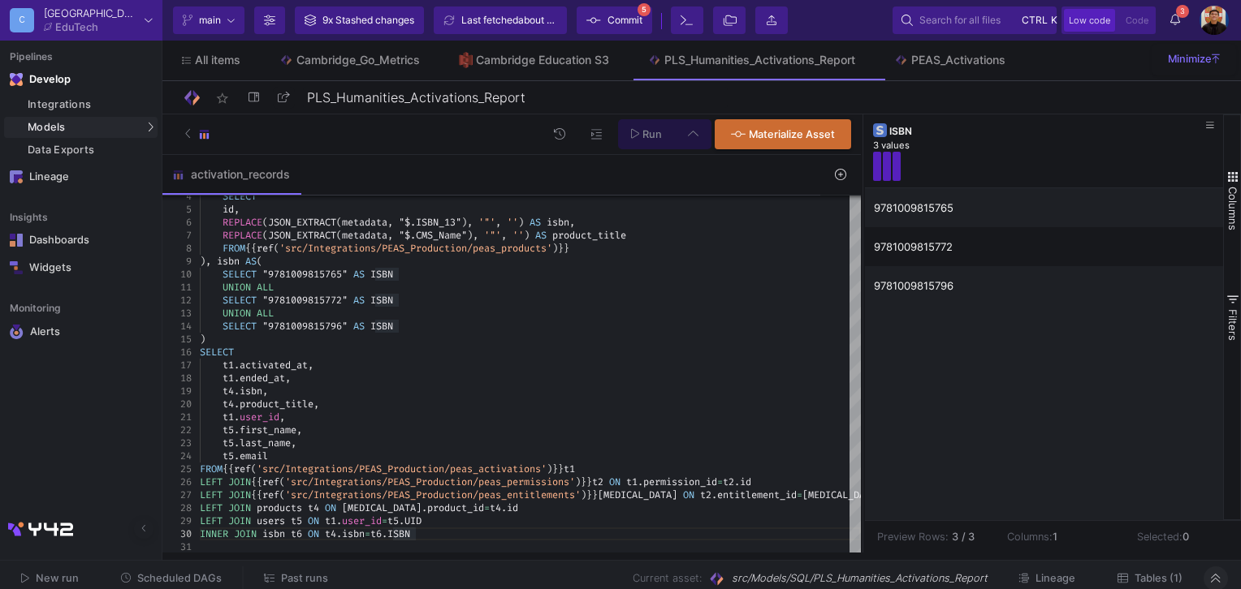
click at [382, 240] on input "Full preview Slower on big datasets" at bounding box center [373, 235] width 16 height 16
radio input "true"
click at [670, 137] on button "Run" at bounding box center [647, 134] width 58 height 30
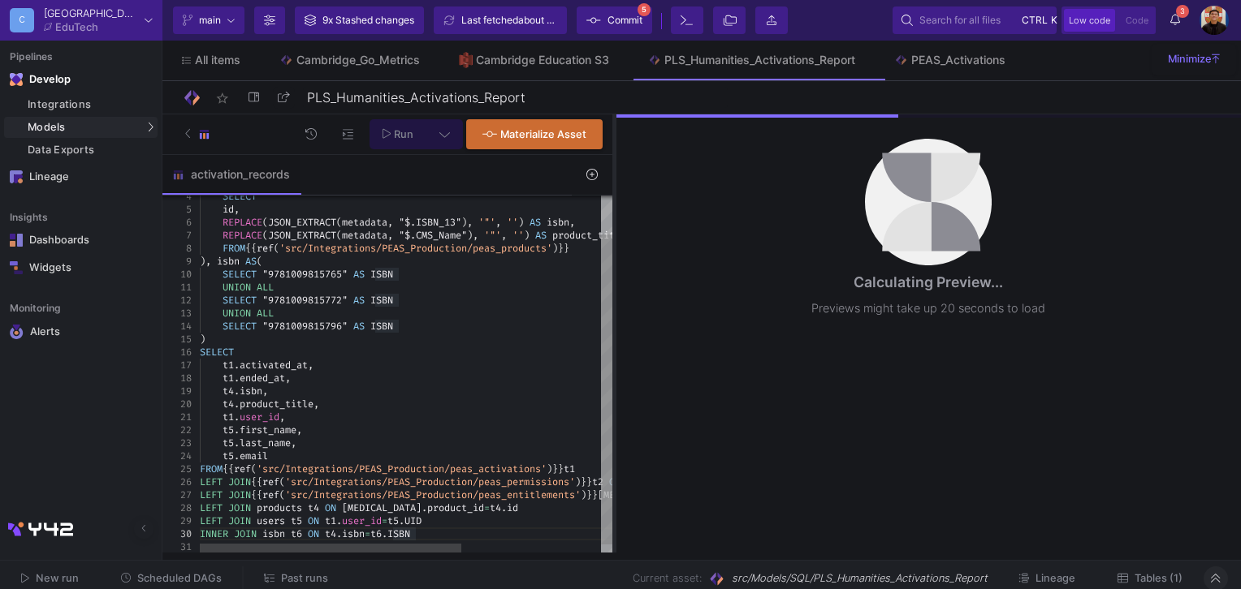
drag, startPoint x: 863, startPoint y: 265, endPoint x: 615, endPoint y: 258, distance: 248.5
click at [615, 258] on div at bounding box center [614, 333] width 4 height 438
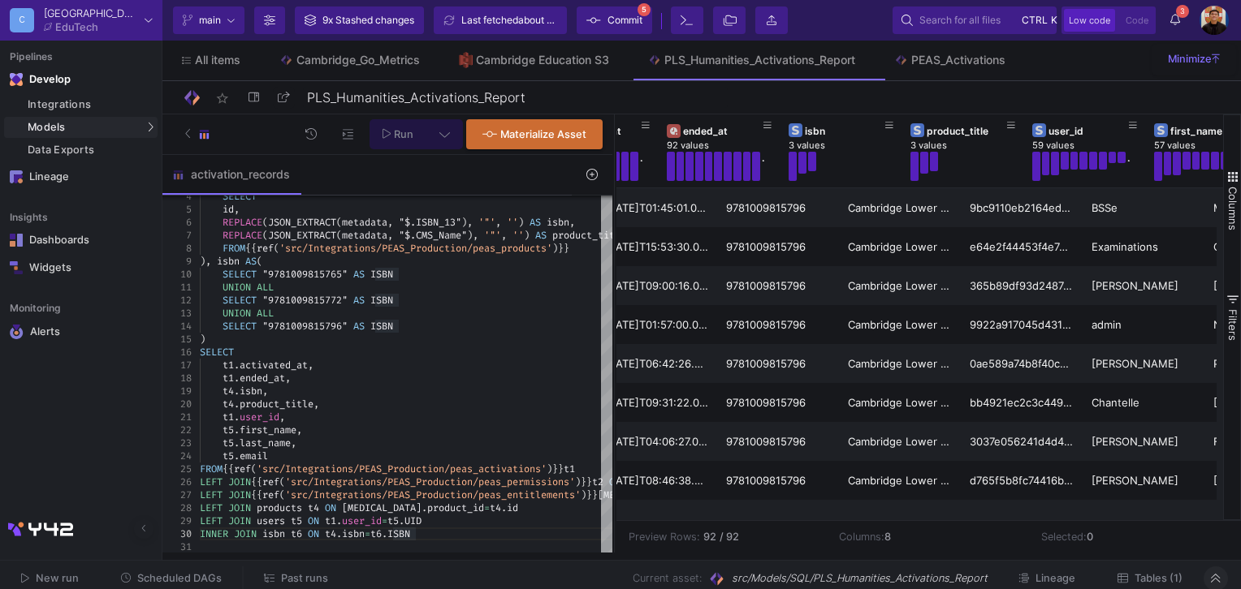
scroll to position [0, 234]
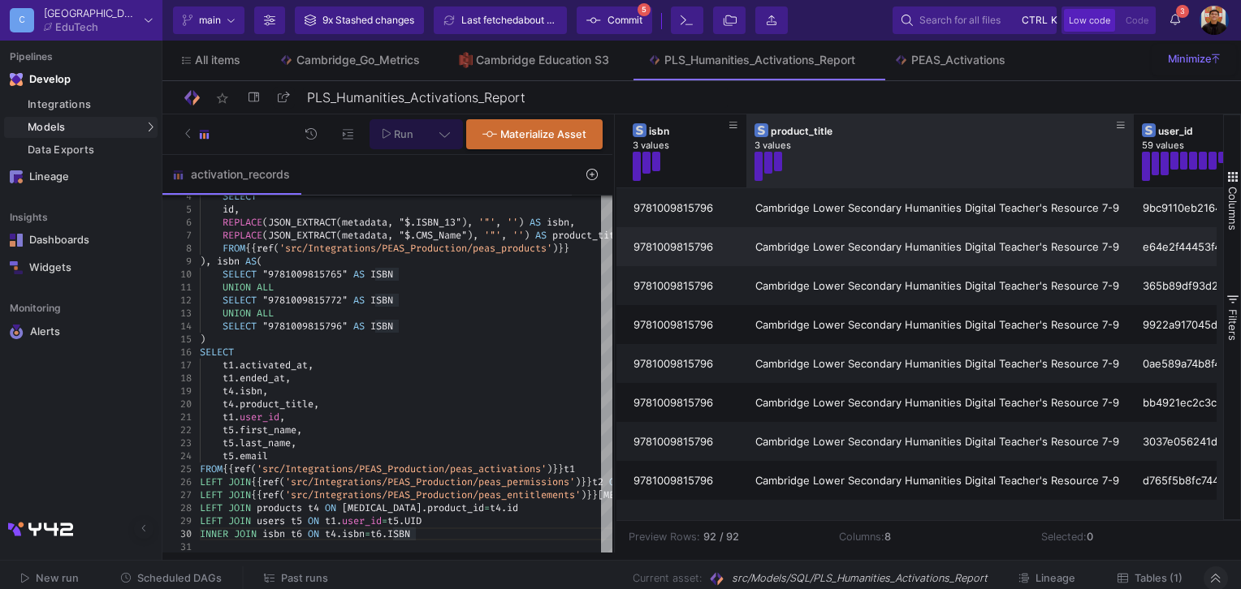
drag, startPoint x: 866, startPoint y: 145, endPoint x: 1060, endPoint y: 247, distance: 219.4
click at [1130, 145] on div at bounding box center [1133, 150] width 6 height 73
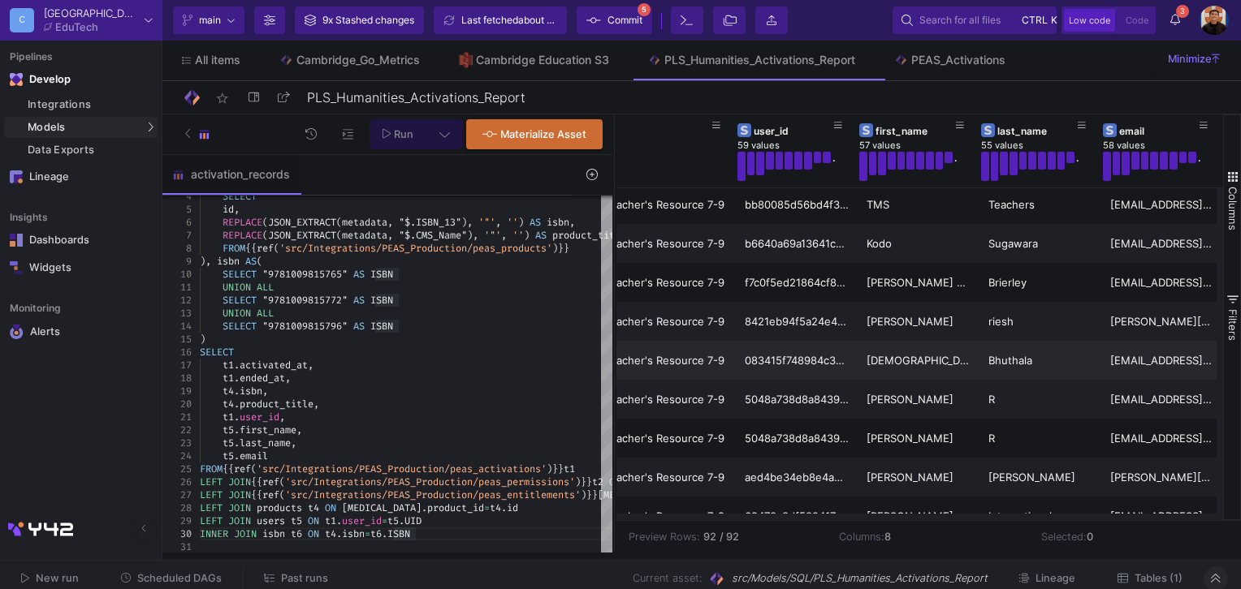
scroll to position [1104, 0]
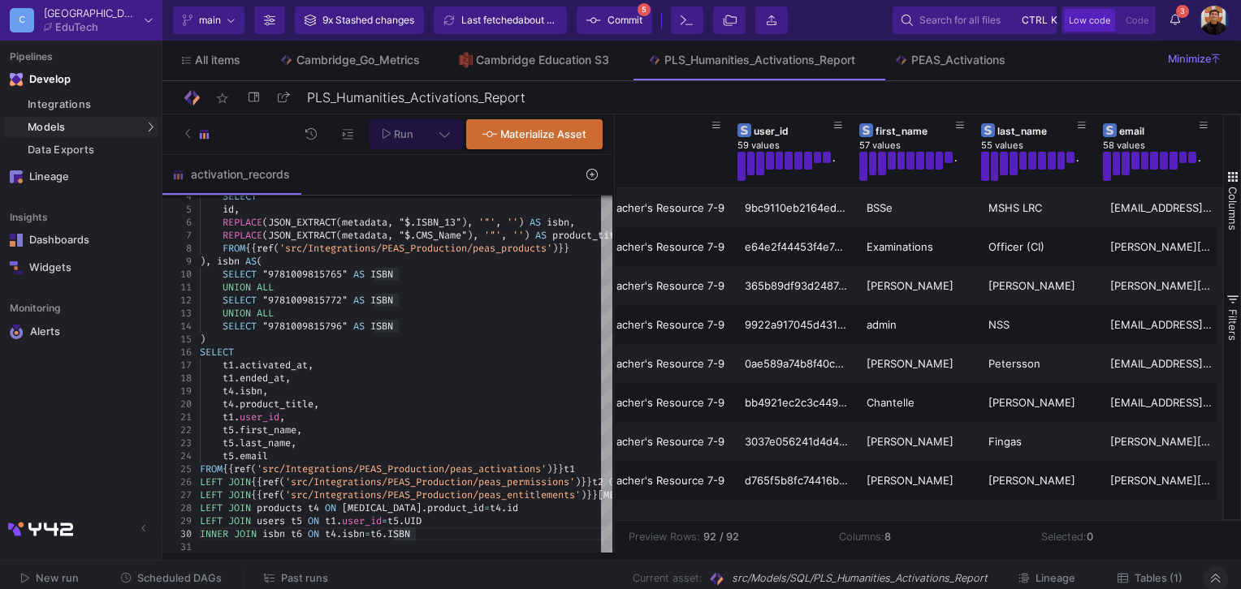
click at [628, 16] on span "Commit" at bounding box center [624, 20] width 35 height 24
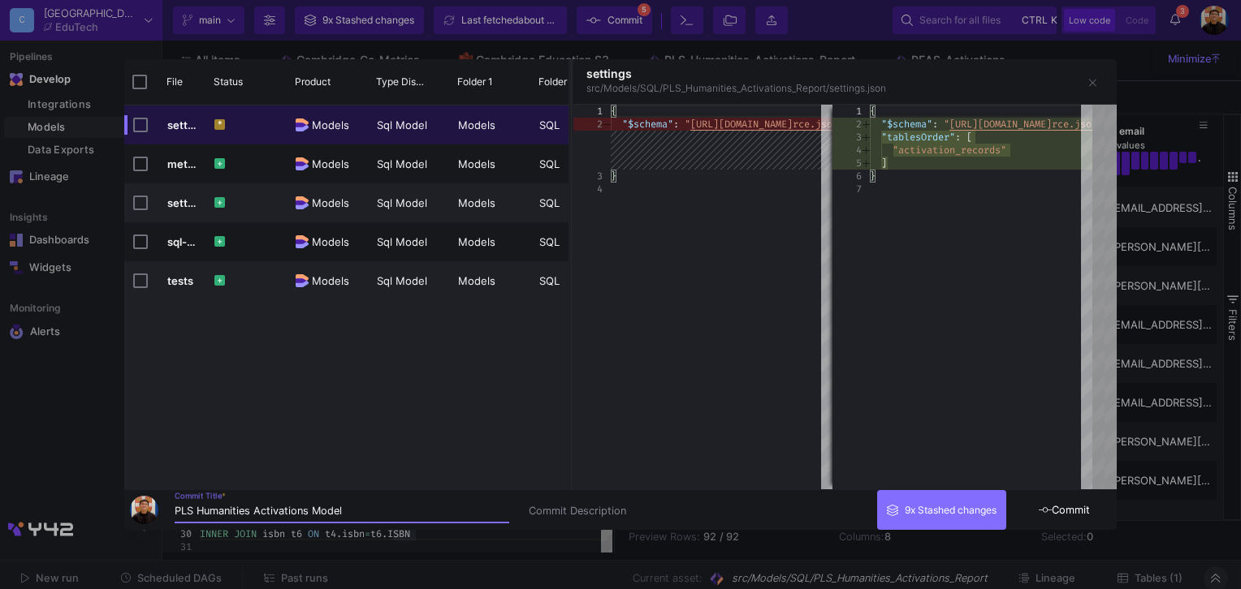
type input "PLS Humanities Activations Model"
click at [1075, 518] on button "Commit" at bounding box center [1064, 510] width 106 height 40
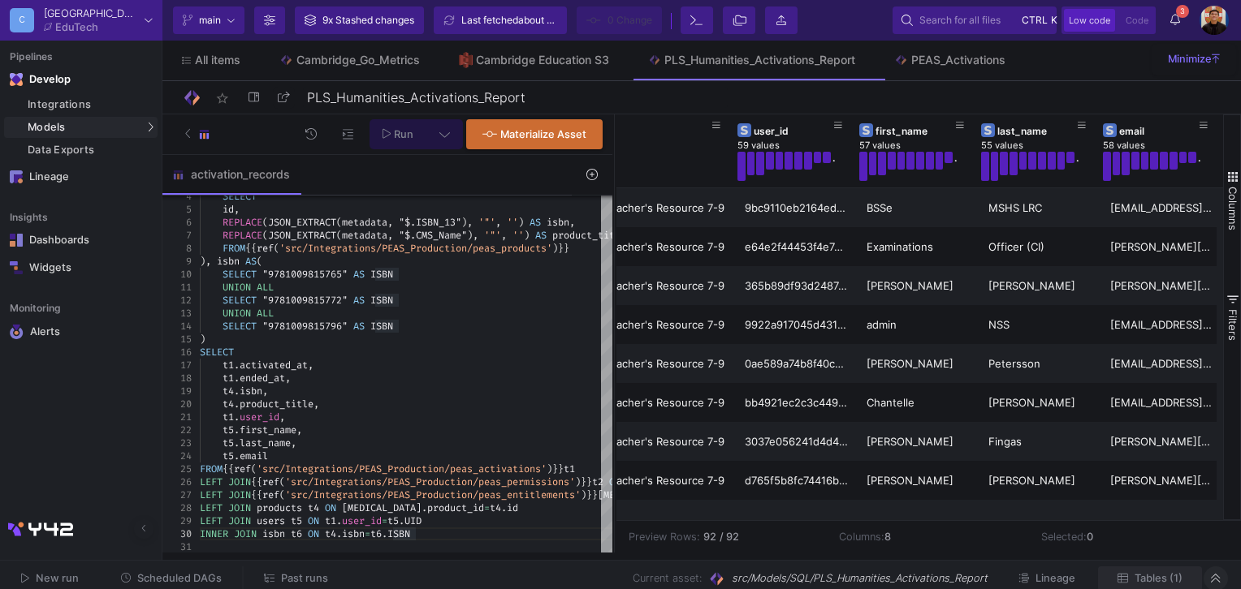
click at [1164, 572] on span "Tables (1)" at bounding box center [1149, 578] width 65 height 12
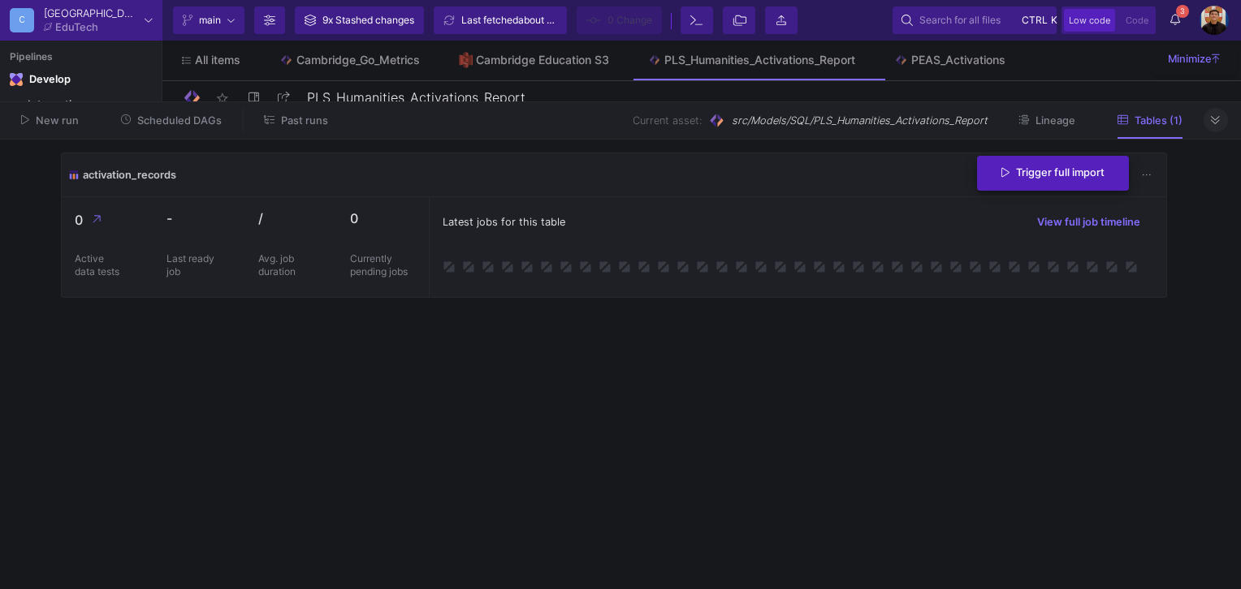
click at [1107, 170] on button "Trigger full import" at bounding box center [1053, 173] width 152 height 35
click at [1224, 127] on button at bounding box center [1215, 120] width 24 height 24
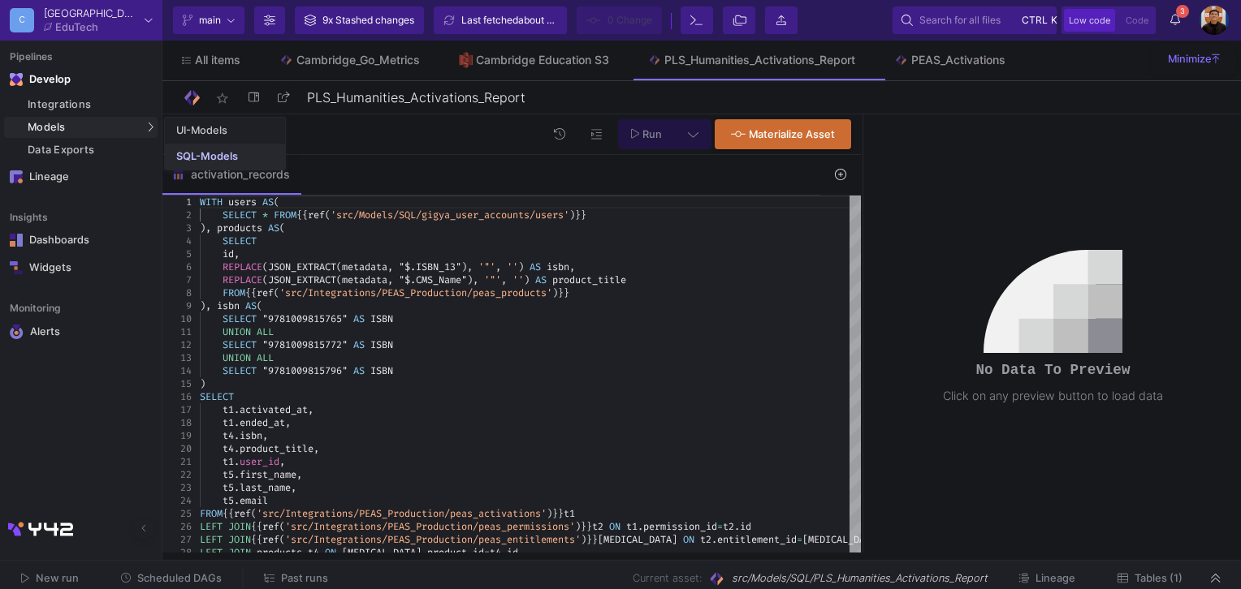
click at [209, 152] on div "SQL-Models" at bounding box center [207, 156] width 62 height 13
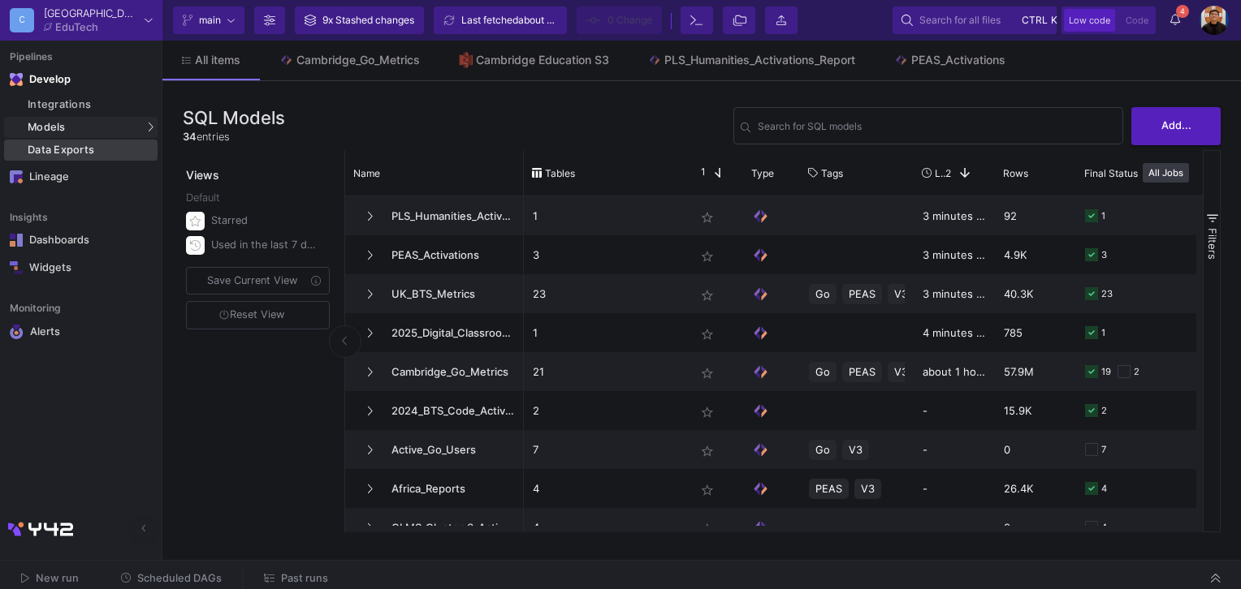
click at [82, 149] on div "Data Exports" at bounding box center [91, 150] width 126 height 13
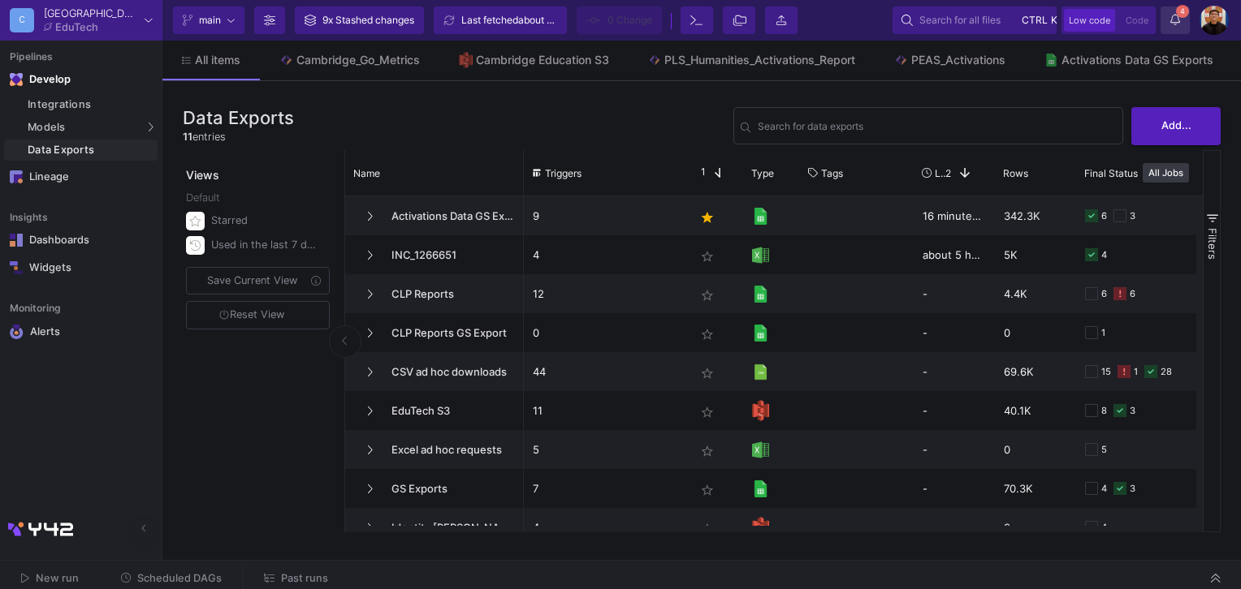
click at [1172, 28] on y42-notifications-label "4 4 Notifications" at bounding box center [1175, 20] width 10 height 25
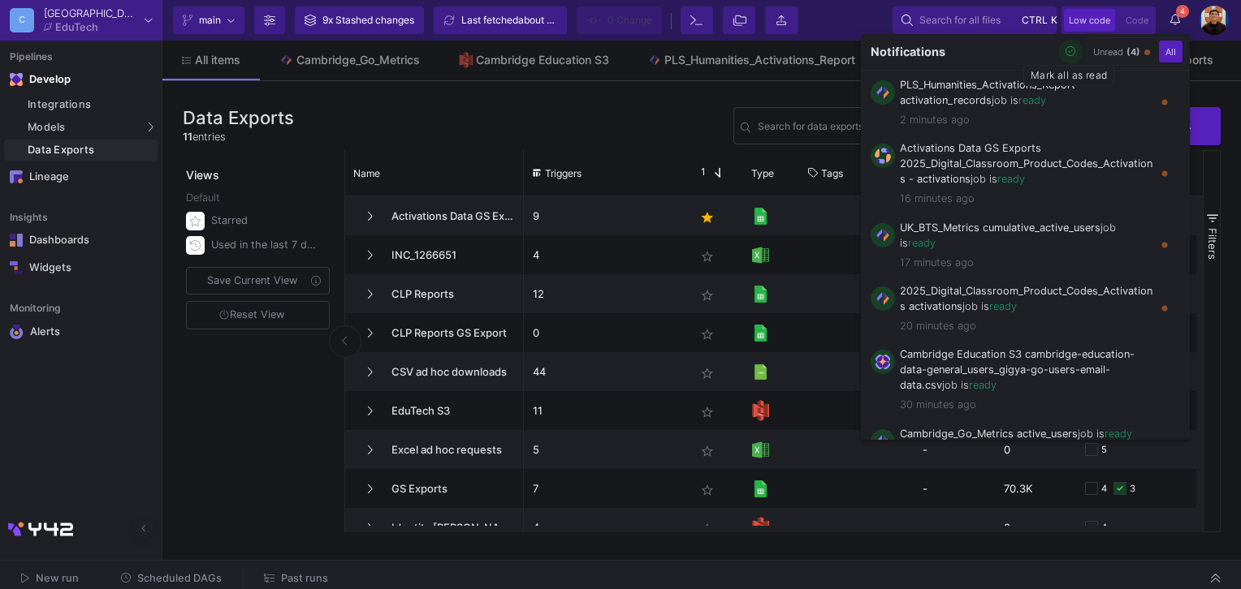
click at [1072, 52] on icon "button" at bounding box center [1070, 51] width 11 height 11
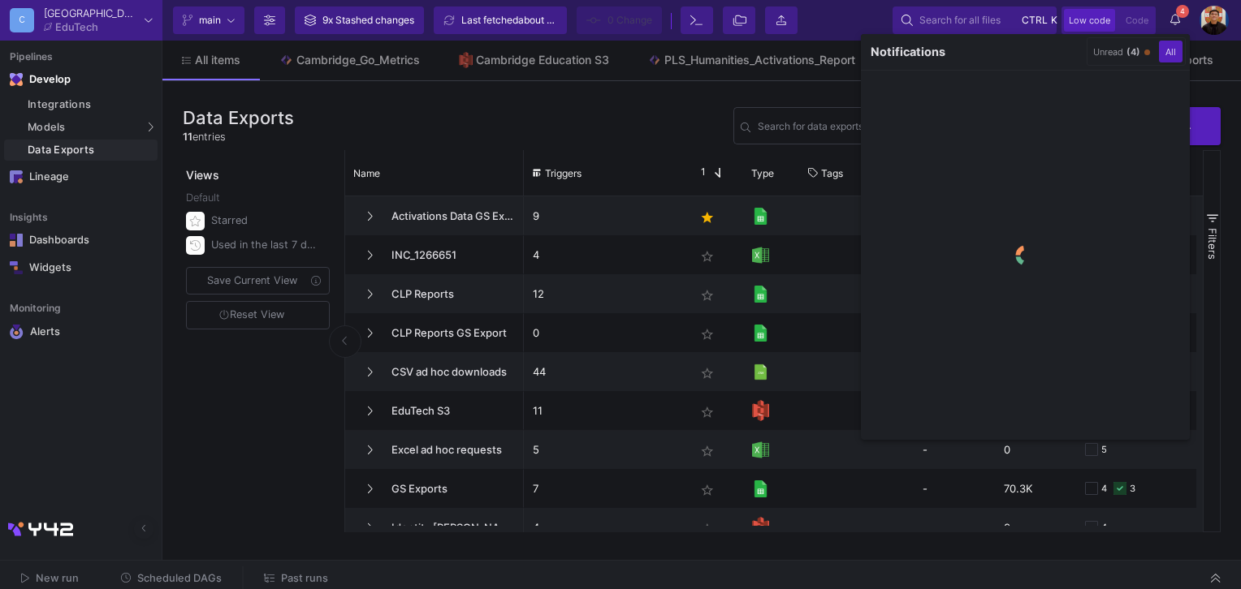
click at [571, 113] on div at bounding box center [620, 294] width 1241 height 589
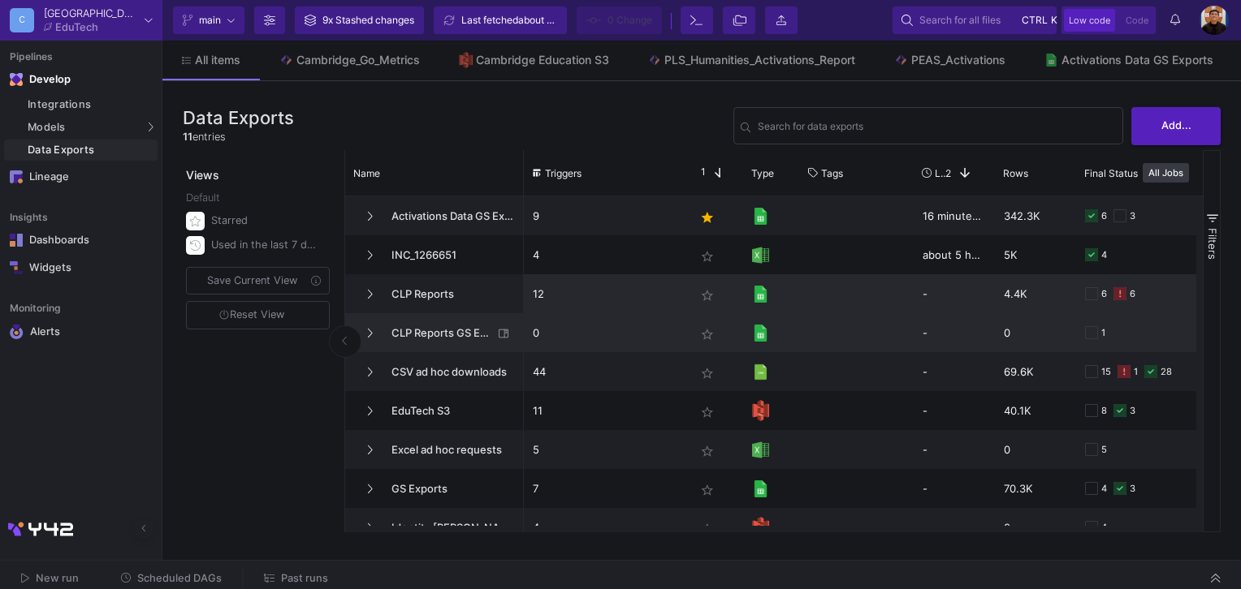
scroll to position [81, 0]
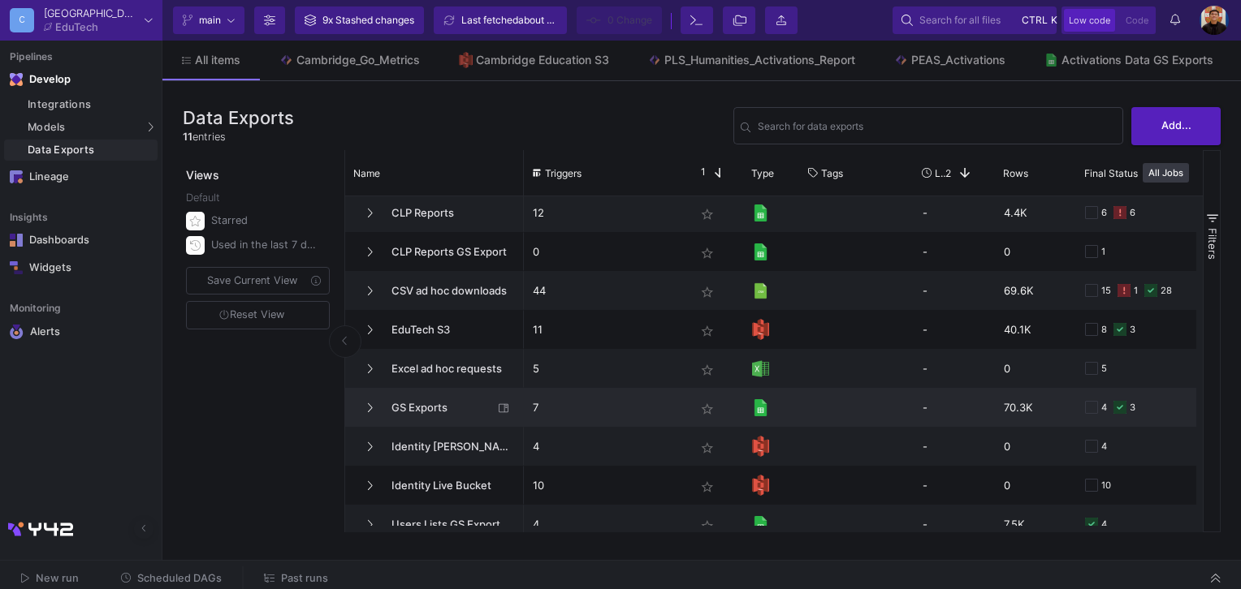
click at [801, 404] on div "Press SPACE to select this row." at bounding box center [857, 407] width 114 height 39
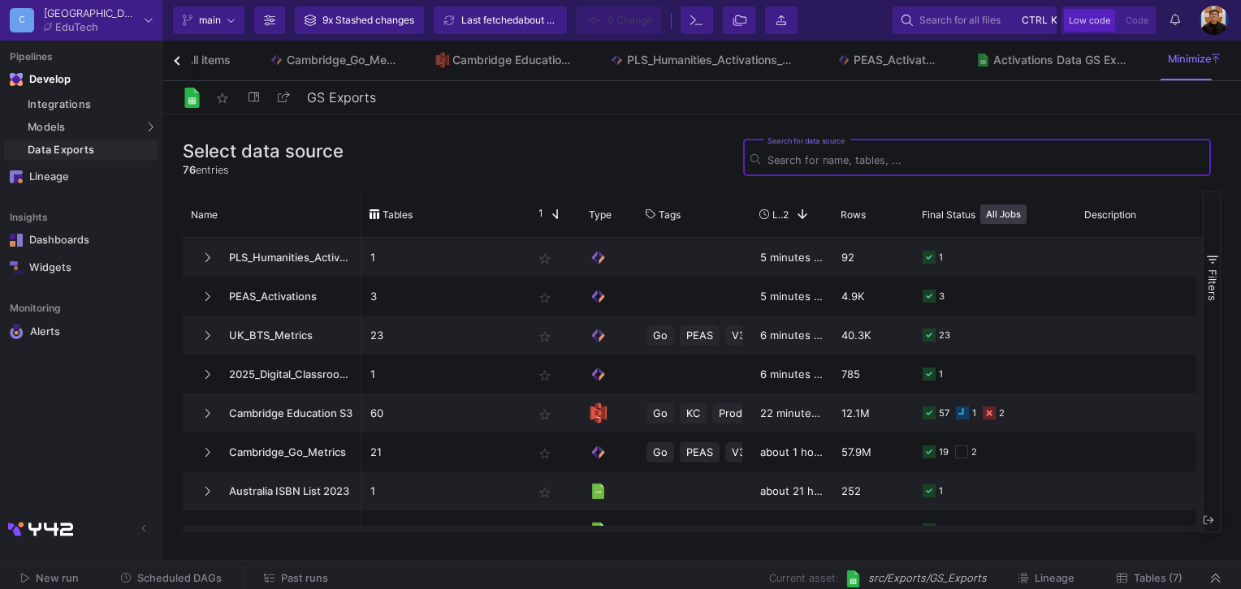
click at [1159, 572] on span "Tables (7)" at bounding box center [1149, 578] width 66 height 12
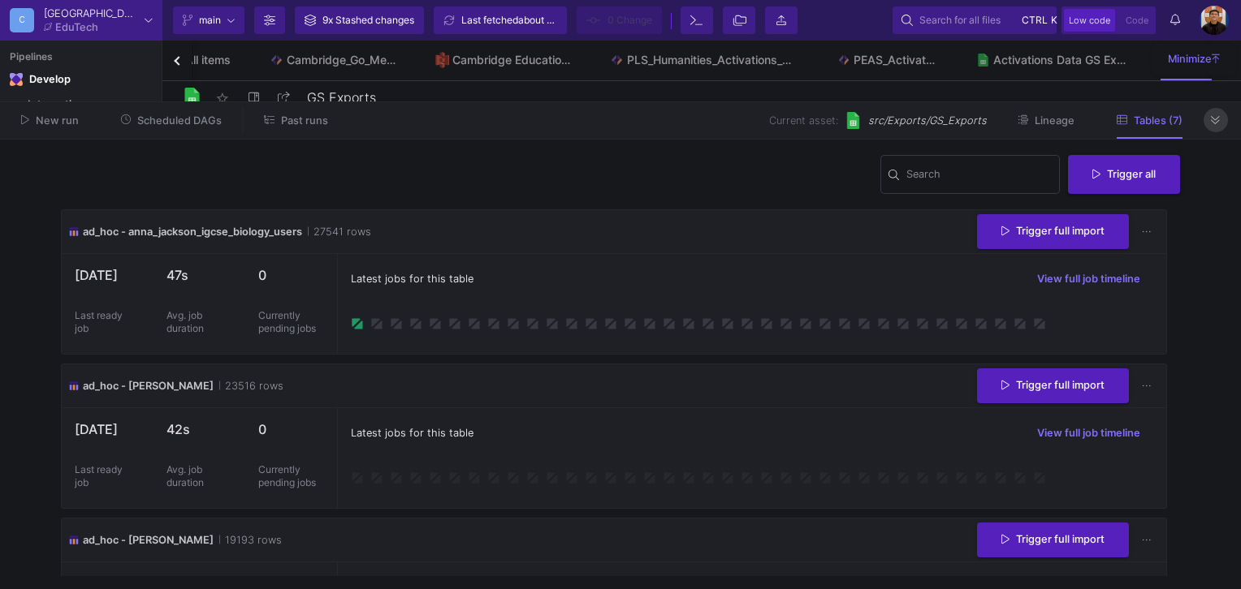
click at [1225, 120] on button at bounding box center [1215, 120] width 24 height 24
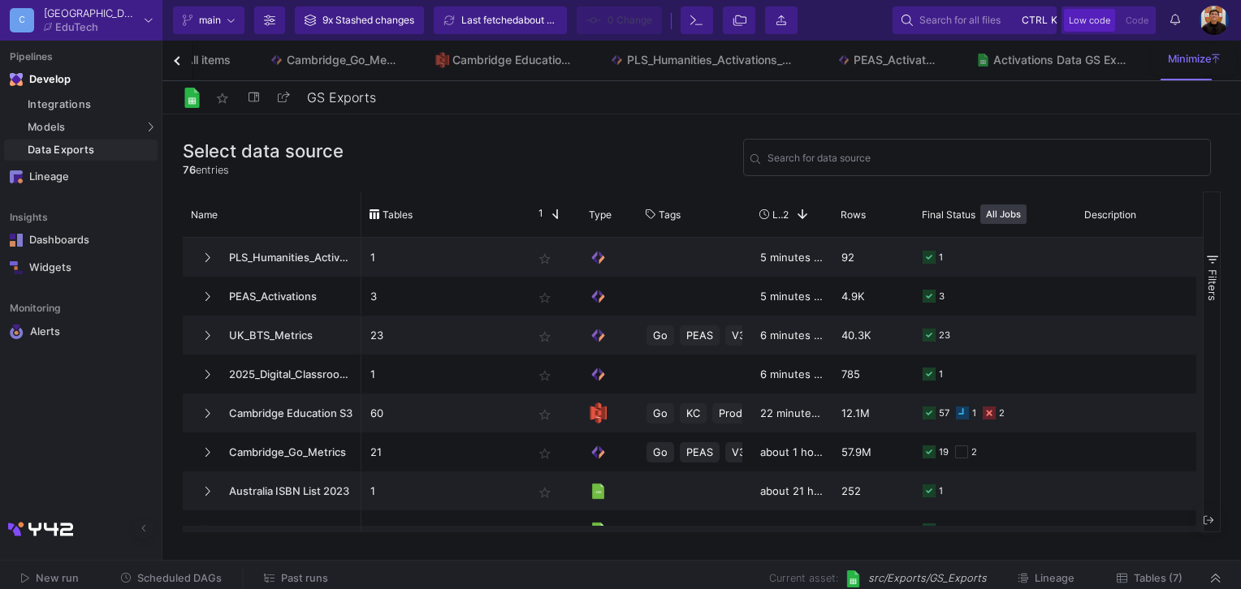
click at [114, 155] on div "Data Exports" at bounding box center [91, 150] width 126 height 13
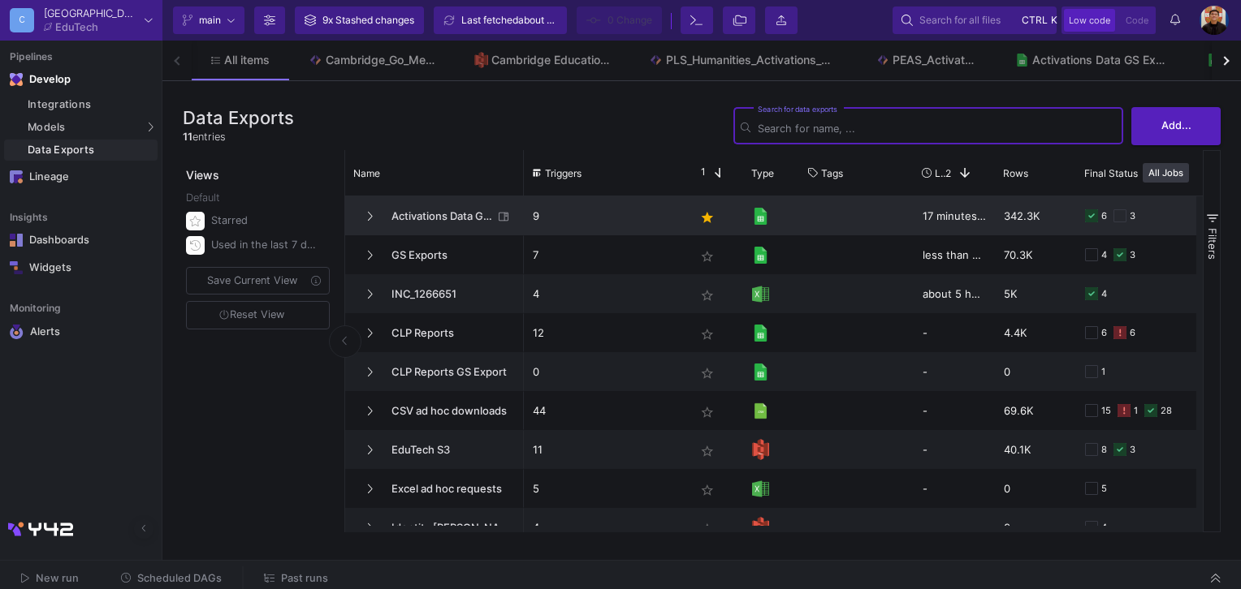
click at [455, 220] on span "Activations Data GS Exports" at bounding box center [437, 216] width 111 height 38
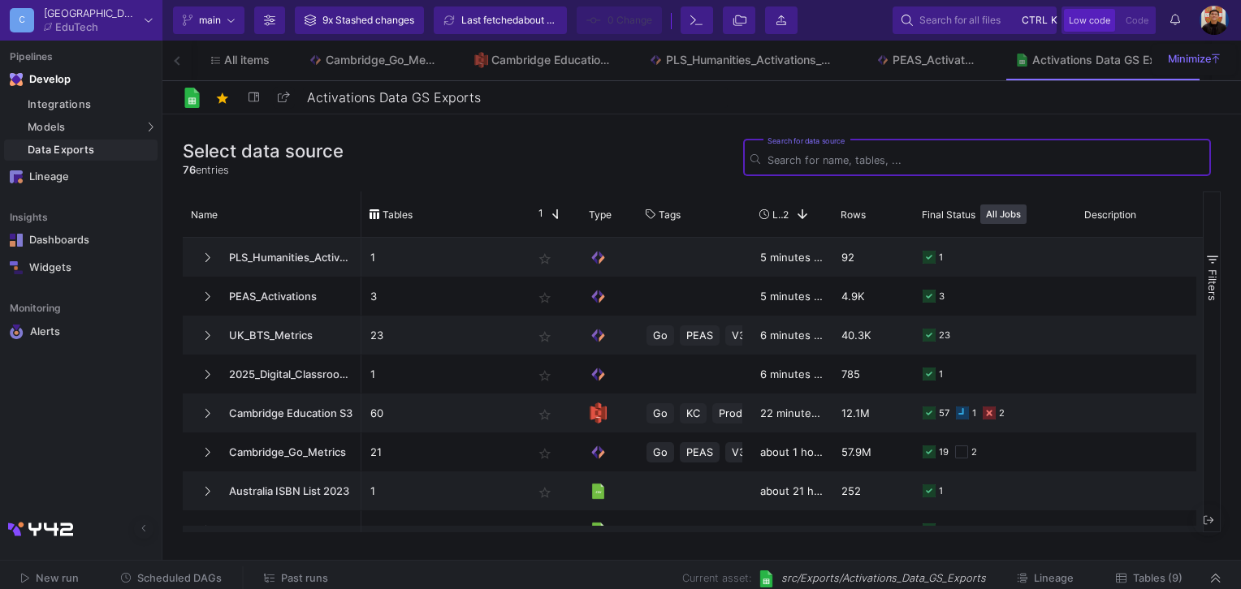
click at [1141, 576] on span "Tables (9)" at bounding box center [1158, 578] width 50 height 12
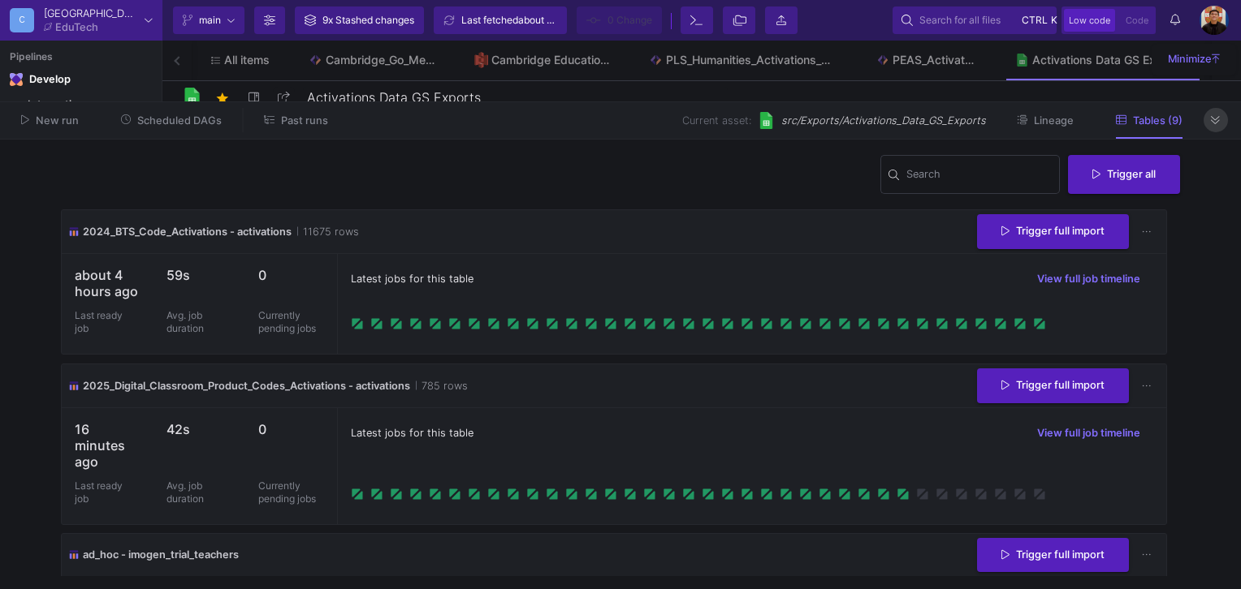
click at [1220, 119] on button at bounding box center [1215, 120] width 24 height 24
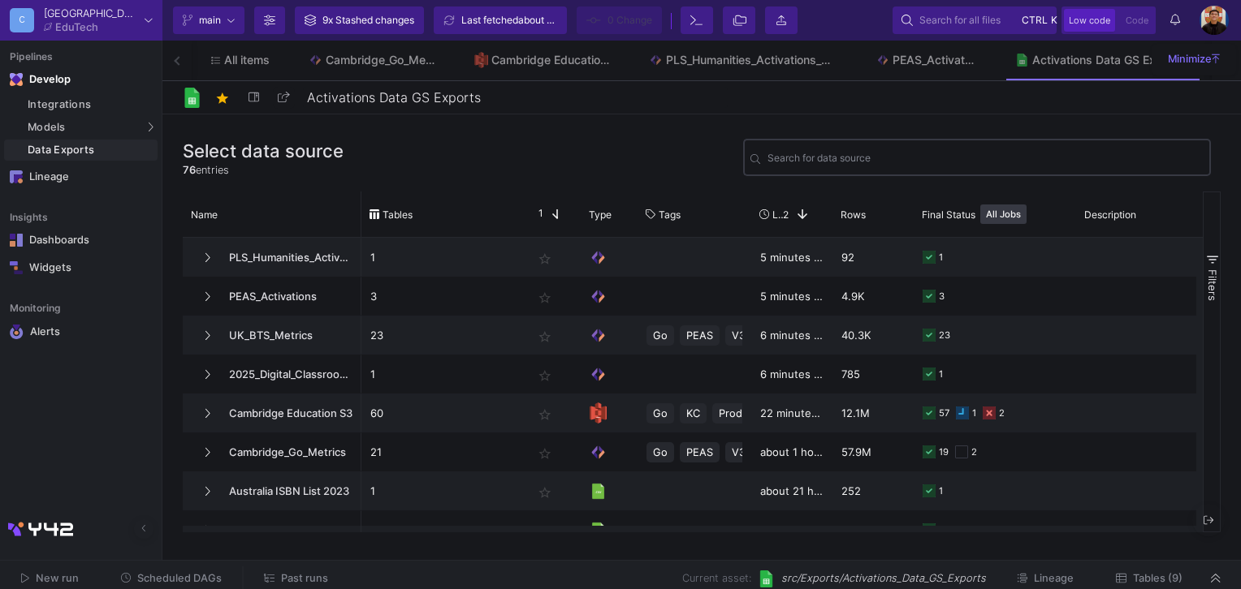
click at [865, 154] on input "Search for data source" at bounding box center [985, 160] width 436 height 12
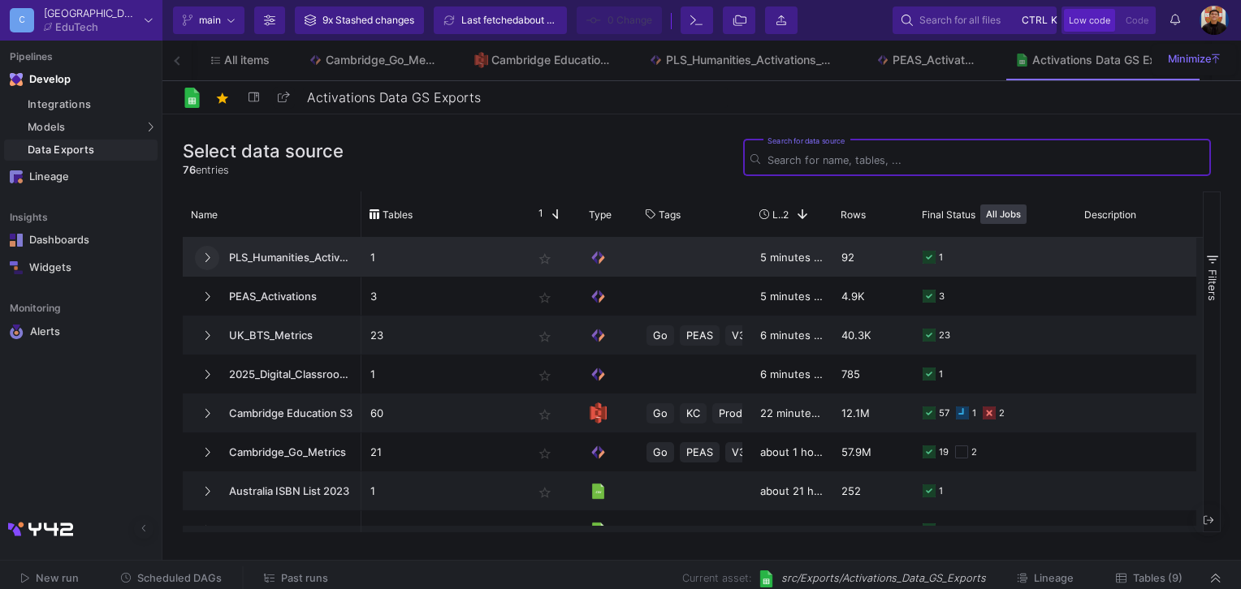
click at [215, 256] on button at bounding box center [207, 258] width 24 height 24
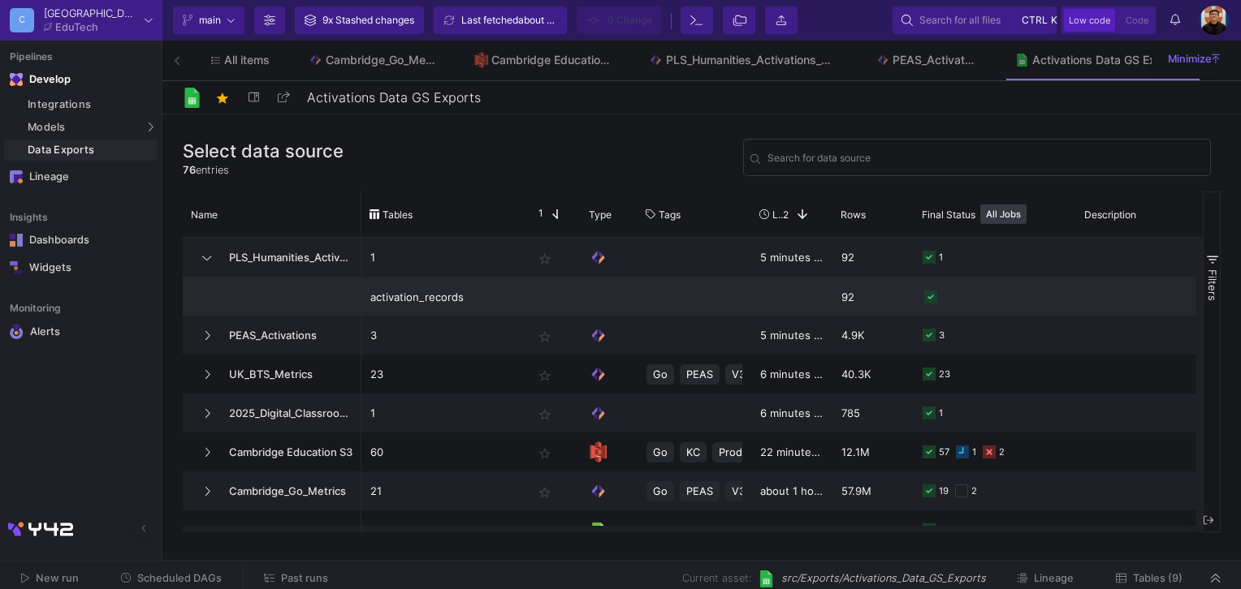
click at [449, 296] on div "activation_records" at bounding box center [442, 297] width 145 height 38
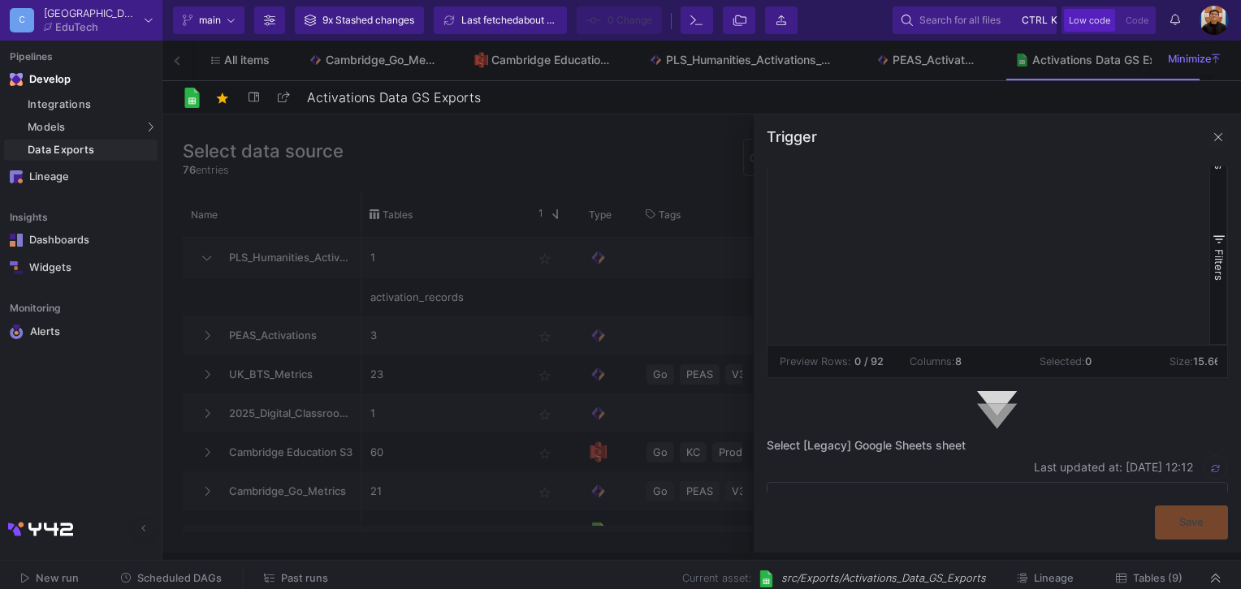
scroll to position [406, 0]
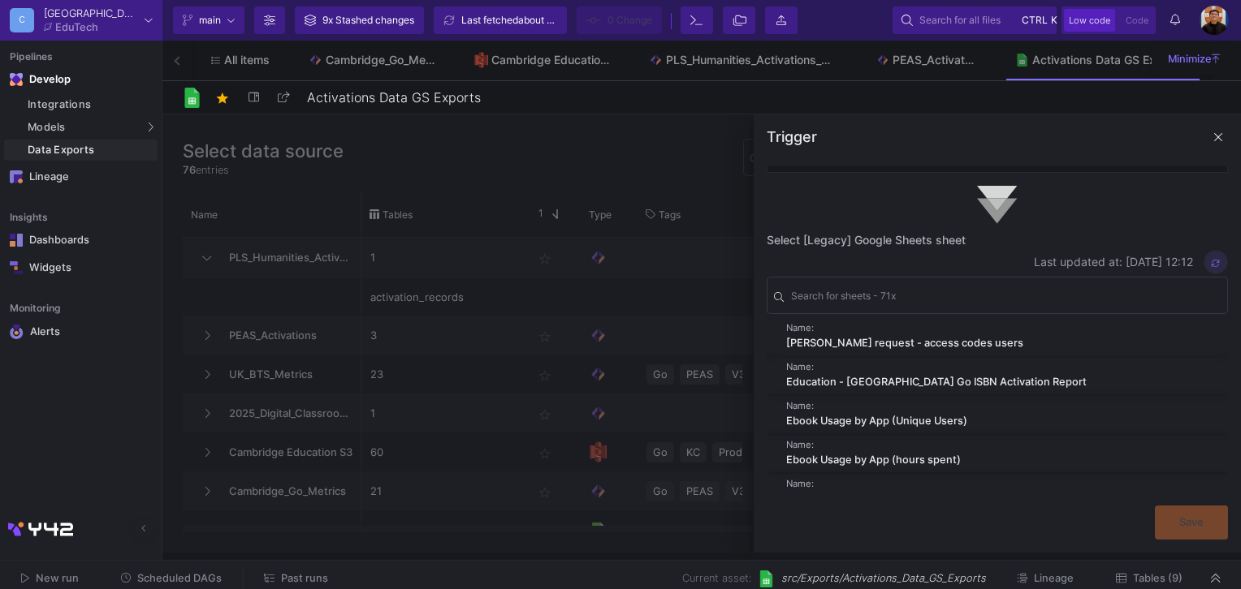
click at [1211, 261] on icon "button" at bounding box center [1215, 264] width 8 height 8
click at [896, 347] on div "PLS Humanities Activation Records" at bounding box center [990, 342] width 409 height 15
click at [1198, 529] on button "Save" at bounding box center [1190, 521] width 73 height 34
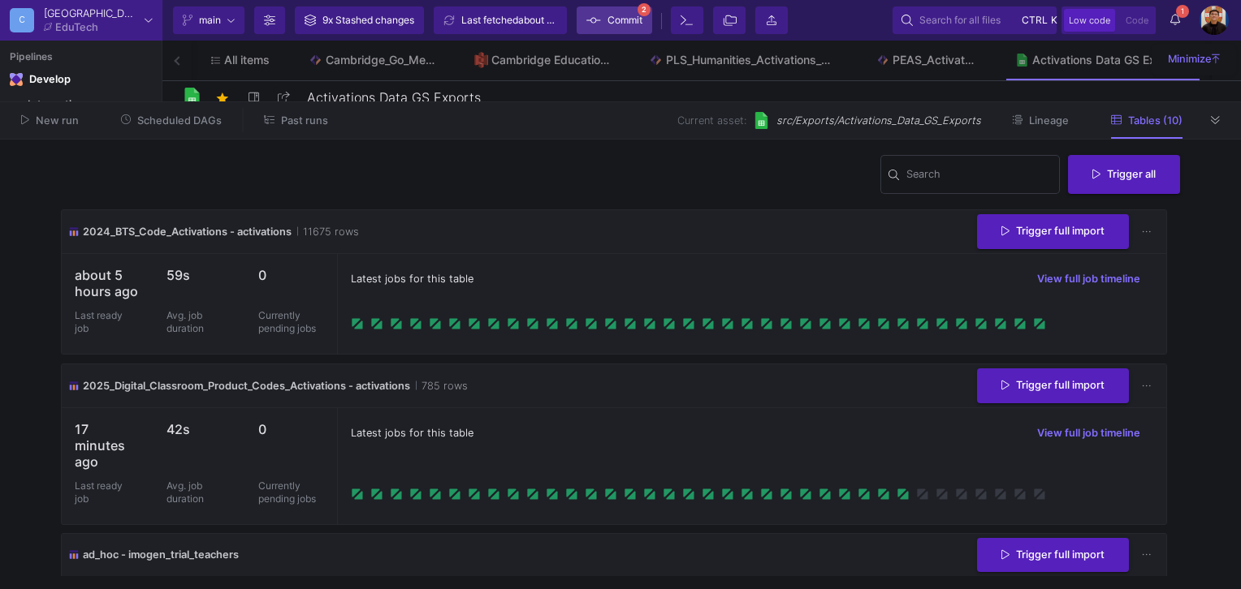
click at [627, 23] on span "Commit" at bounding box center [624, 20] width 35 height 24
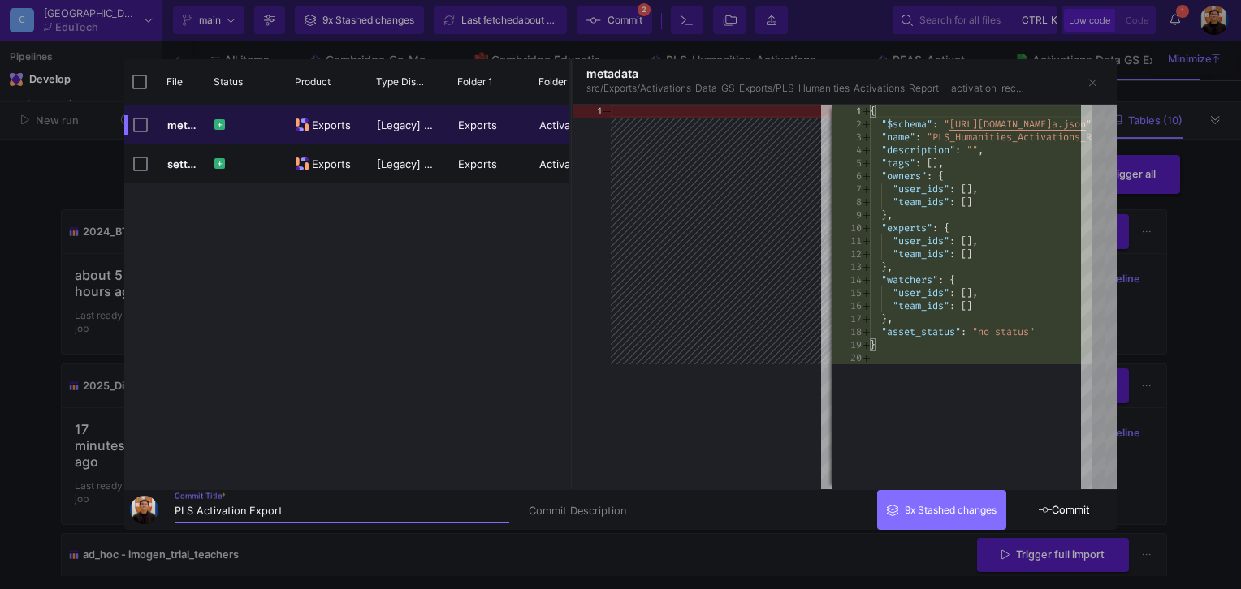
type input "PLS Activation Export"
click at [1084, 507] on span "Commit" at bounding box center [1063, 510] width 51 height 12
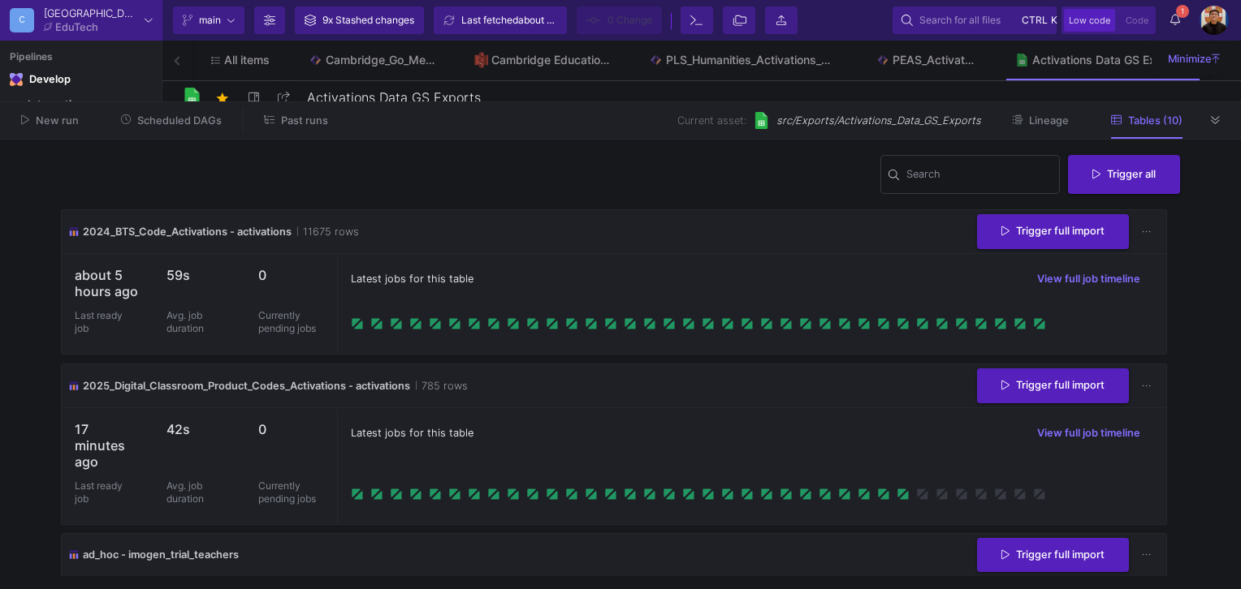
click at [716, 261] on div "Latest jobs for this table View full job timeline" at bounding box center [751, 304] width 829 height 100
click at [1219, 118] on icon at bounding box center [1215, 120] width 9 height 11
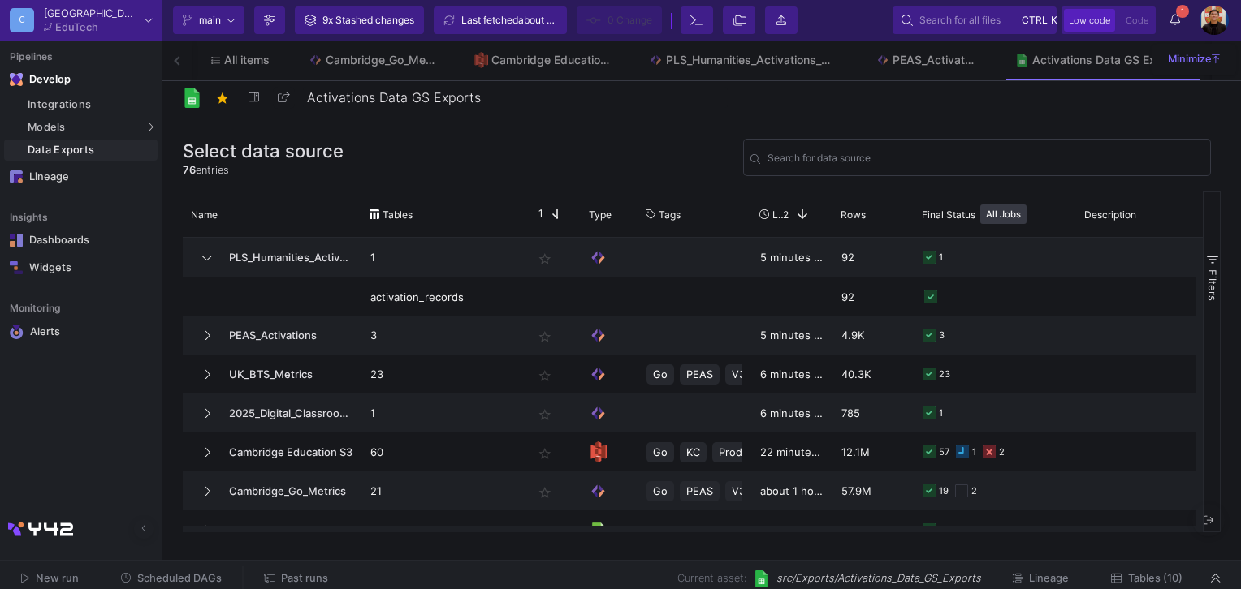
click at [1152, 582] on span "Tables (10)" at bounding box center [1155, 578] width 54 height 12
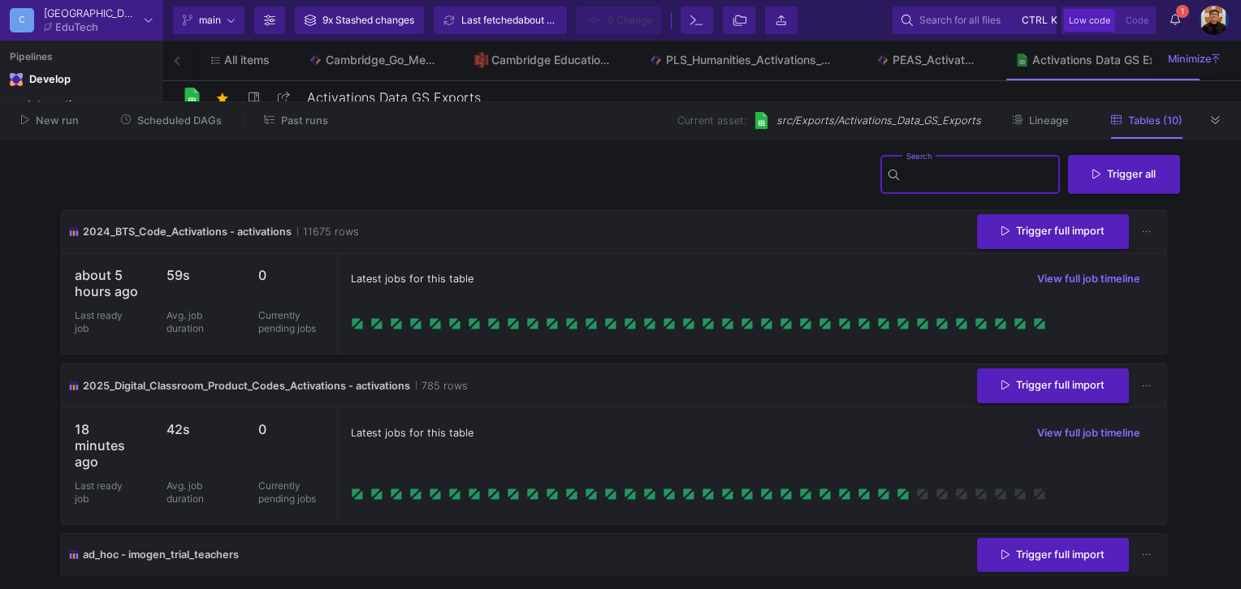
click at [938, 174] on input "Search" at bounding box center [979, 176] width 146 height 13
type input "PLS"
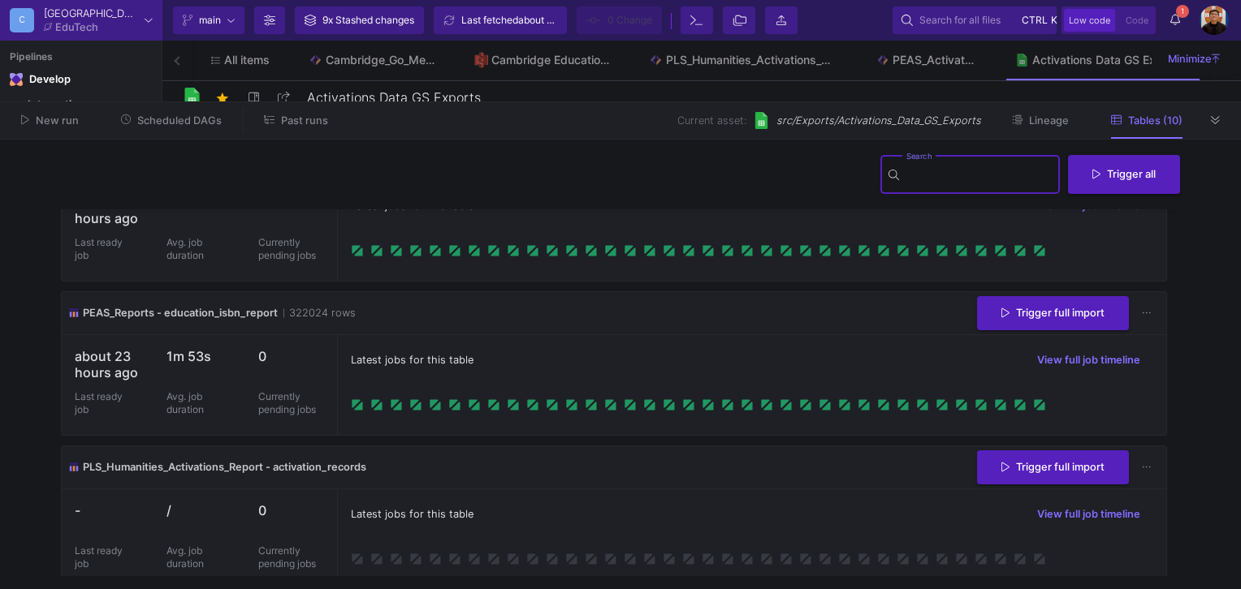
scroll to position [1182, 0]
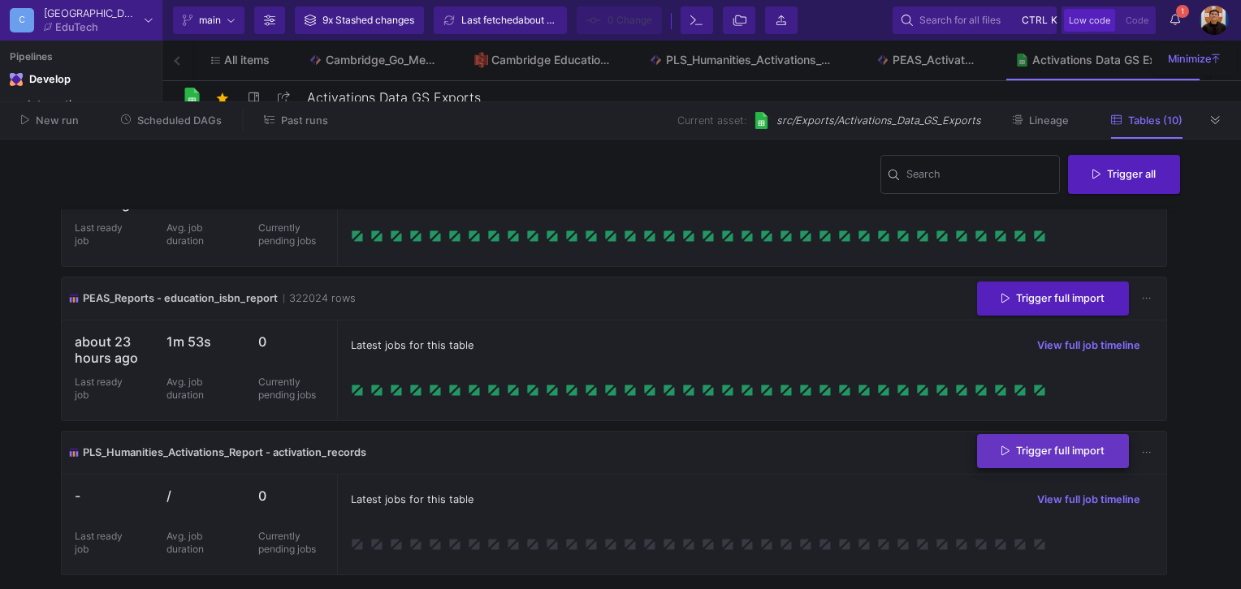
click at [1081, 453] on span "Trigger full import" at bounding box center [1052, 451] width 103 height 12
click at [1177, 19] on icon at bounding box center [1175, 19] width 10 height 11
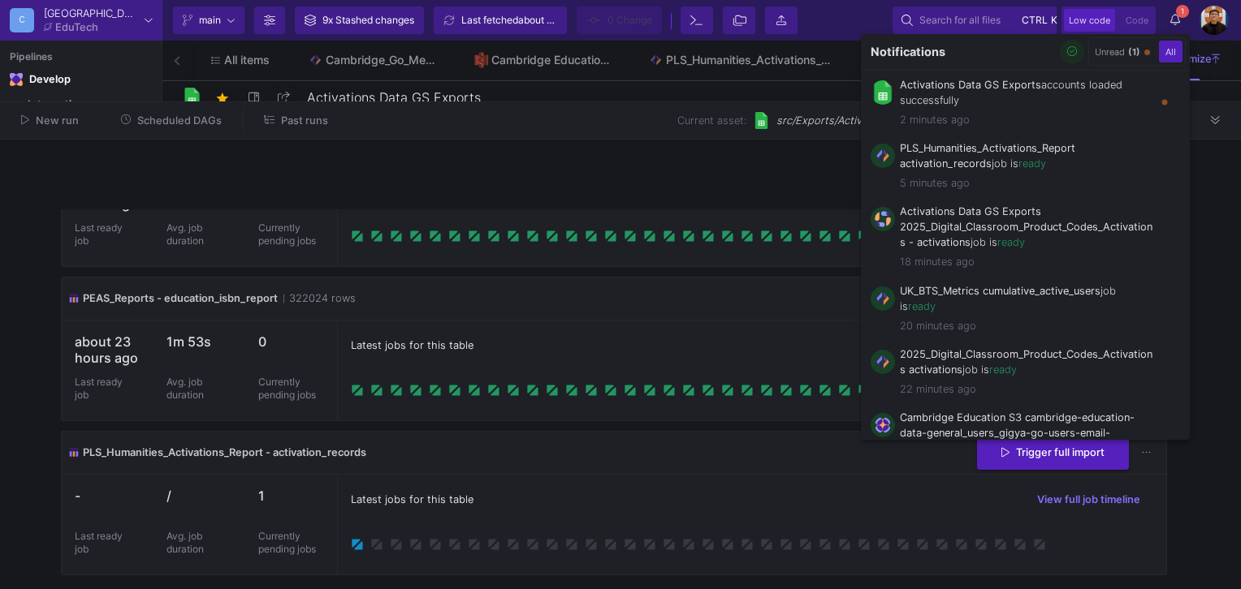
click at [1077, 44] on button "button" at bounding box center [1072, 52] width 24 height 24
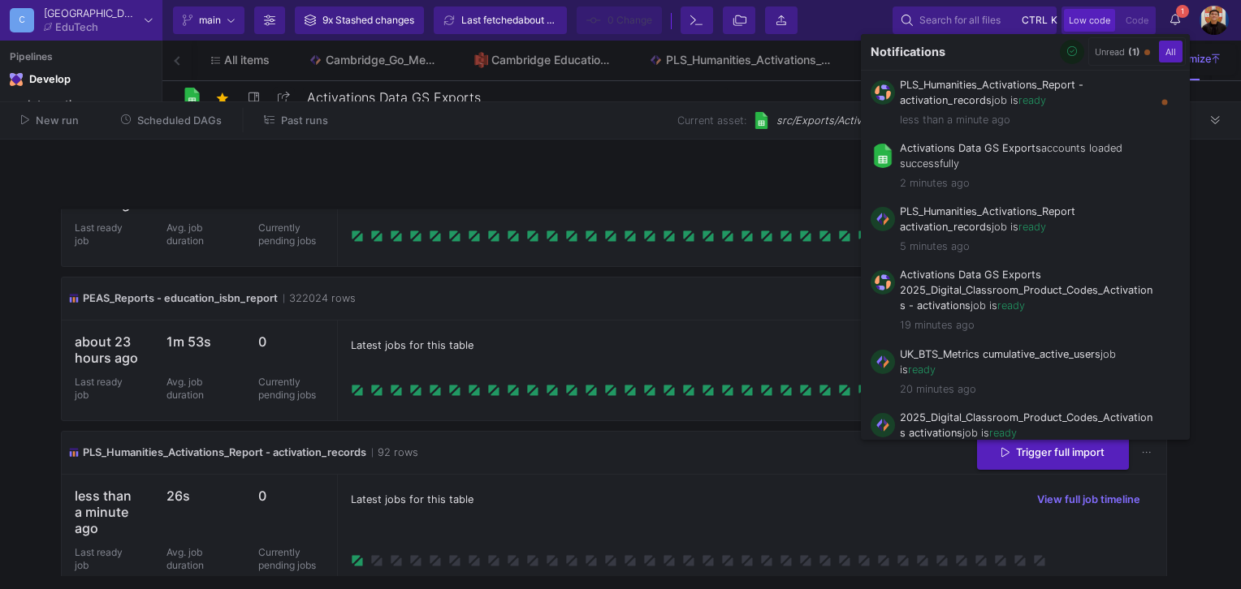
click at [683, 309] on div at bounding box center [620, 294] width 1241 height 589
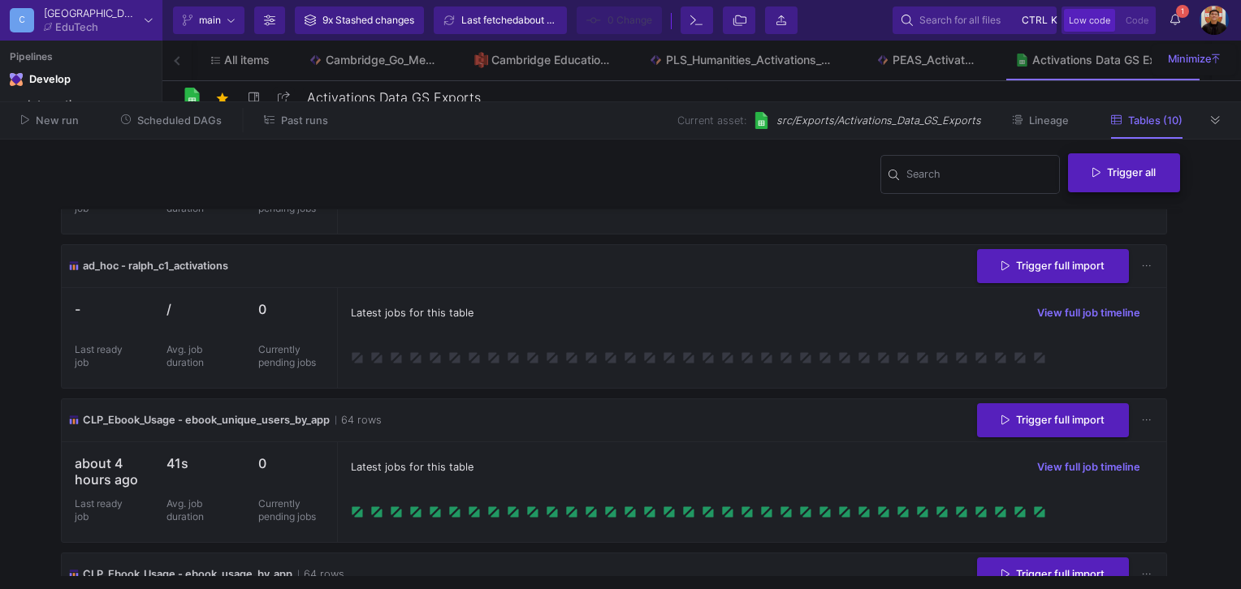
scroll to position [451, 0]
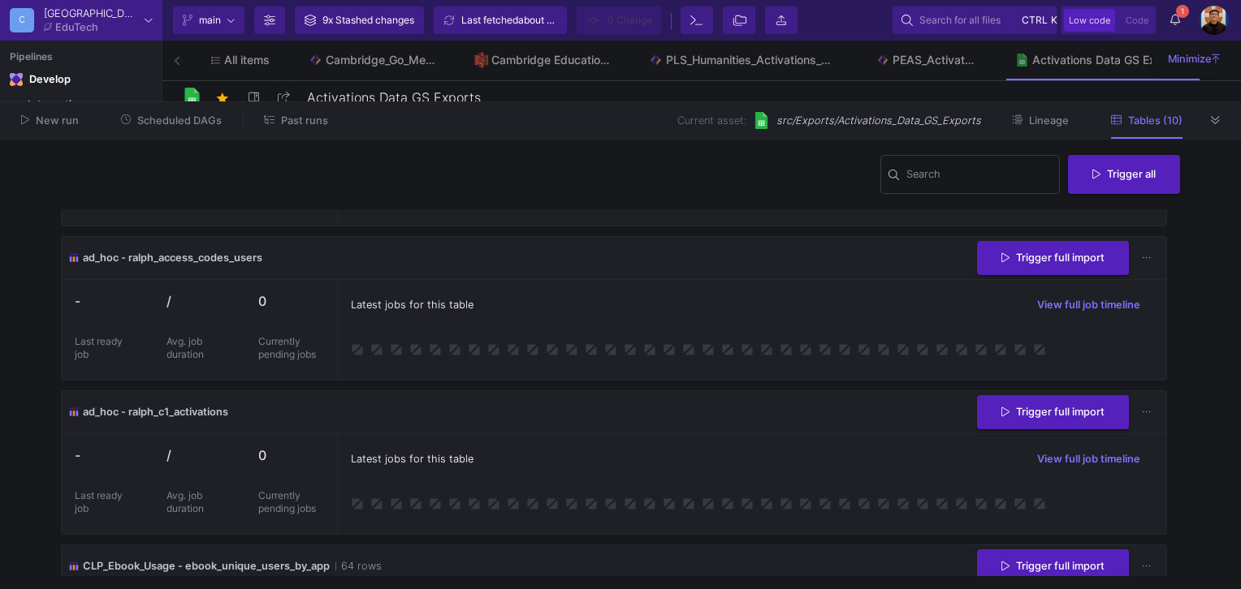
click at [183, 123] on span "Scheduled DAGs" at bounding box center [179, 120] width 84 height 12
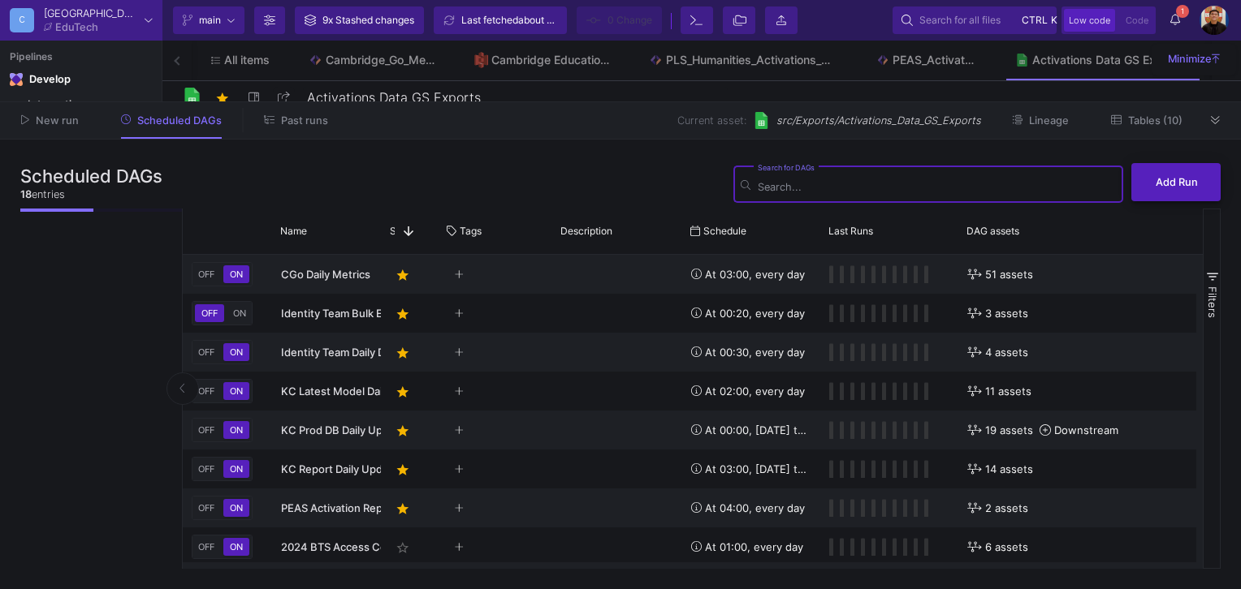
click at [1167, 188] on span "Add Run" at bounding box center [1176, 182] width 42 height 12
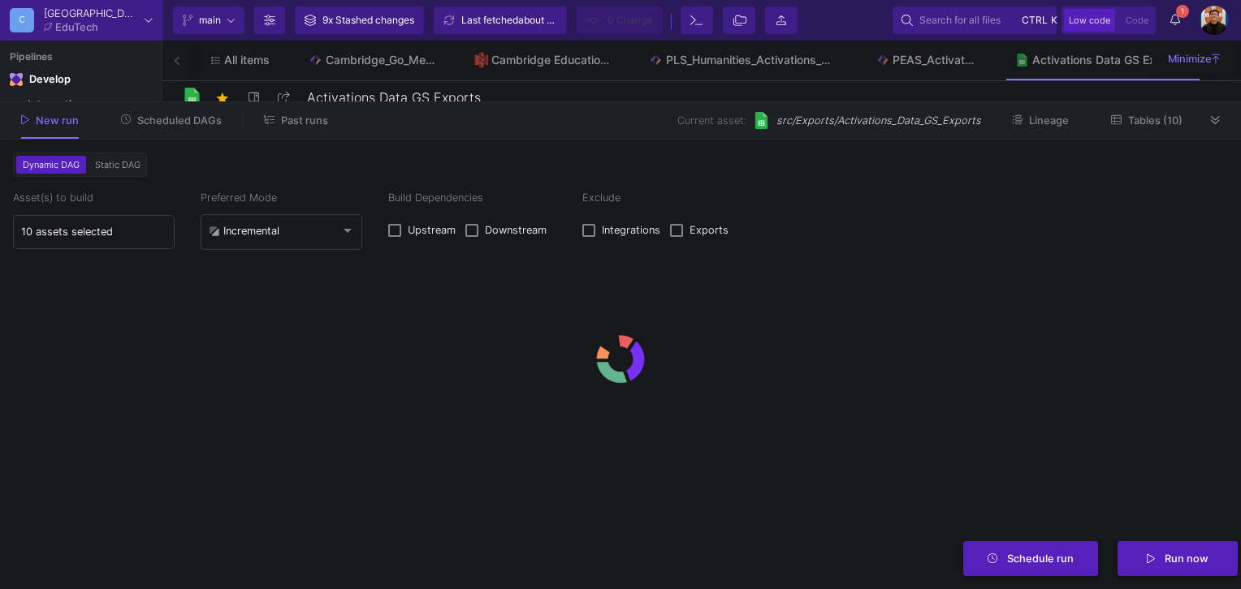
type input "0"
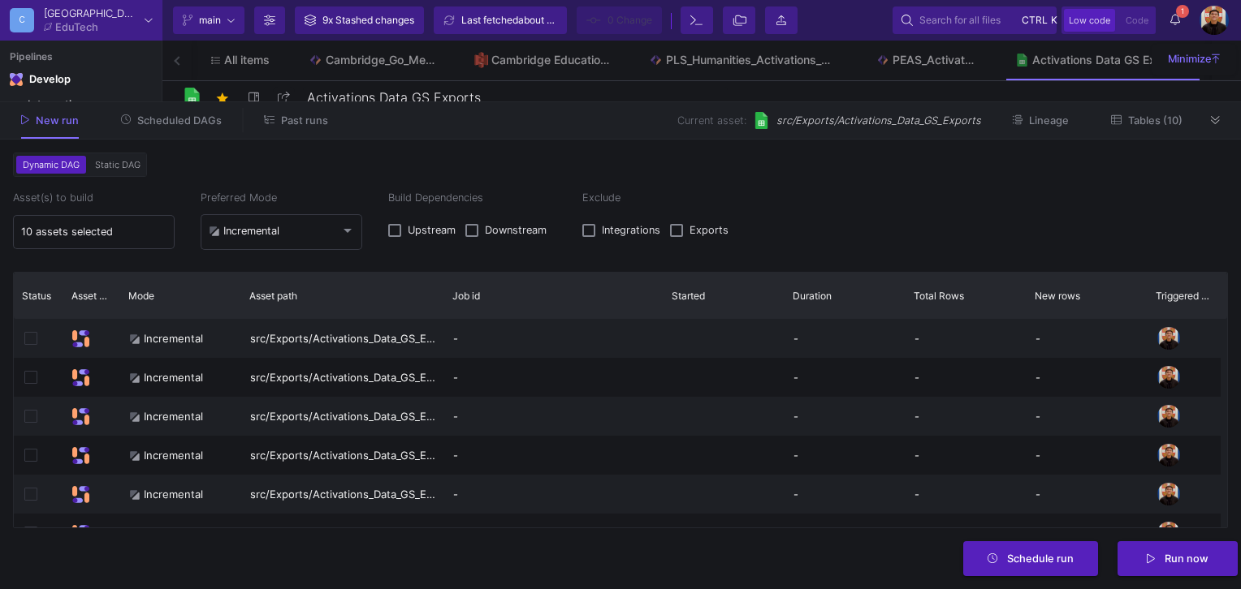
click at [123, 161] on span "Static DAG" at bounding box center [118, 164] width 52 height 11
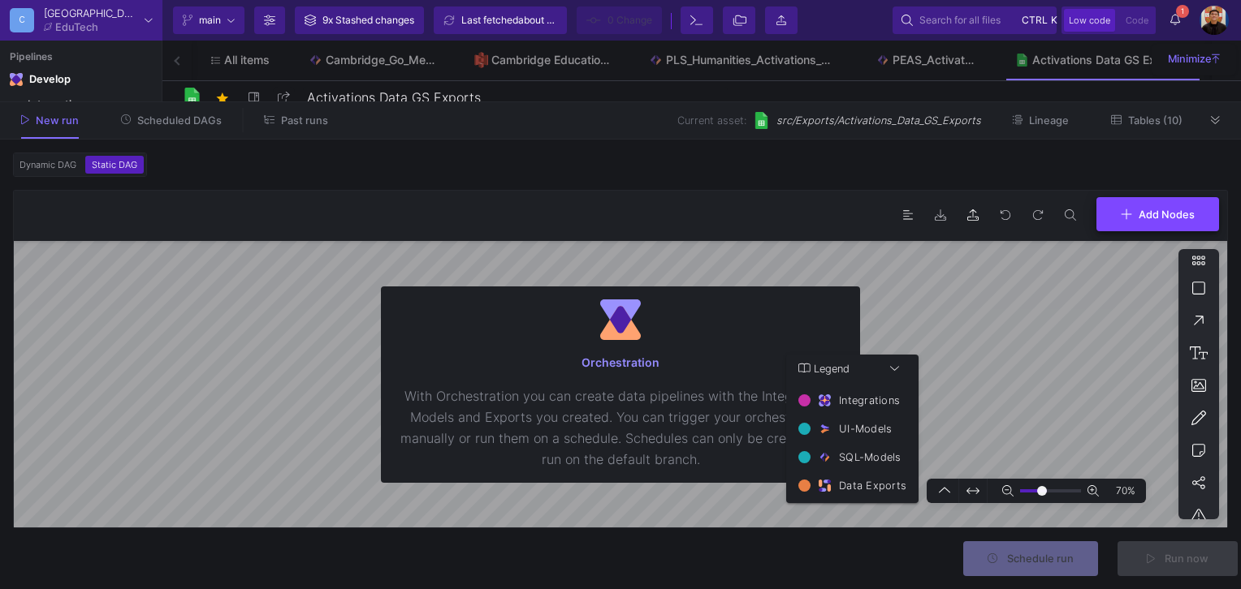
click at [1149, 214] on span "Add Nodes" at bounding box center [1166, 214] width 56 height 12
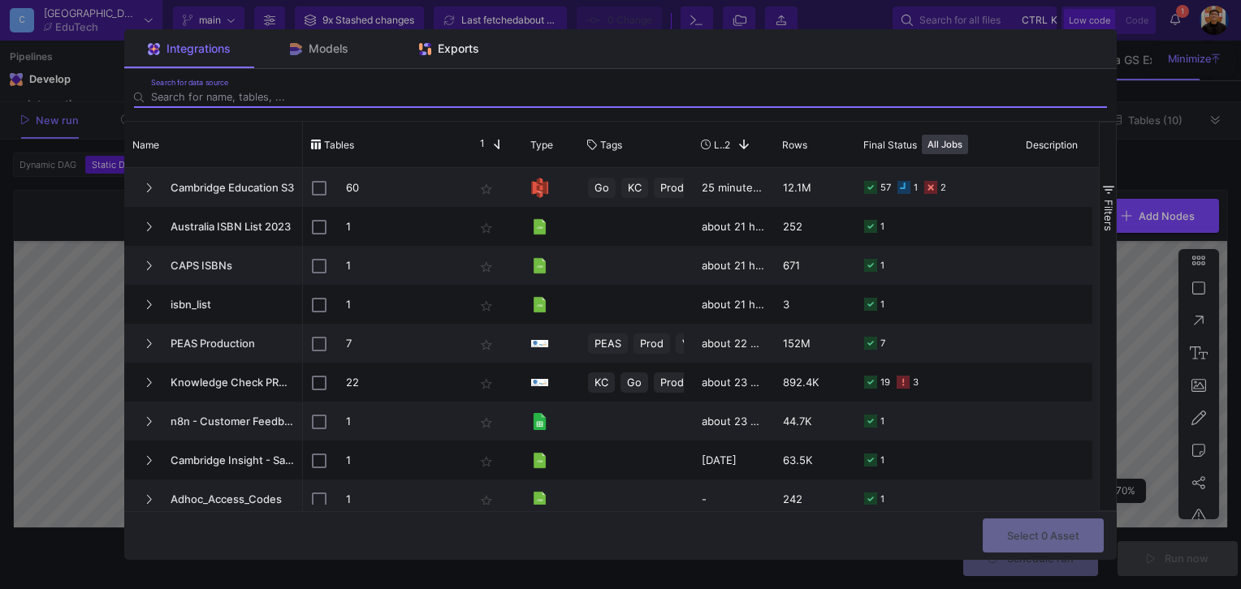
click at [467, 52] on span "Exports" at bounding box center [458, 48] width 41 height 13
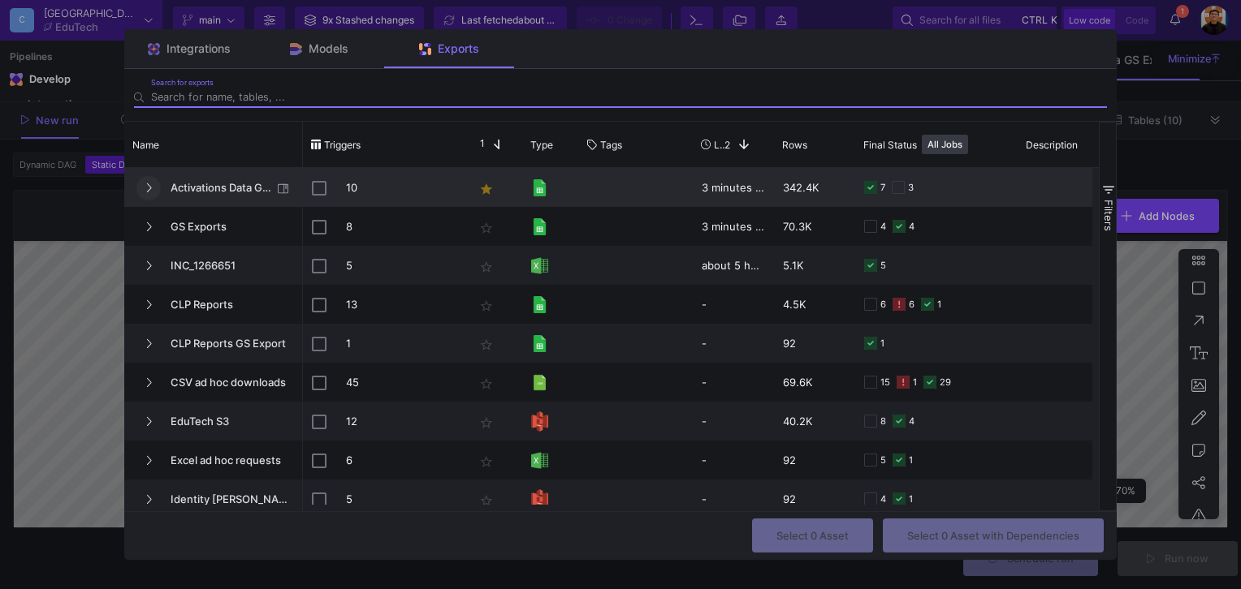
click at [149, 191] on icon "Press SPACE to select this row." at bounding box center [148, 188] width 6 height 11
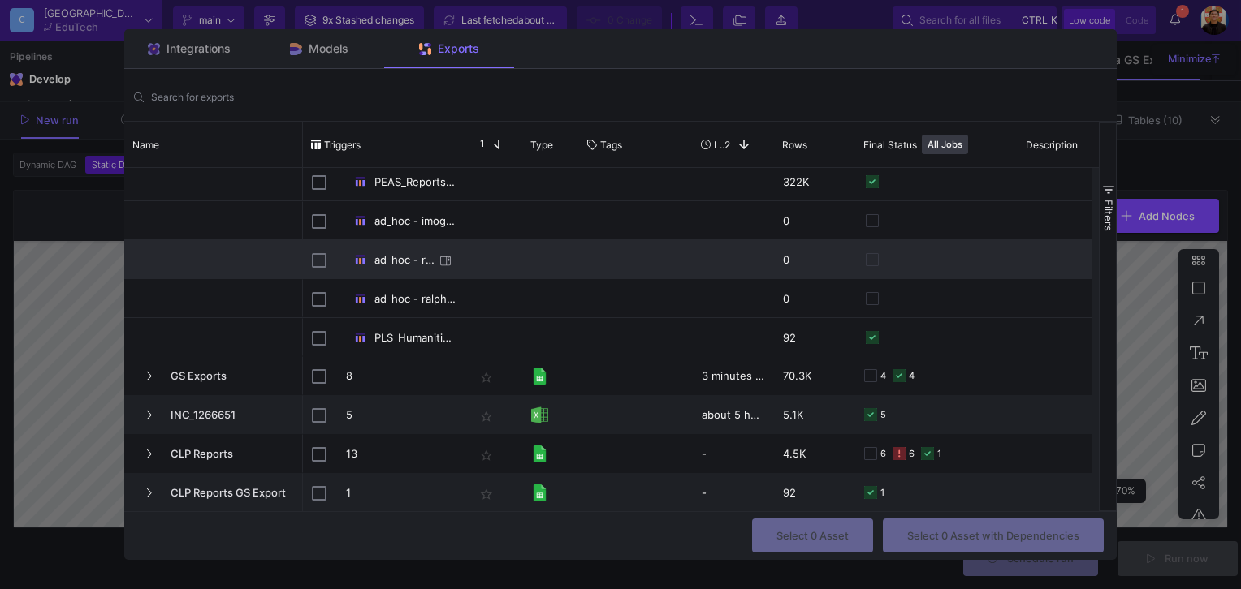
scroll to position [244, 0]
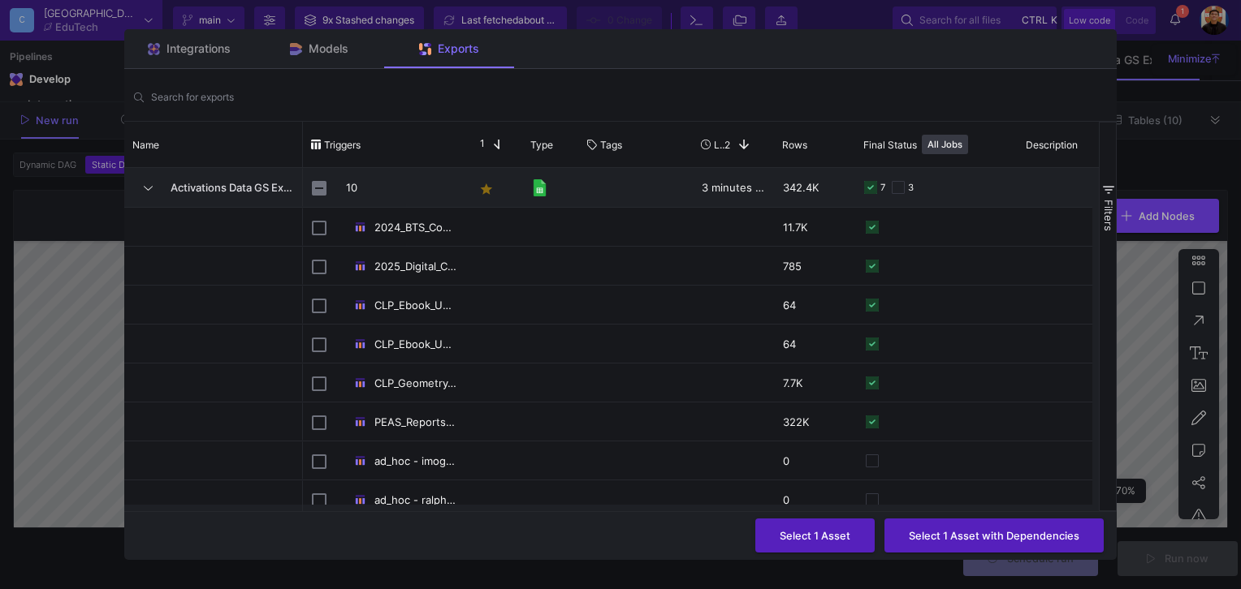
scroll to position [244, 0]
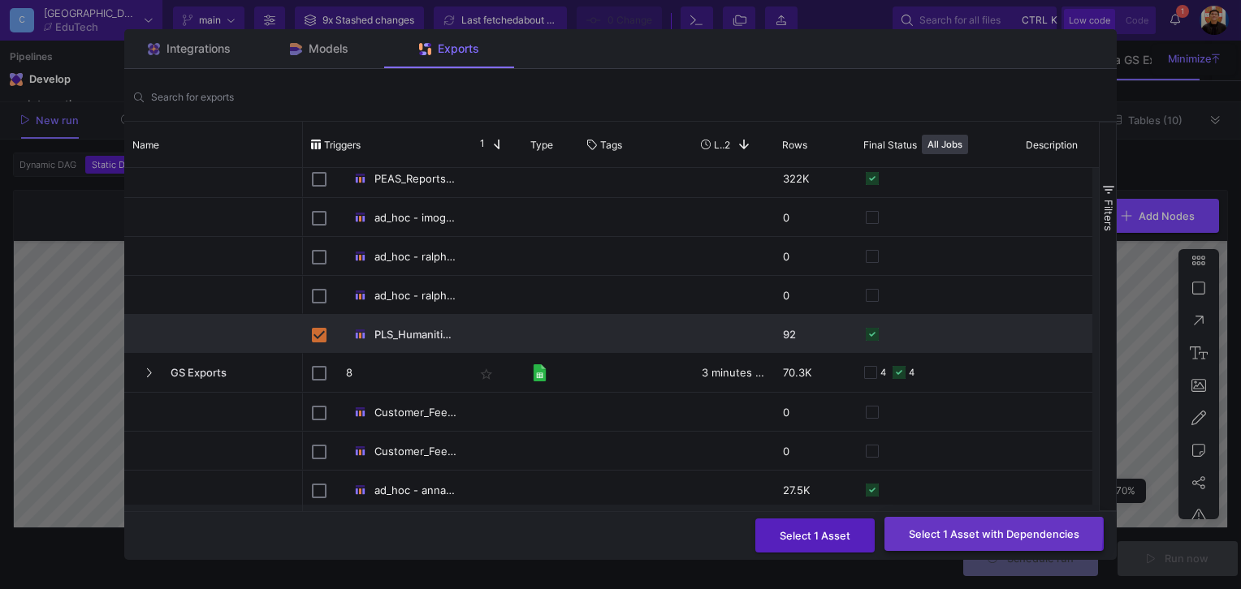
click at [926, 529] on span "Select 1 Asset with Dependencies" at bounding box center [993, 534] width 170 height 12
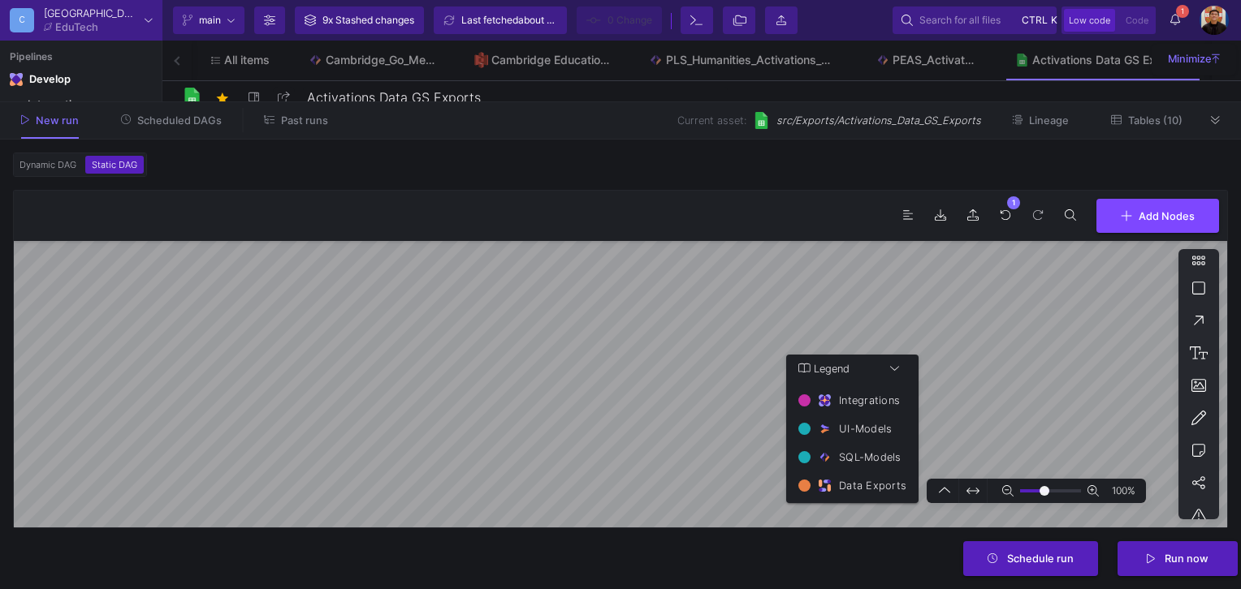
click at [521, 225] on div ". 1 0 Add Nodes 100% Legend Integrations UI-Models SQL-Models Data Exports" at bounding box center [620, 359] width 1215 height 339
click at [482, 529] on form "Dynamic DAG Static DAG Asset(s) to build 10 assets selected Preferred Mode Incr…" at bounding box center [620, 365] width 1241 height 450
click at [1008, 497] on icon at bounding box center [1007, 491] width 11 height 11
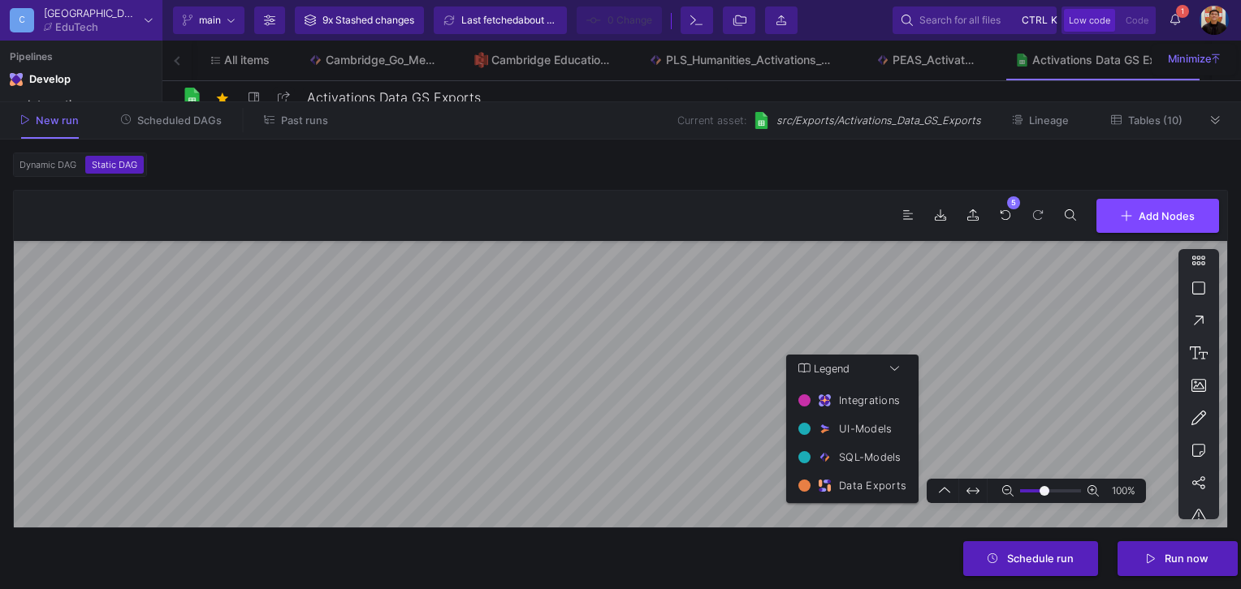
click at [1008, 497] on icon at bounding box center [1007, 491] width 11 height 11
click at [1009, 495] on icon at bounding box center [1007, 491] width 11 height 11
type input "1"
click at [1067, 566] on button "Schedule run" at bounding box center [1031, 557] width 136 height 35
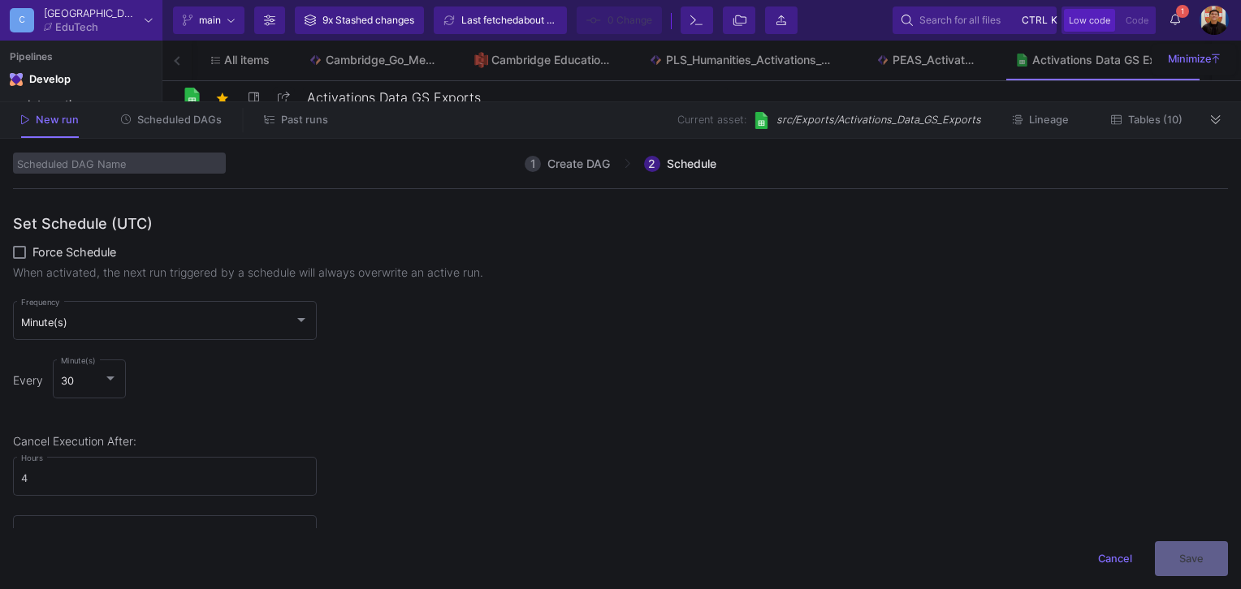
click at [91, 166] on input "scheduledDagName" at bounding box center [119, 163] width 213 height 21
type input "PLS Humanities Activations Daily Update"
click at [107, 386] on div "30" at bounding box center [90, 381] width 58 height 11
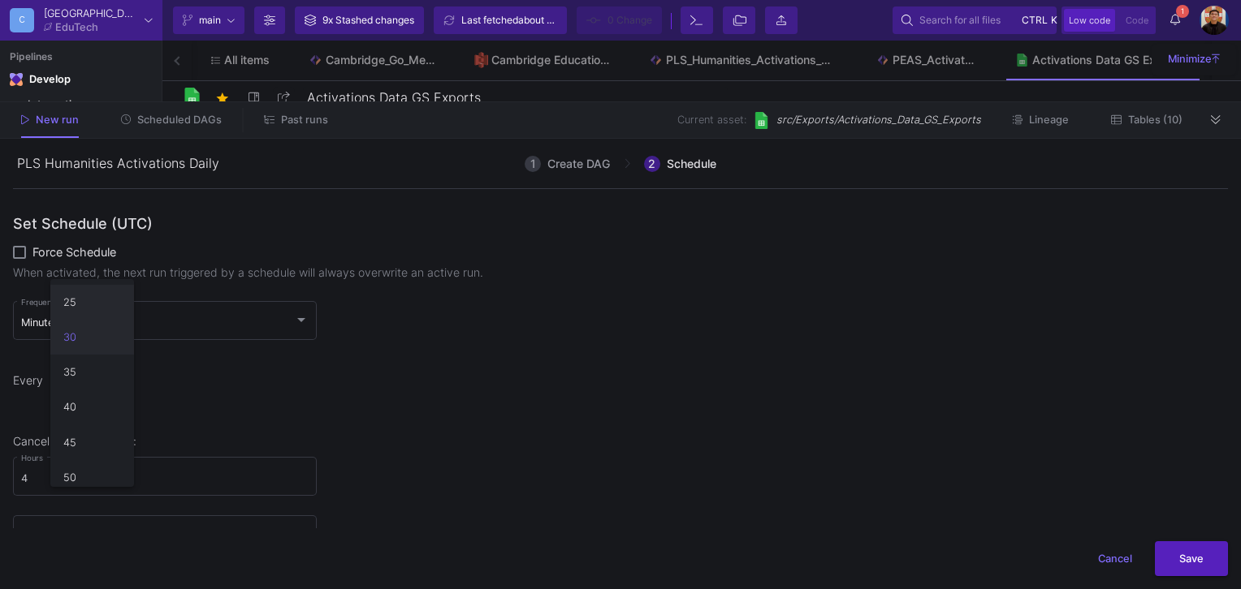
scroll to position [0, 0]
click at [368, 365] on div at bounding box center [620, 294] width 1241 height 589
click at [101, 315] on div "Minute(s) Frequency" at bounding box center [165, 320] width 288 height 42
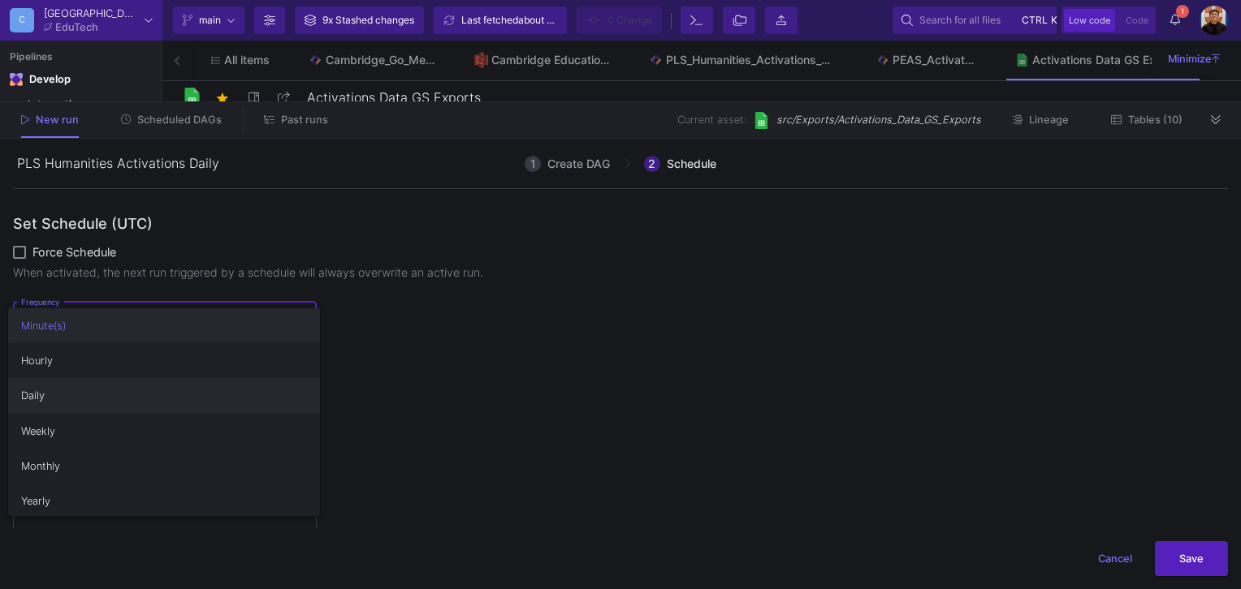
click at [58, 412] on span "Daily" at bounding box center [164, 395] width 287 height 35
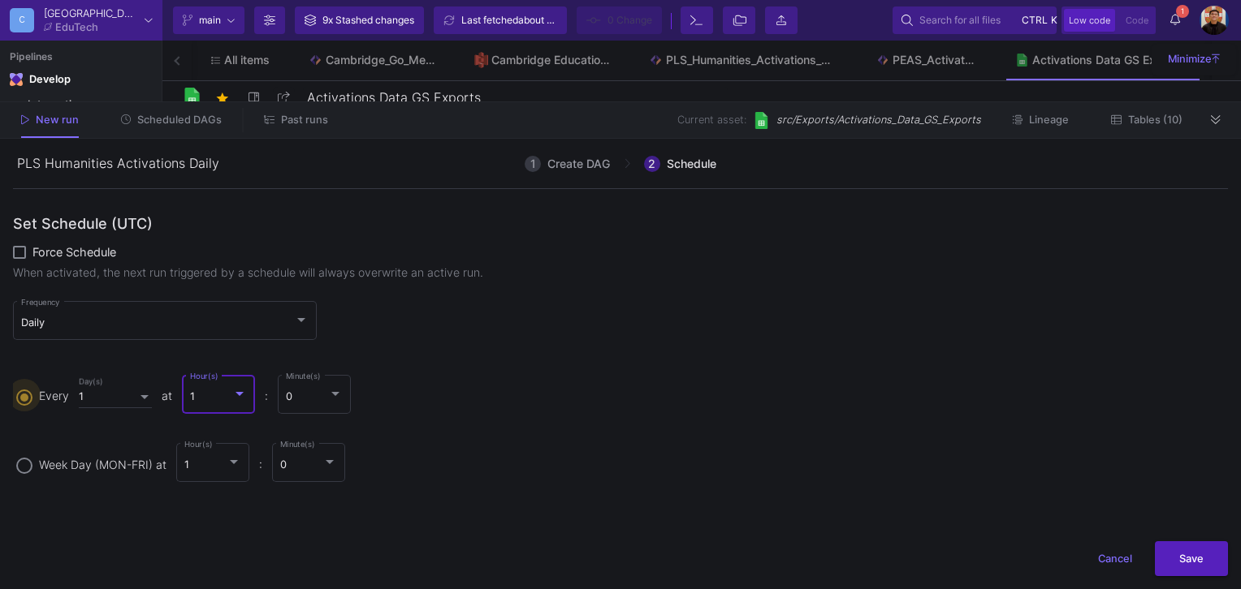
click at [244, 395] on div at bounding box center [239, 394] width 8 height 4
click at [32, 395] on input "Every 1 Day(s) at 1 Hour(s) : 0 Minute(s)" at bounding box center [24, 395] width 16 height 11
click at [536, 403] on div at bounding box center [620, 294] width 1241 height 589
click at [230, 396] on div "1" at bounding box center [211, 397] width 43 height 13
click at [32, 396] on input "Every 1 Day(s) at 1 Hour(s) : 0 Minute(s)" at bounding box center [24, 395] width 16 height 11
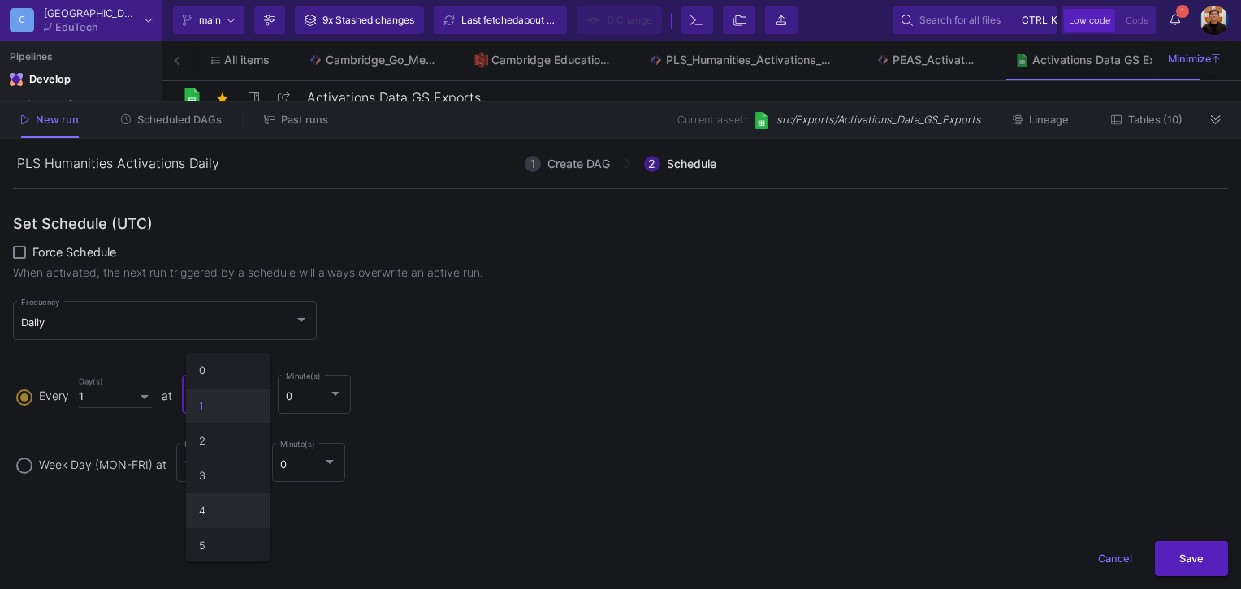
click at [212, 513] on span "4" at bounding box center [228, 511] width 58 height 35
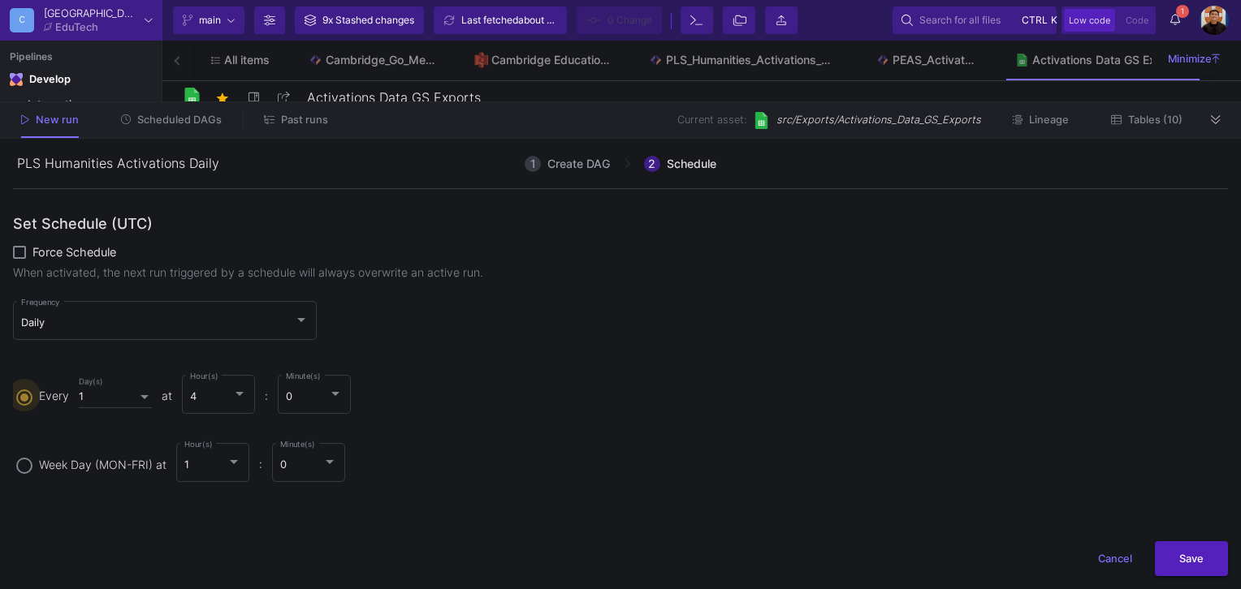
click at [710, 380] on label "Every 1 Day(s) at 4 Hour(s) : 0 Minute(s)" at bounding box center [620, 404] width 1208 height 62
click at [32, 390] on input "Every 1 Day(s) at 4 Hour(s) : 0 Minute(s)" at bounding box center [24, 395] width 16 height 11
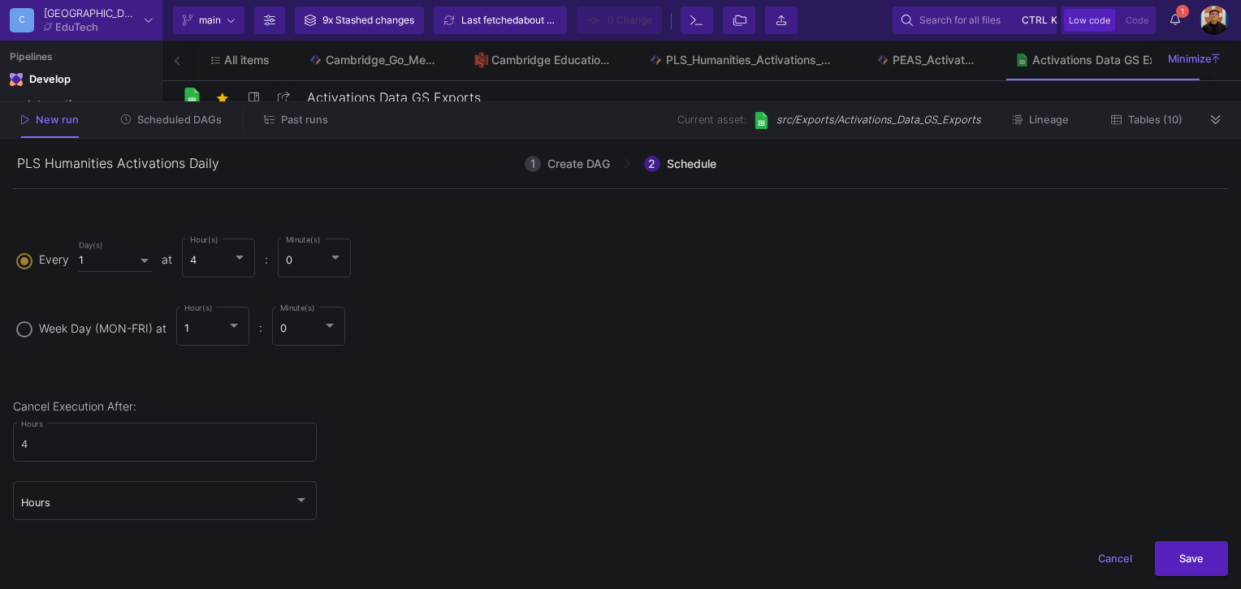
scroll to position [145, 0]
click at [204, 434] on input "4" at bounding box center [165, 436] width 288 height 13
click at [212, 487] on div "Hours" at bounding box center [165, 491] width 288 height 42
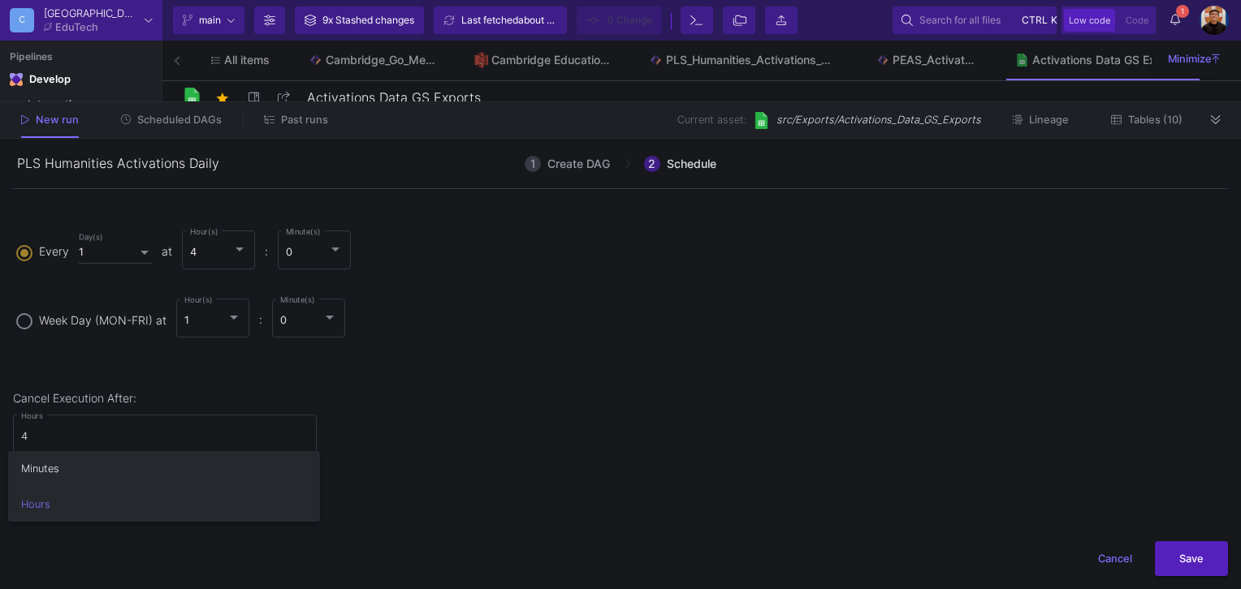
click at [178, 468] on span "Minutes" at bounding box center [164, 468] width 287 height 35
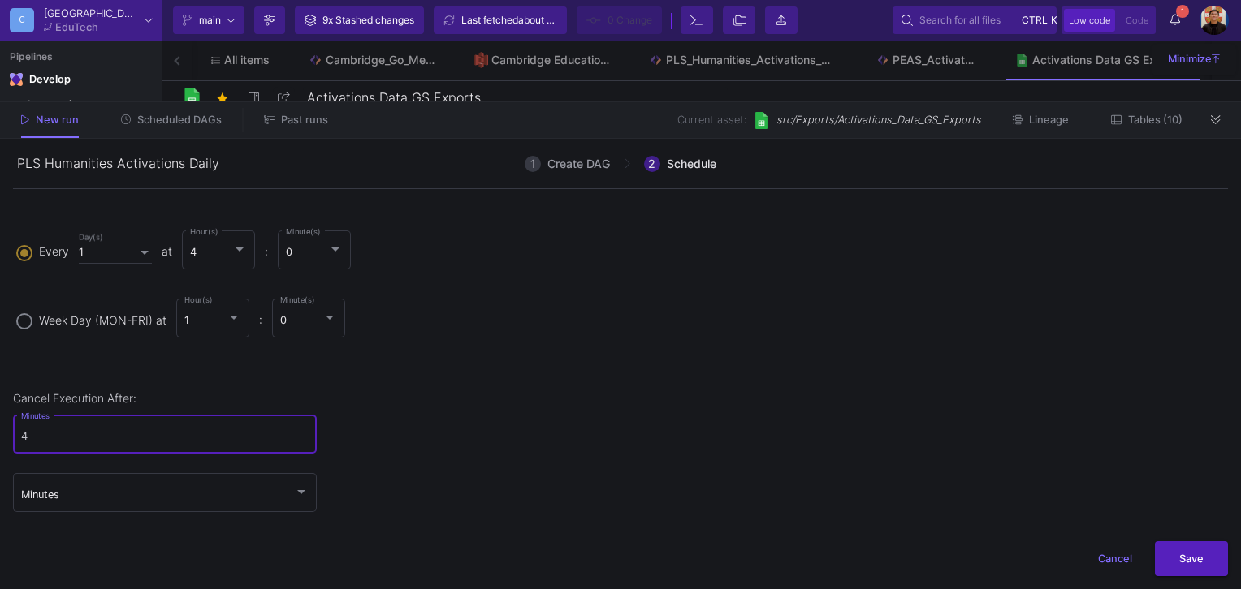
drag, startPoint x: 71, startPoint y: 436, endPoint x: -3, endPoint y: 444, distance: 74.3
click at [0, 444] on html "C Cambridge EduTech Current branch main Branch Options 9x Stashed changes Last …" at bounding box center [620, 294] width 1241 height 589
type input "30"
click at [626, 425] on div "Cancel Execution After: 30 Minutes Minutes" at bounding box center [620, 460] width 1215 height 136
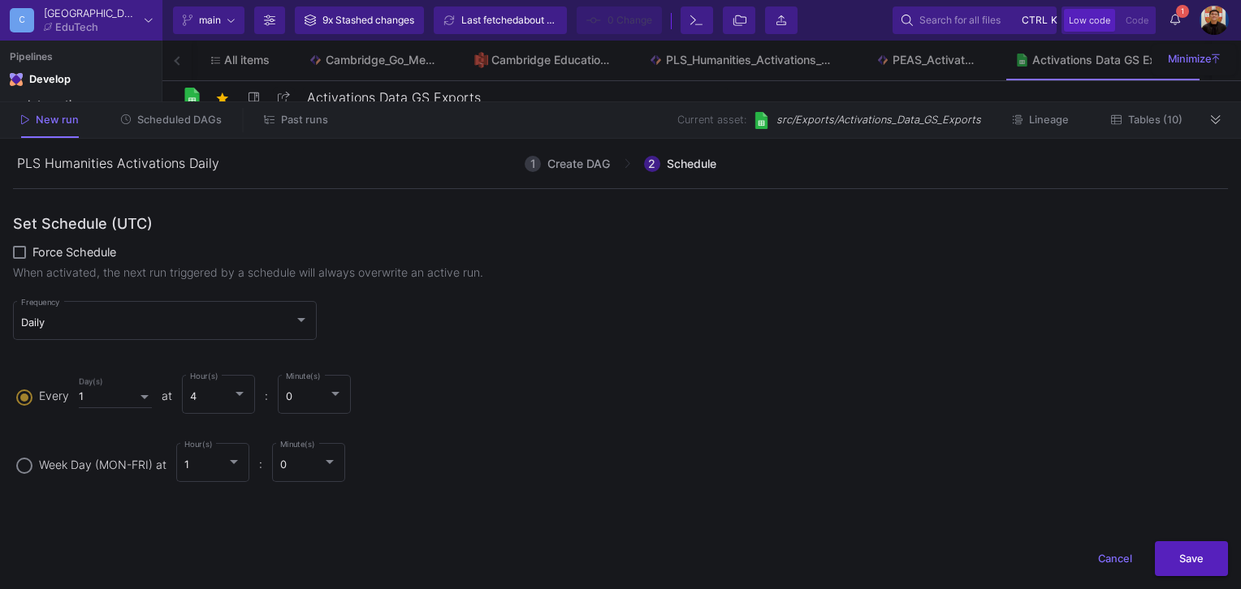
click at [67, 249] on span "Force Schedule" at bounding box center [74, 252] width 84 height 14
click at [19, 259] on input "Force Schedule" at bounding box center [19, 259] width 1 height 1
checkbox input "true"
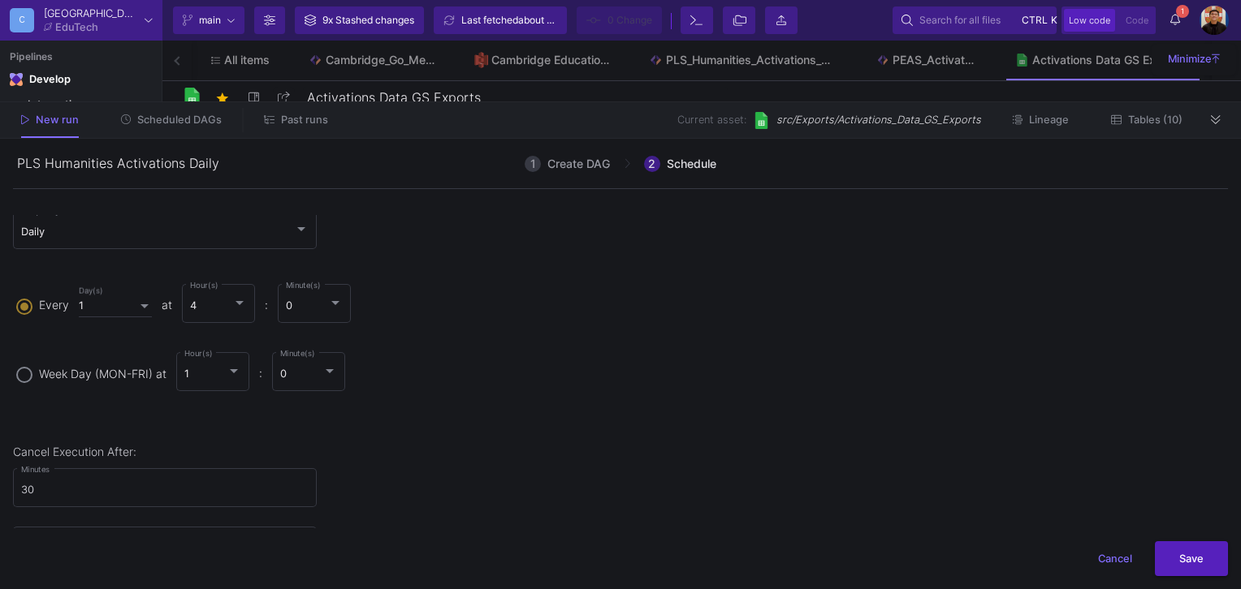
scroll to position [145, 0]
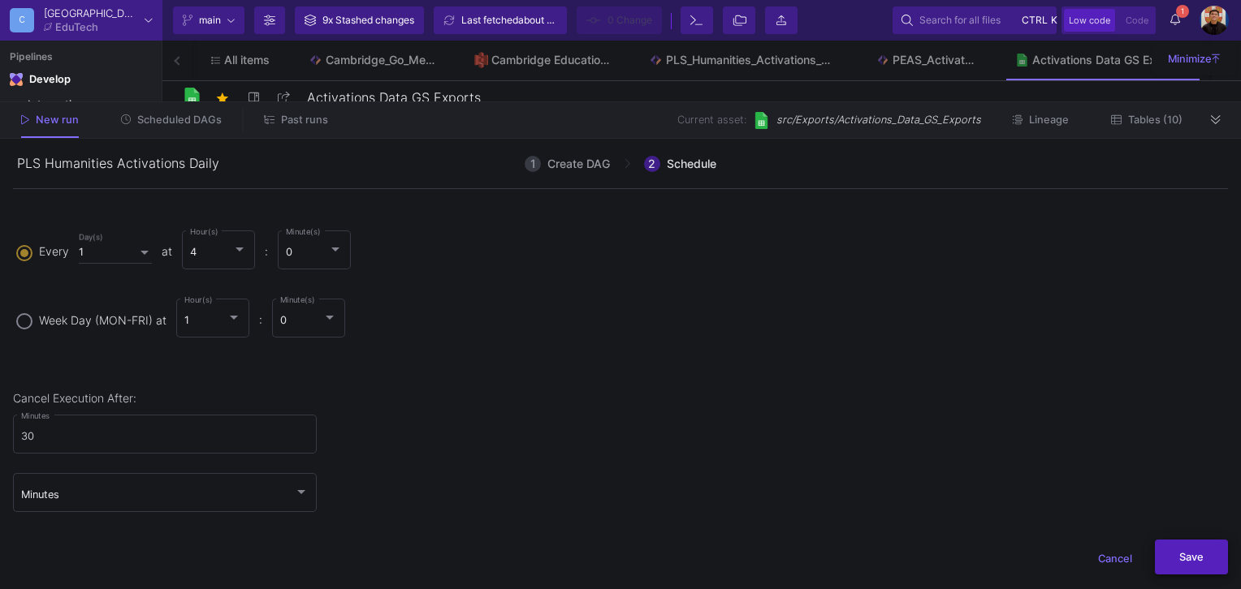
click at [1205, 557] on button "Save" at bounding box center [1190, 557] width 73 height 35
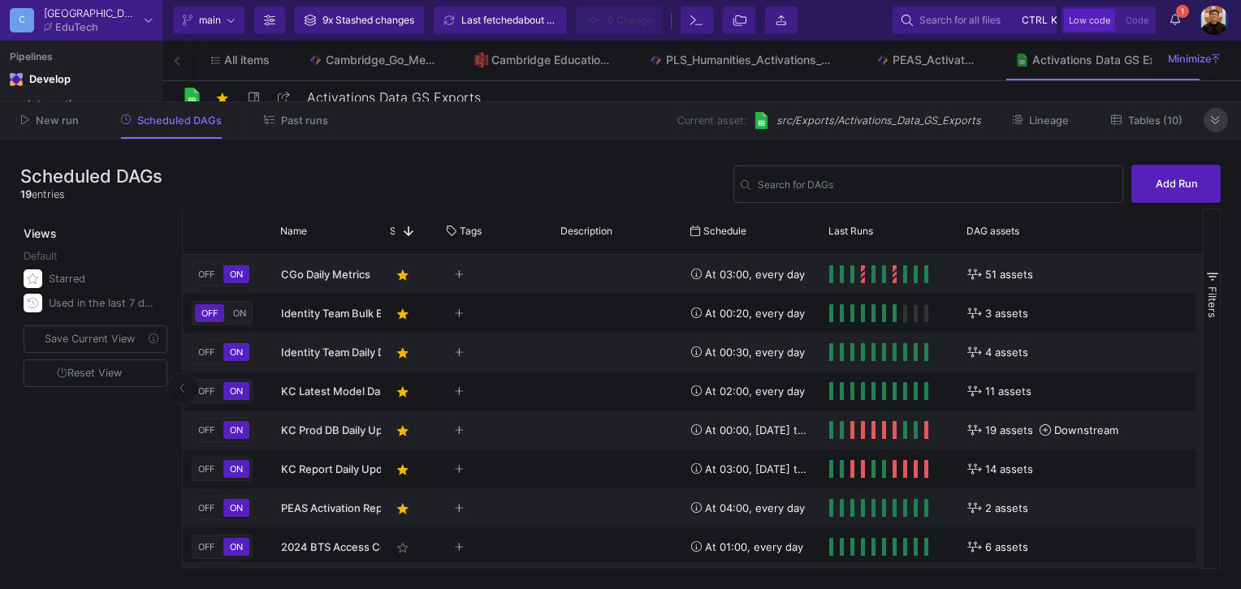
click at [1216, 112] on button at bounding box center [1215, 120] width 24 height 24
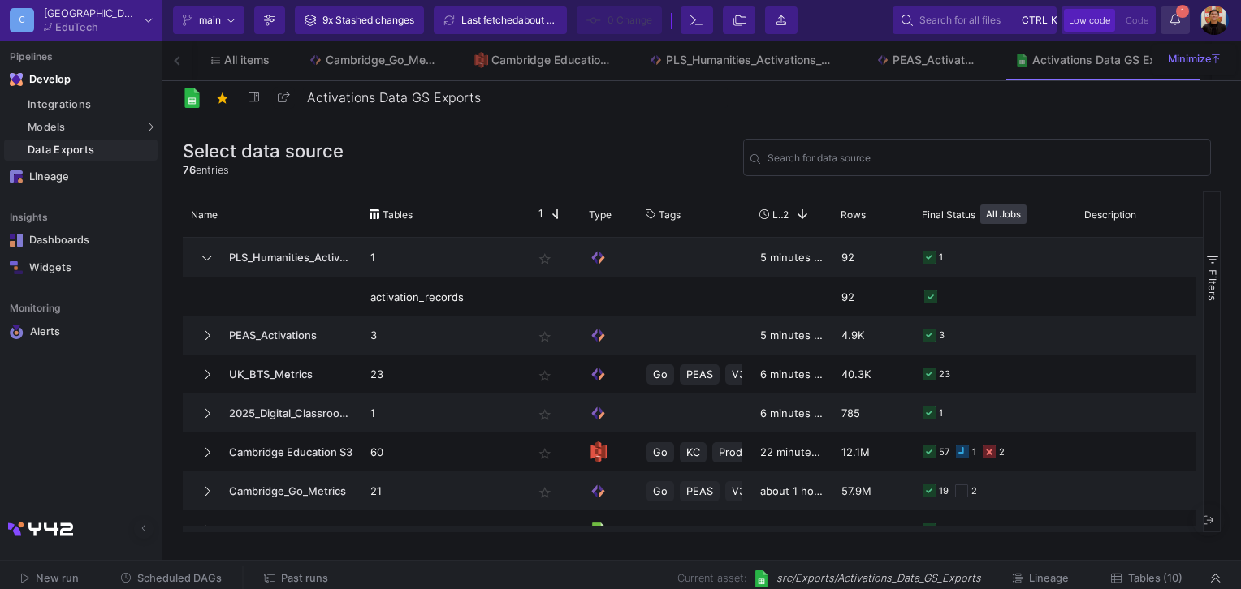
click at [1171, 19] on icon at bounding box center [1175, 19] width 10 height 11
